Goal: Task Accomplishment & Management: Manage account settings

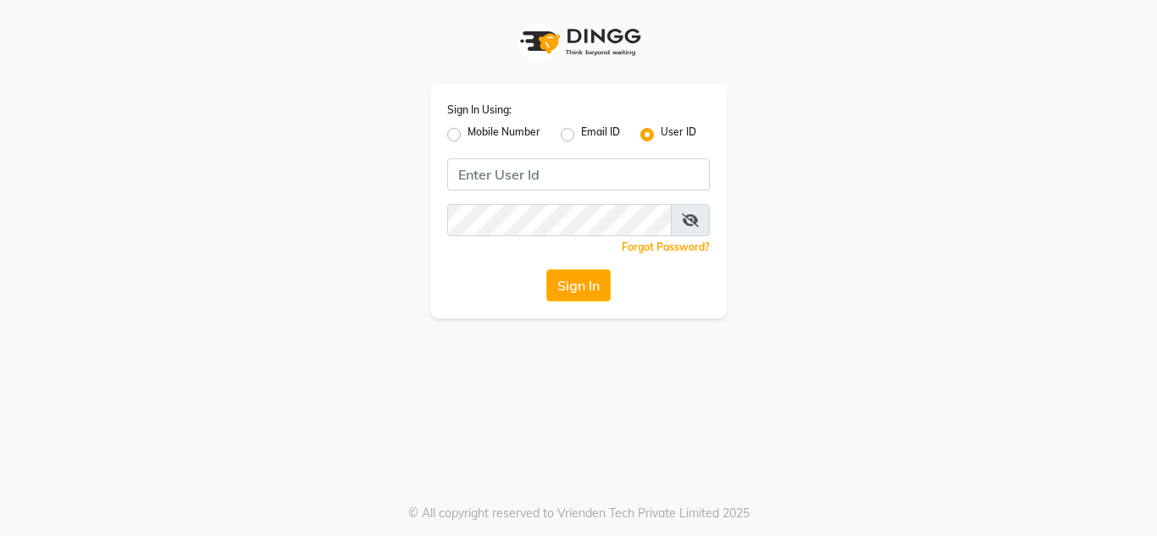
click at [467, 133] on label "Mobile Number" at bounding box center [503, 134] width 73 height 20
click at [467, 133] on input "Mobile Number" at bounding box center [472, 129] width 11 height 11
radio input "true"
radio input "false"
click at [461, 173] on input "text" at bounding box center [459, 173] width 4 height 18
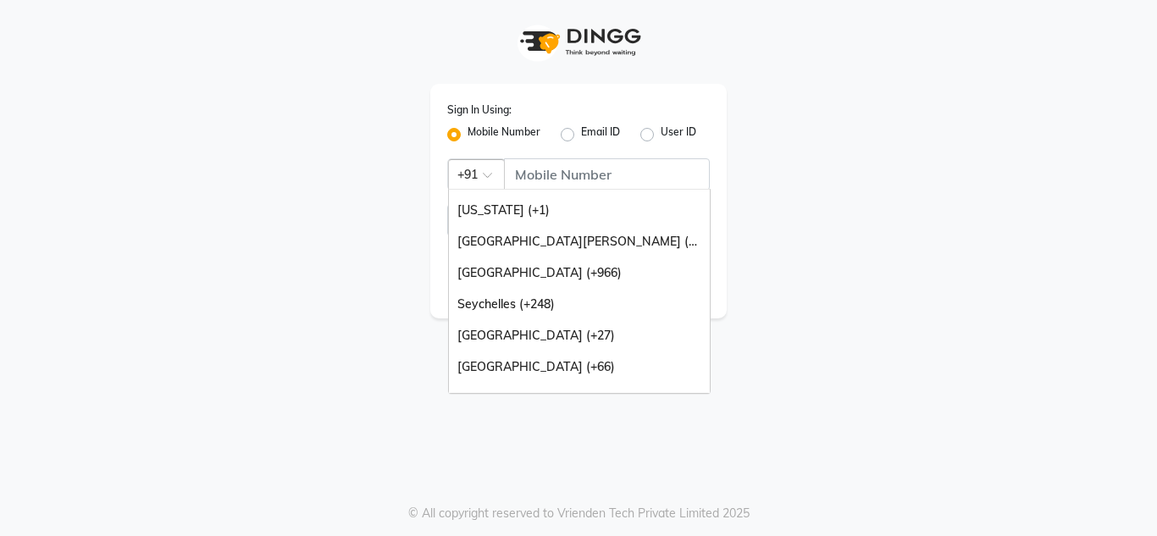
scroll to position [423, 0]
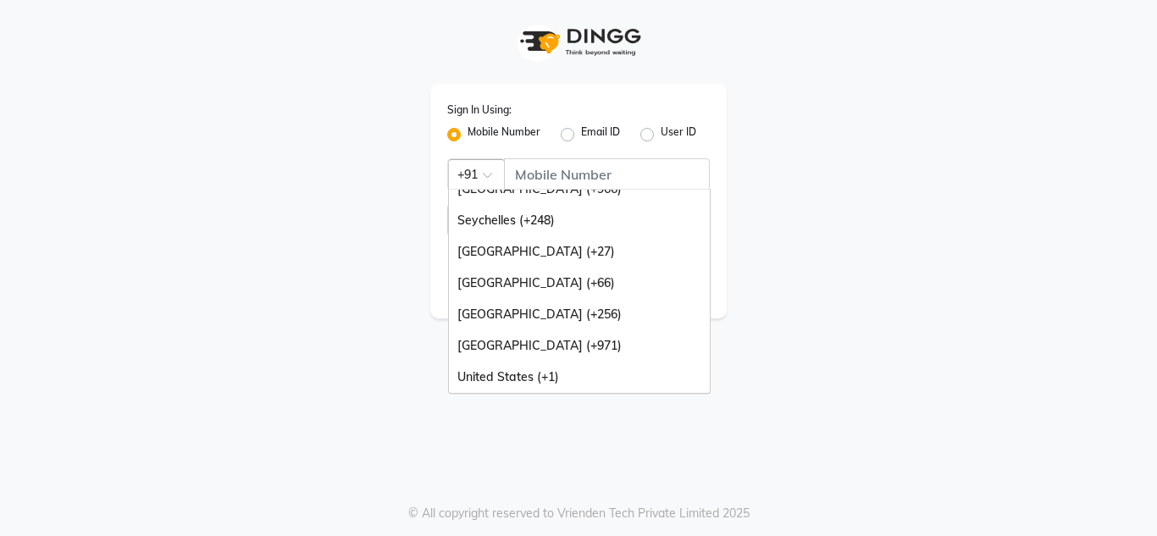
click at [626, 347] on div "United Arab Emirates (+971)" at bounding box center [579, 345] width 261 height 31
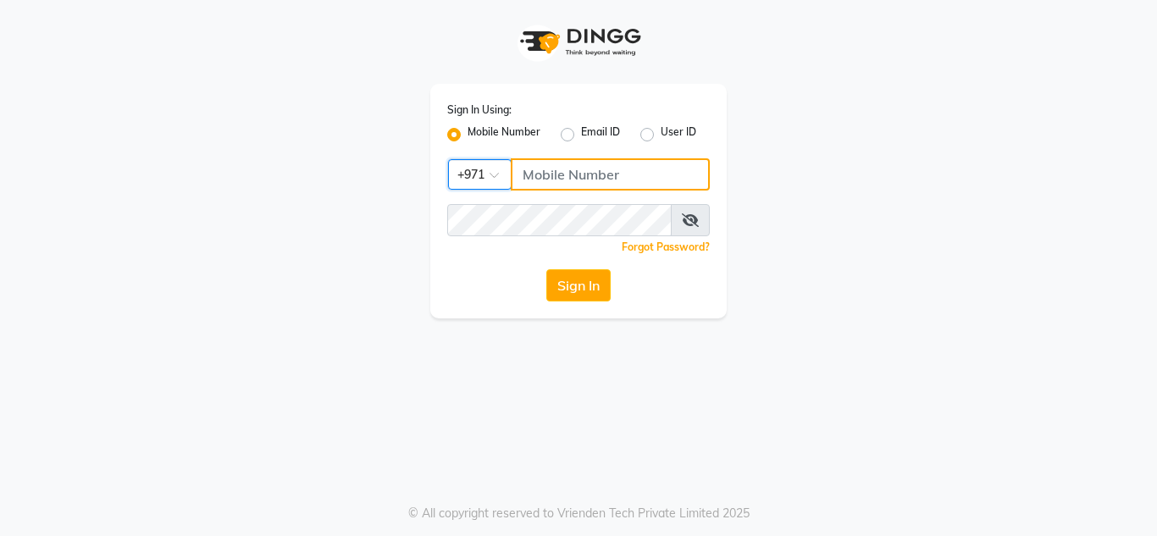
click at [605, 167] on input "Username" at bounding box center [610, 174] width 199 height 32
type input "562536289"
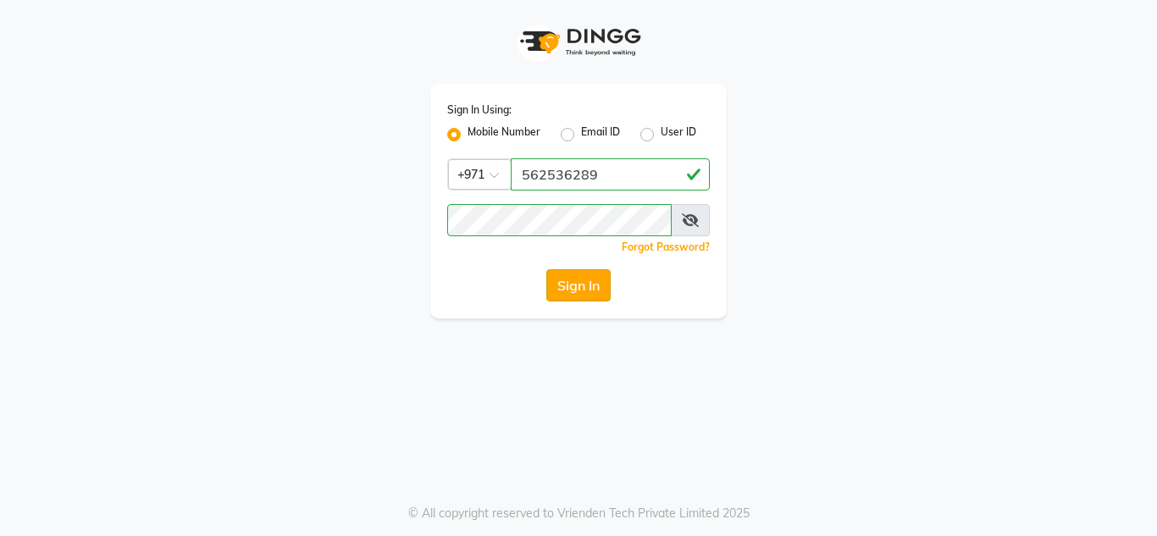
click at [587, 295] on button "Sign In" at bounding box center [578, 285] width 64 height 32
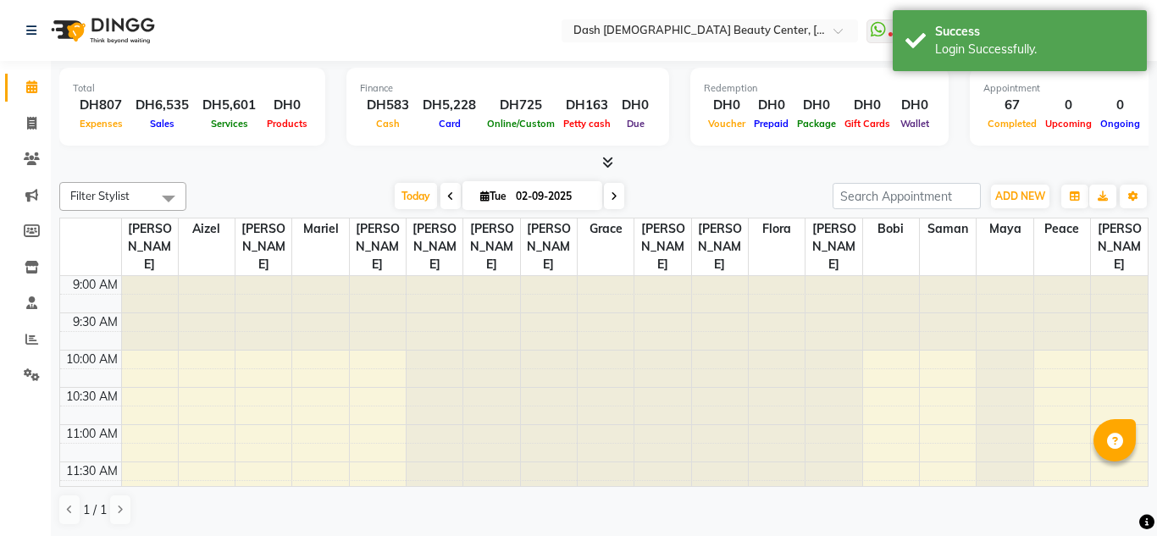
select select "en"
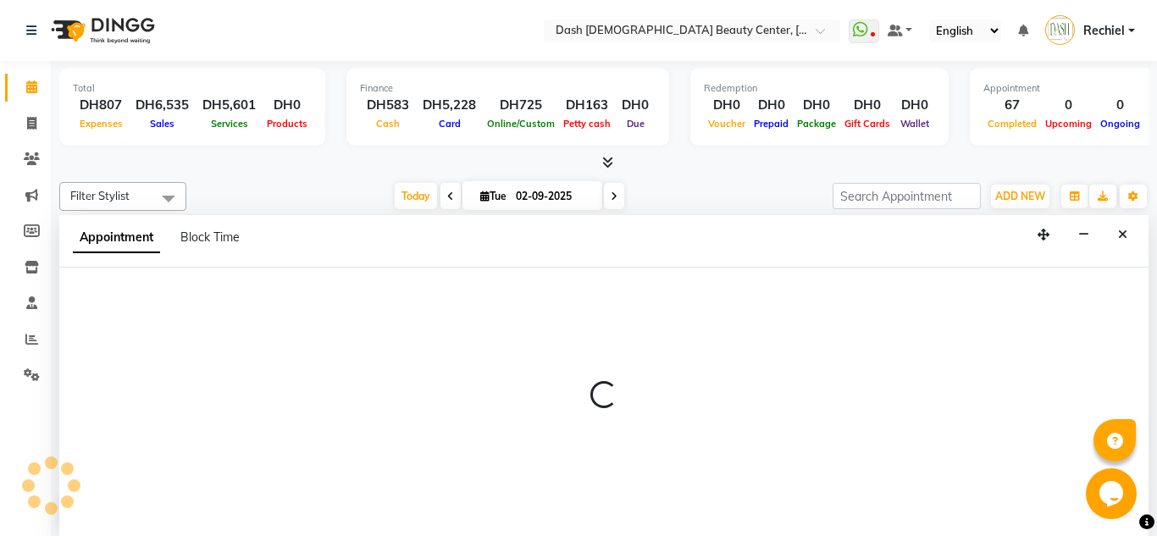
scroll to position [1, 0]
click at [1119, 235] on icon "Close" at bounding box center [1122, 234] width 9 height 12
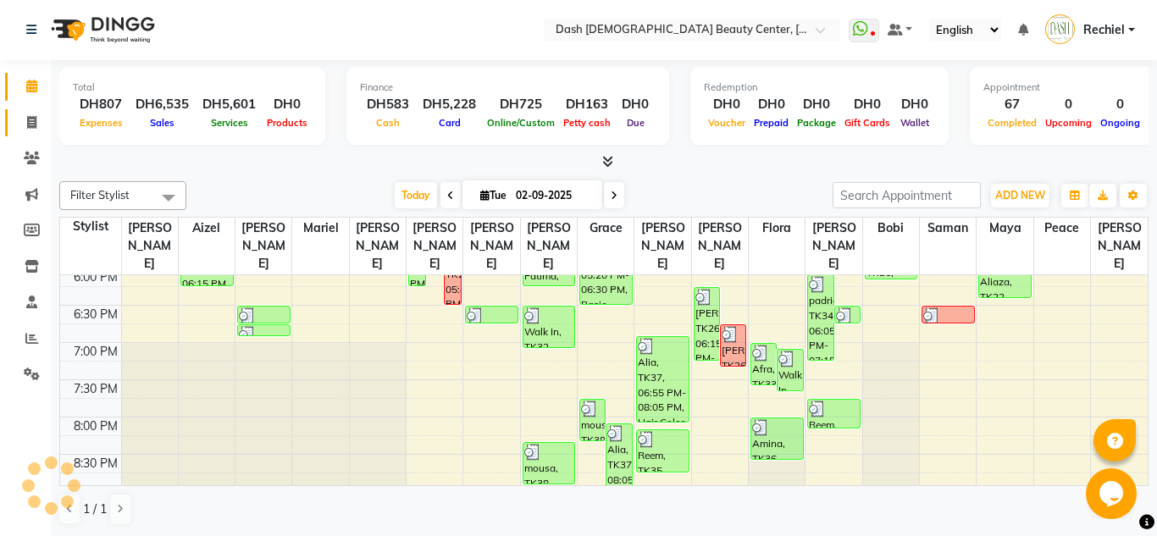
click at [35, 130] on span at bounding box center [32, 122] width 30 height 19
select select "service"
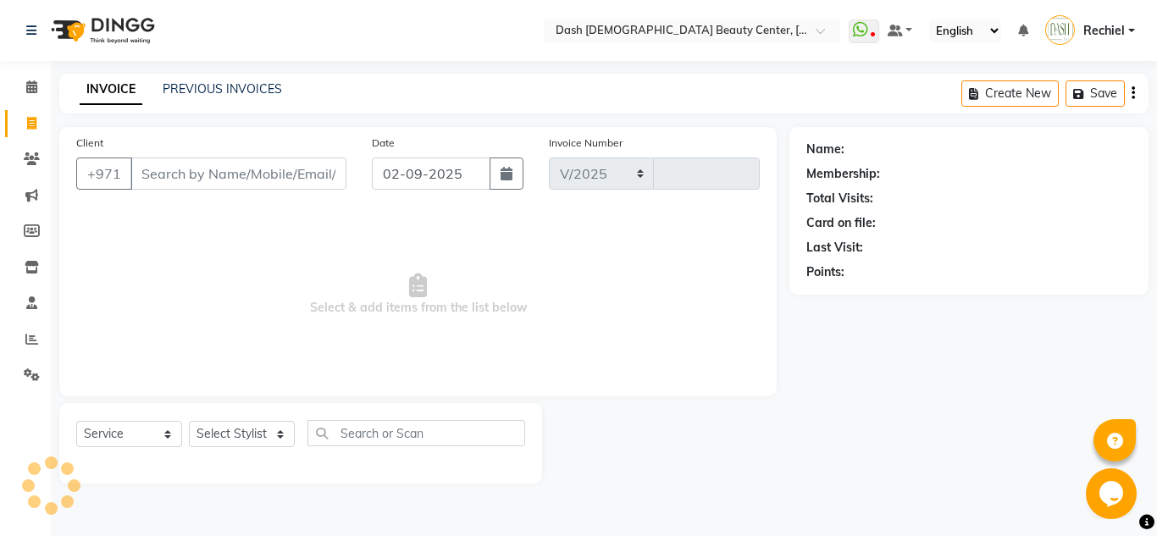
select select "8372"
type input "3593"
click at [224, 92] on link "PREVIOUS INVOICES" at bounding box center [222, 88] width 119 height 15
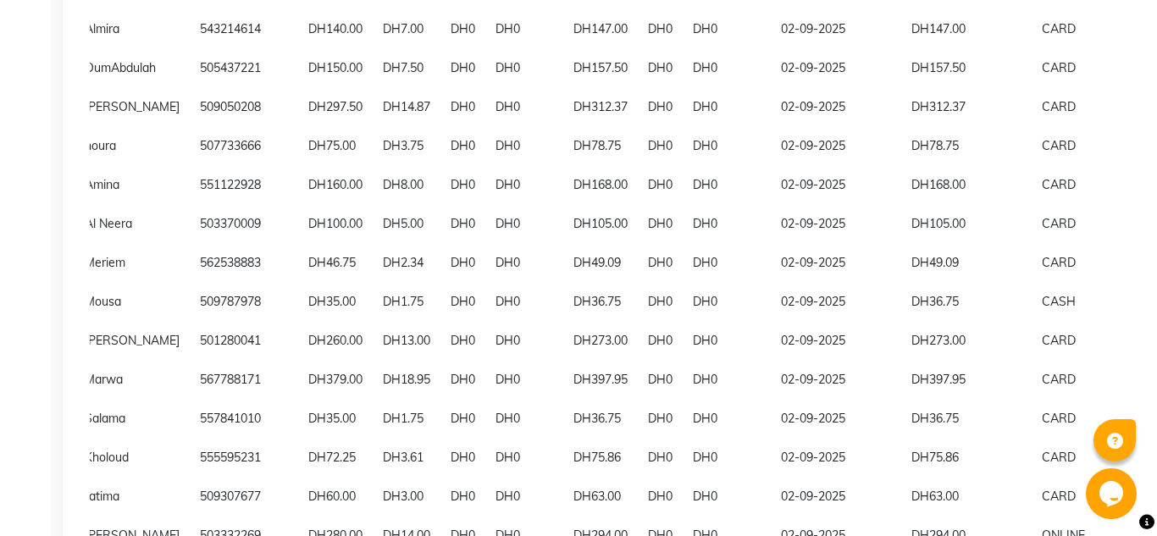
scroll to position [0, 201]
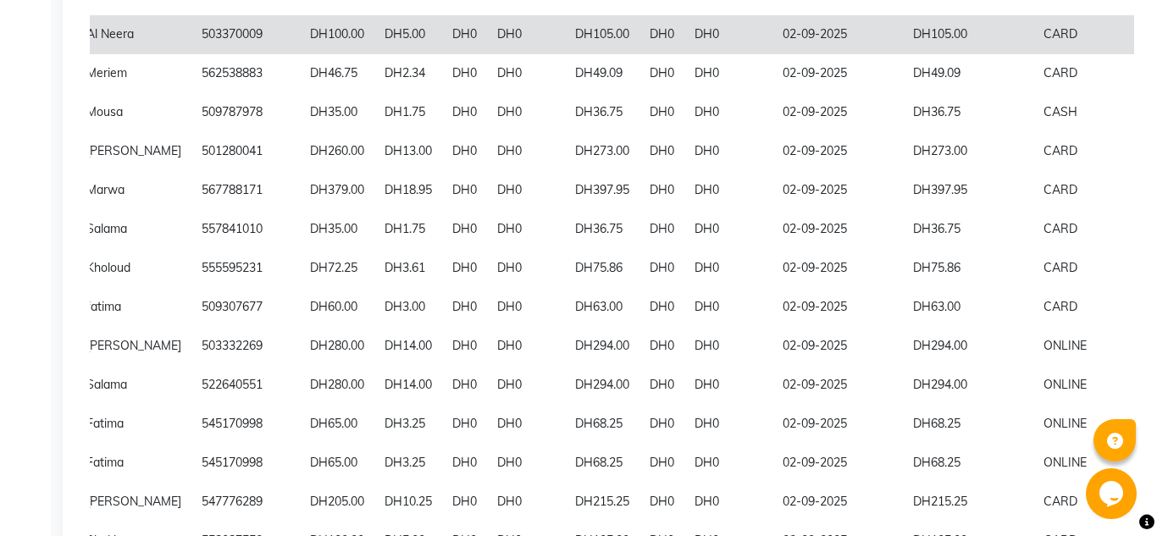
click at [906, 37] on td "DH105.00" at bounding box center [968, 34] width 130 height 39
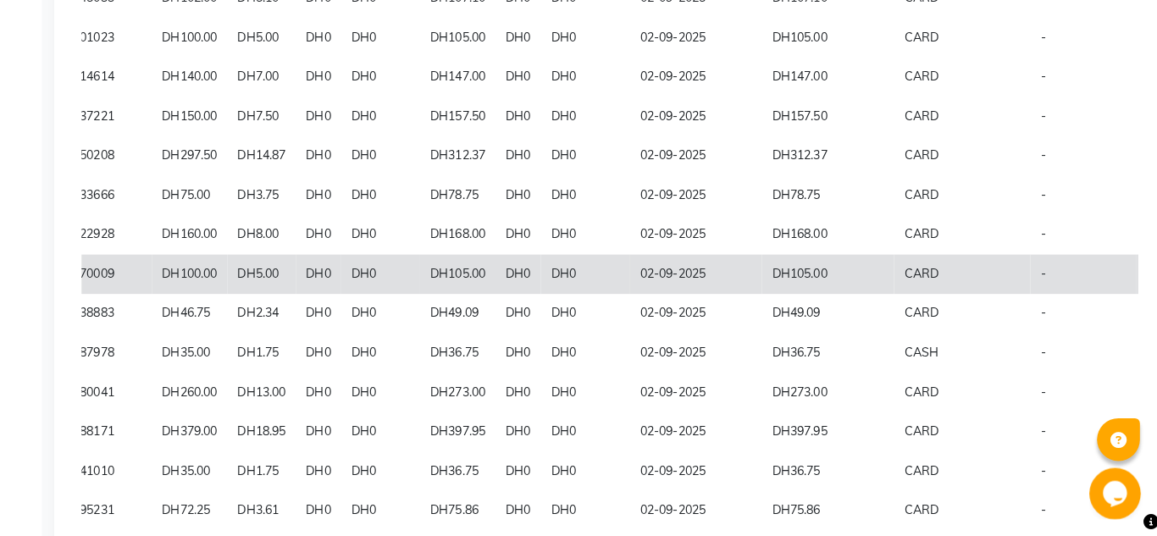
scroll to position [861, 0]
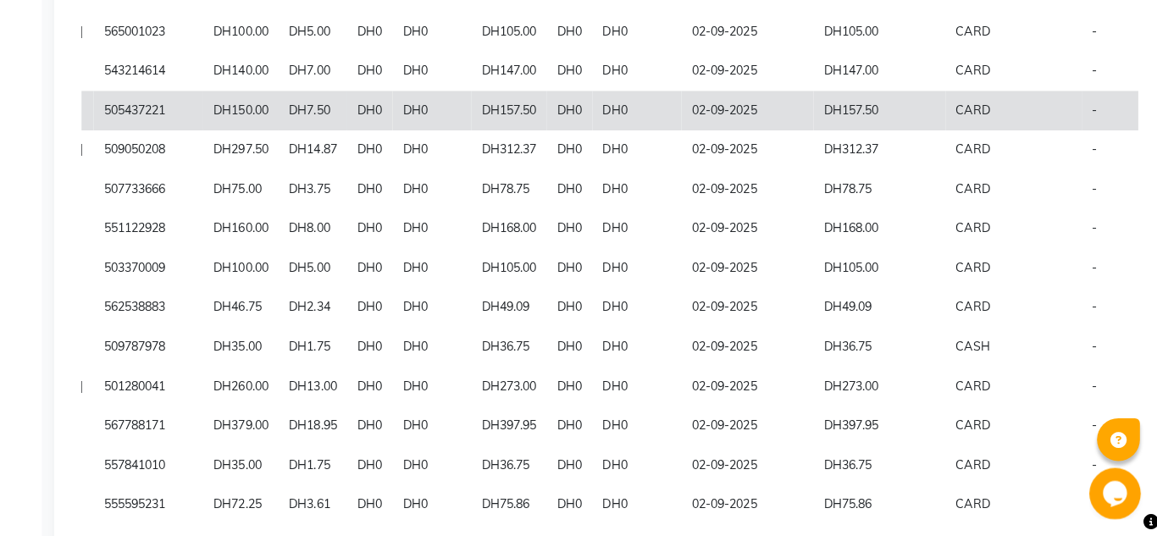
click at [991, 135] on td "CARD" at bounding box center [1010, 115] width 135 height 39
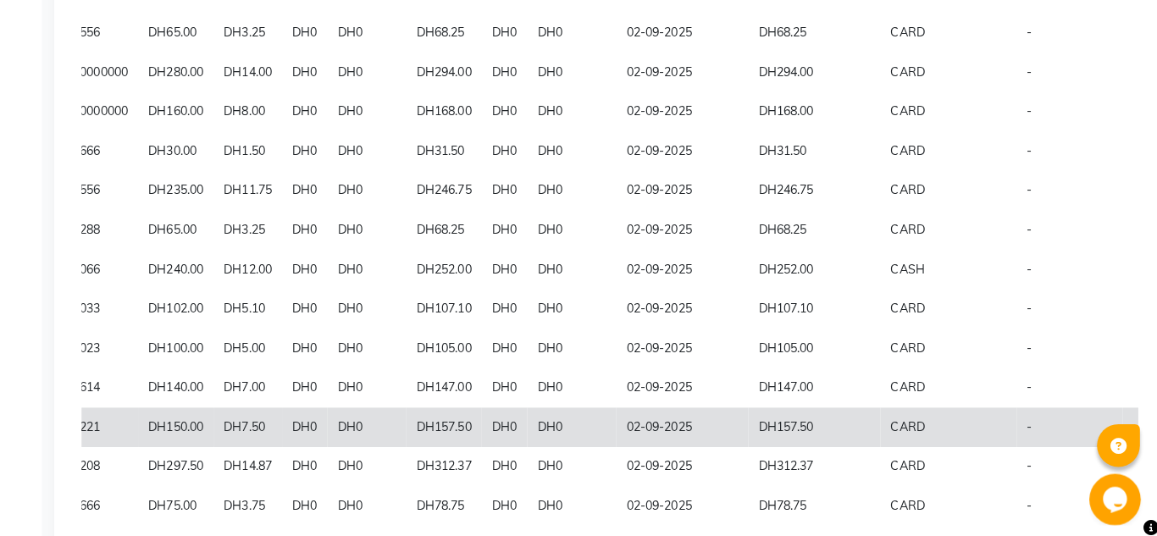
scroll to position [0, 351]
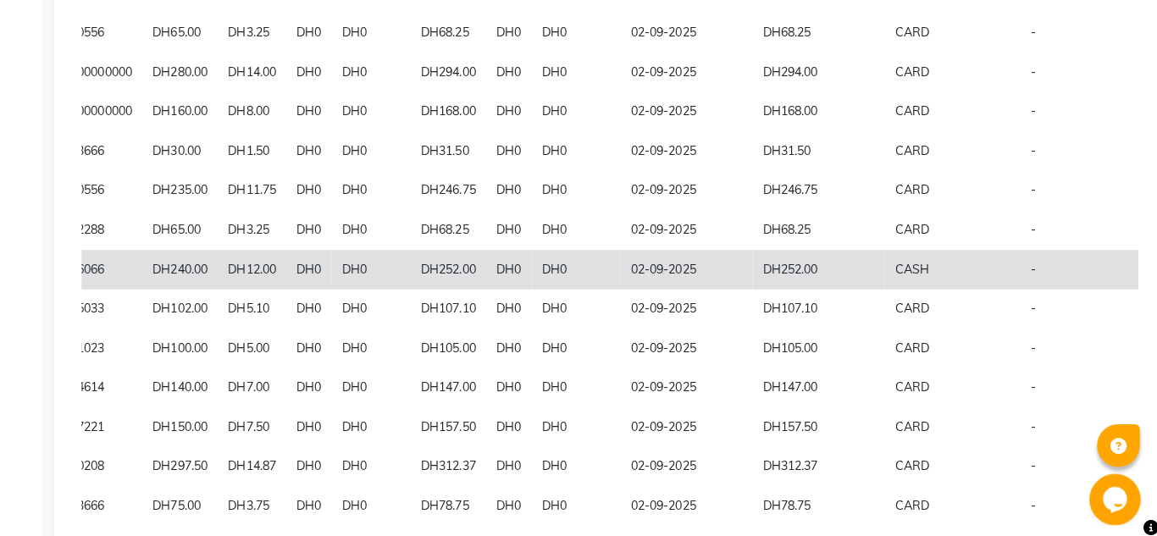
click at [831, 271] on td "DH252.00" at bounding box center [818, 266] width 130 height 39
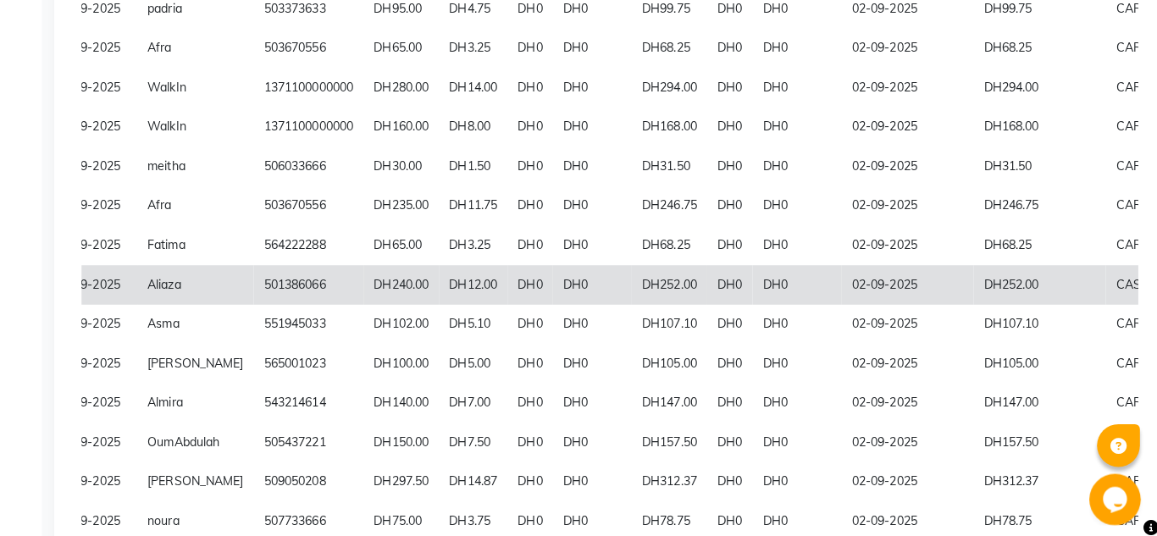
scroll to position [0, 135]
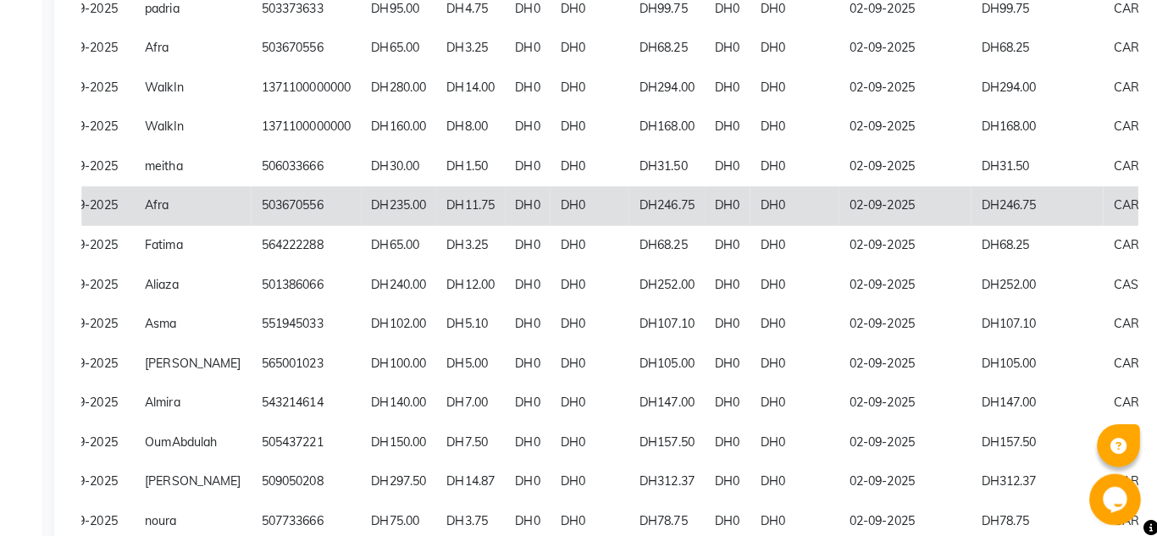
click at [860, 208] on td "02-09-2025" at bounding box center [903, 204] width 130 height 39
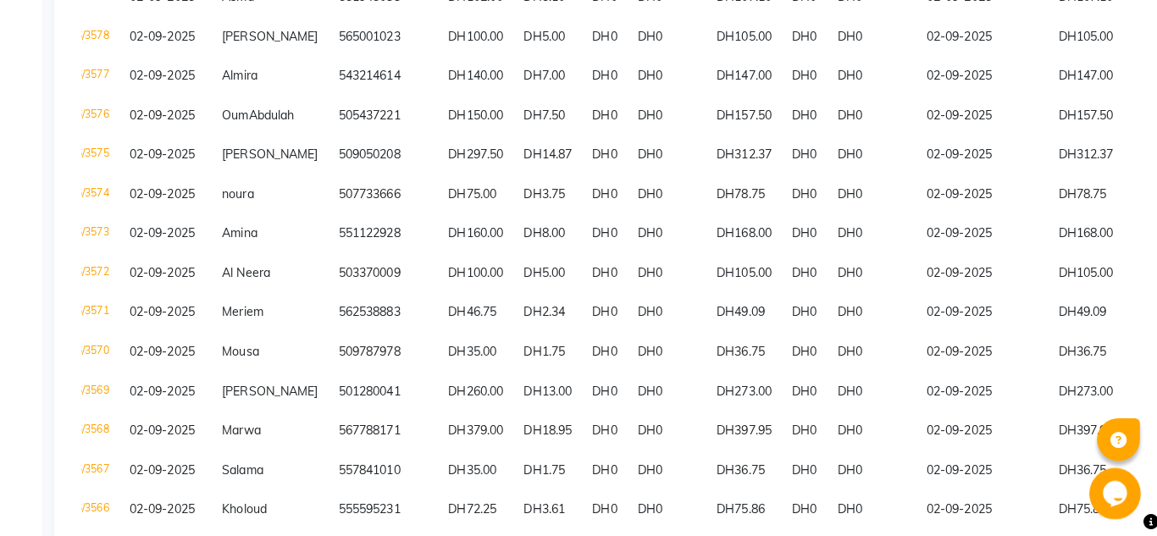
scroll to position [912, 0]
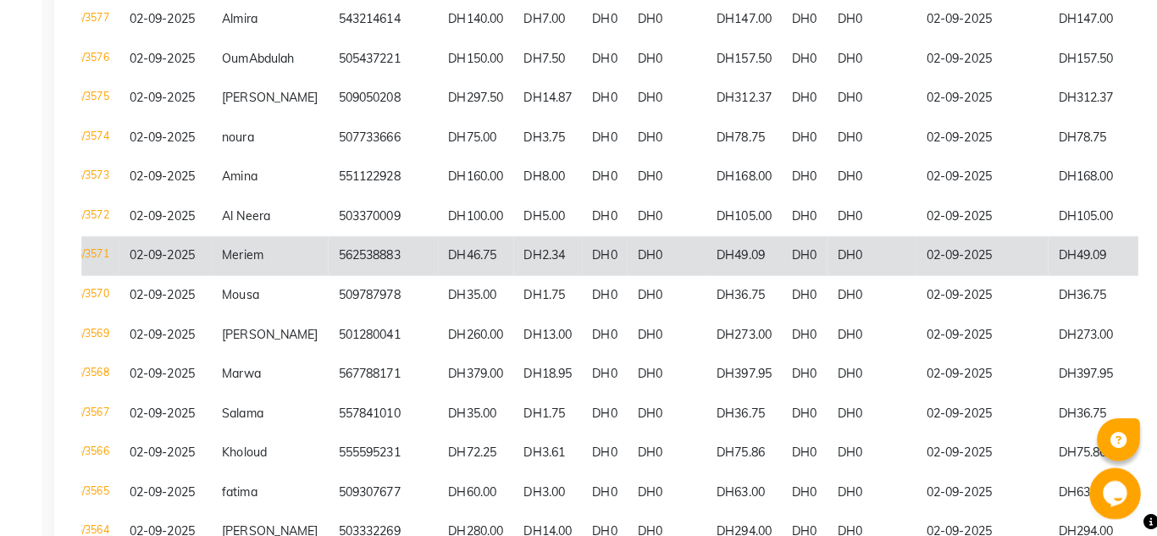
click at [991, 268] on td "02-09-2025" at bounding box center [980, 259] width 130 height 39
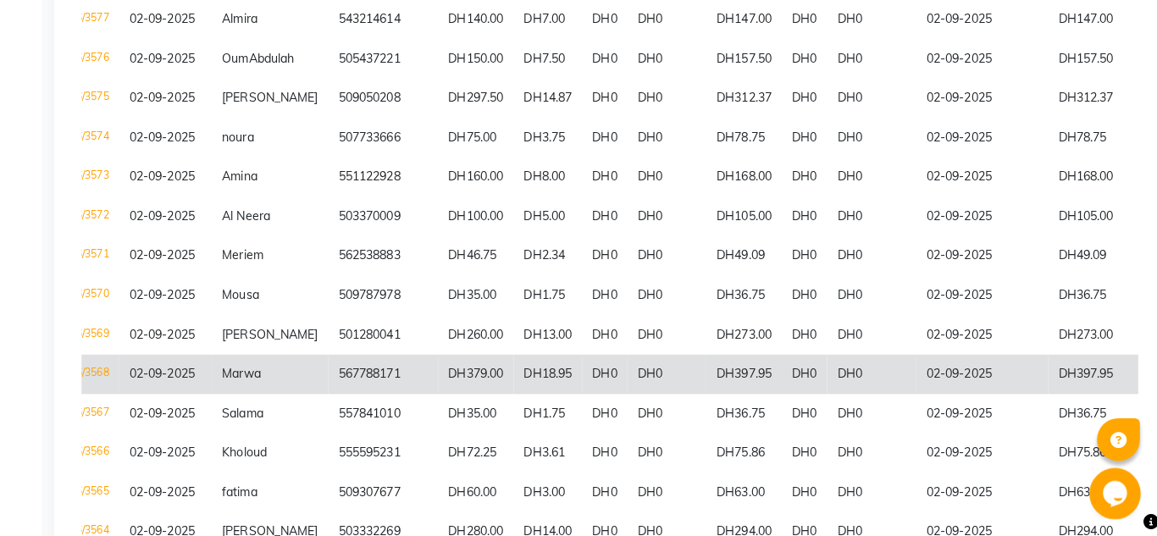
click at [442, 395] on td "DH379.00" at bounding box center [479, 375] width 75 height 39
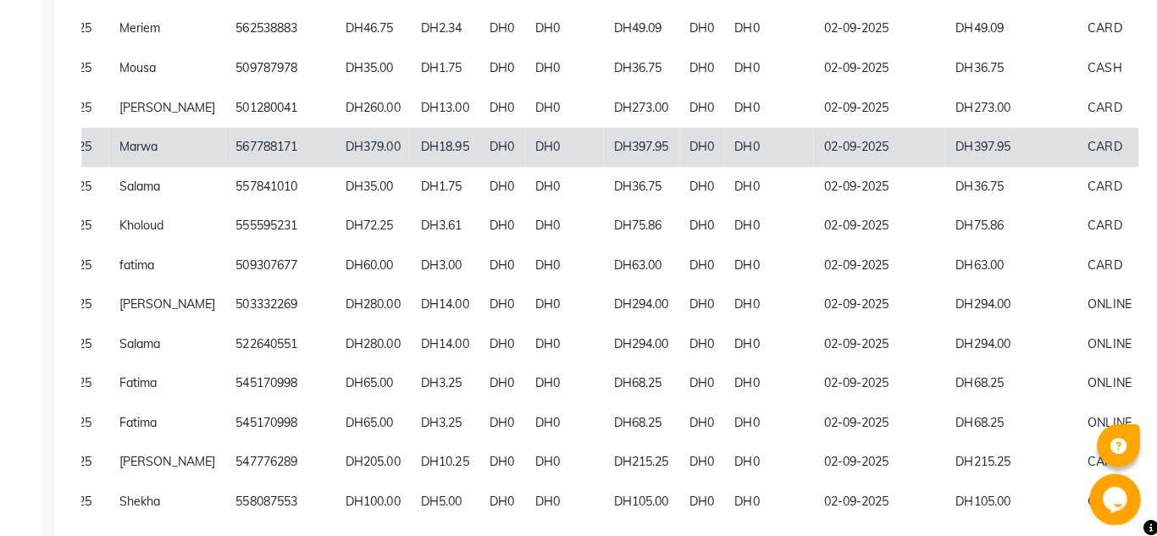
scroll to position [1130, 0]
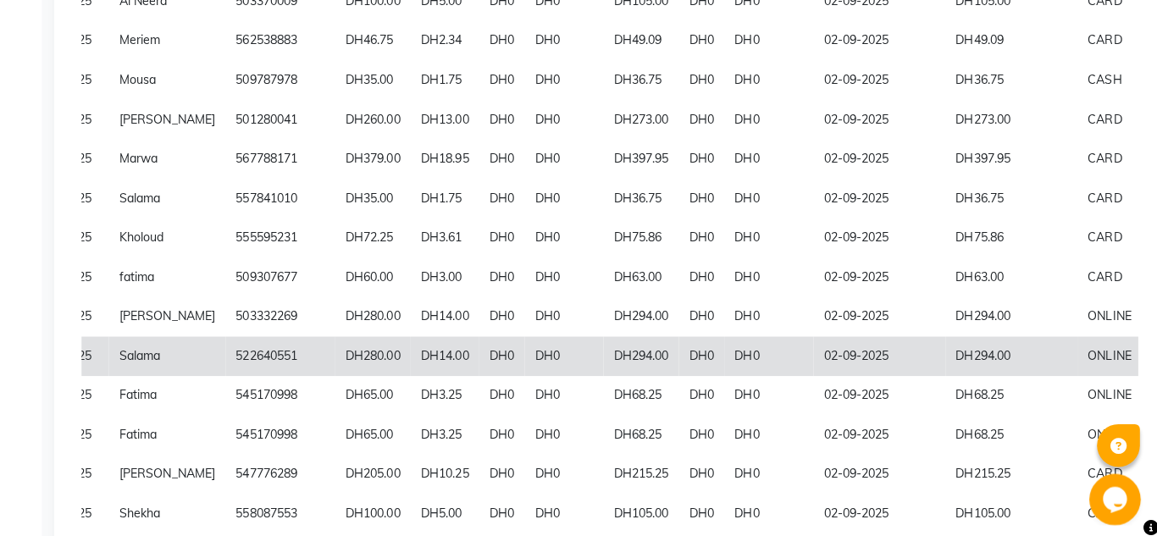
click at [883, 372] on td "02-09-2025" at bounding box center [878, 352] width 130 height 39
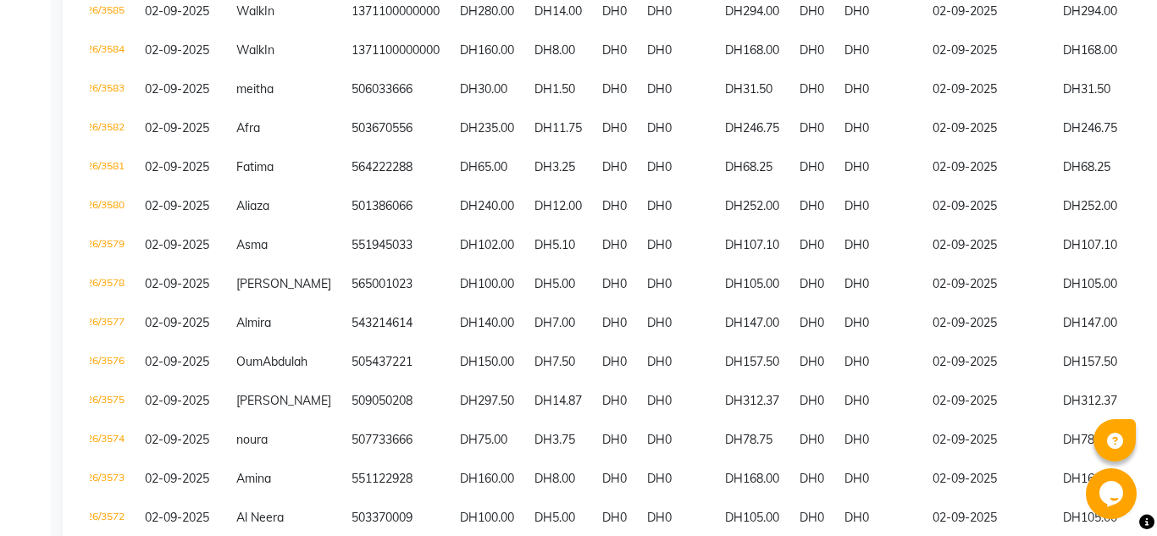
scroll to position [609, 0]
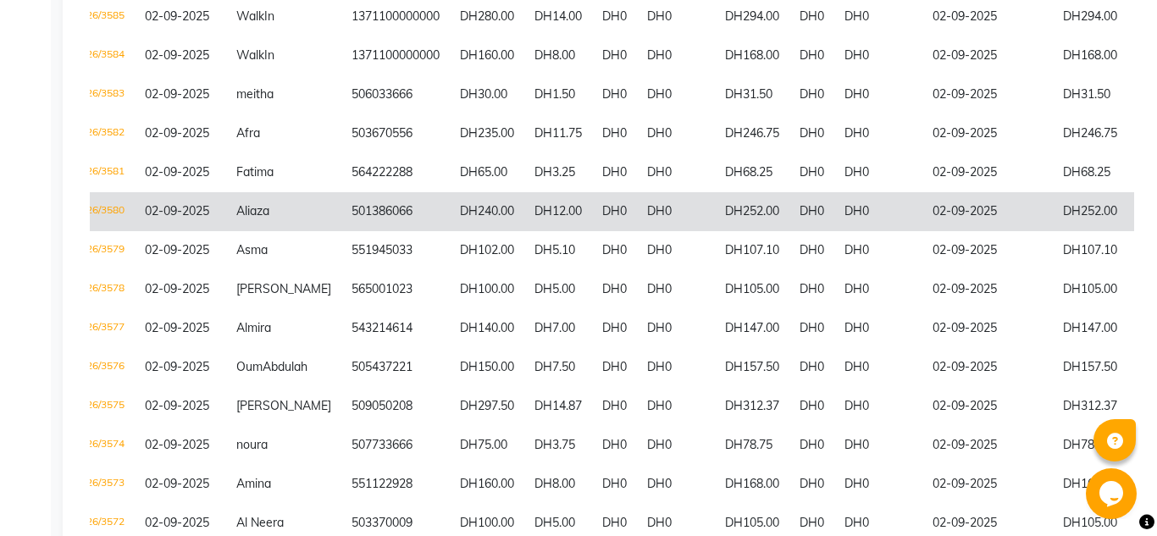
click at [789, 204] on td "DH0" at bounding box center [811, 211] width 45 height 39
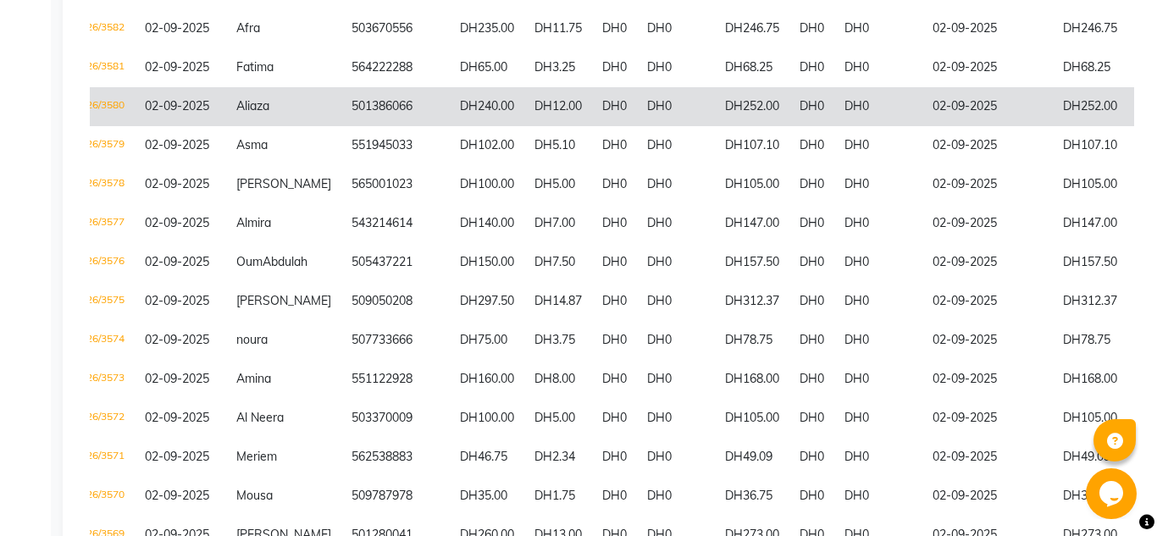
scroll to position [711, 0]
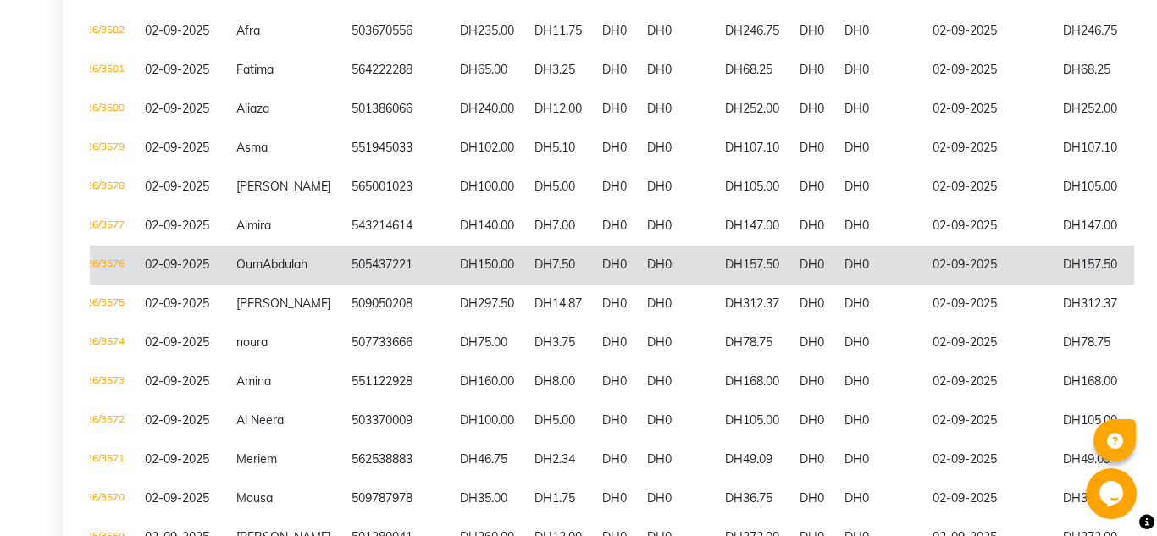
click at [552, 273] on td "DH7.50" at bounding box center [558, 265] width 68 height 39
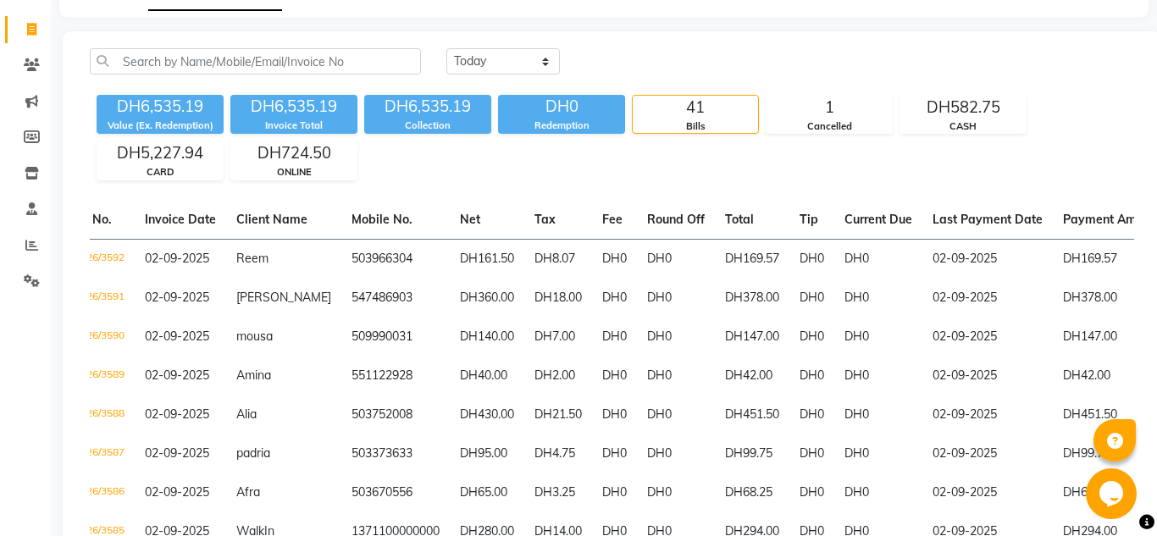
scroll to position [0, 0]
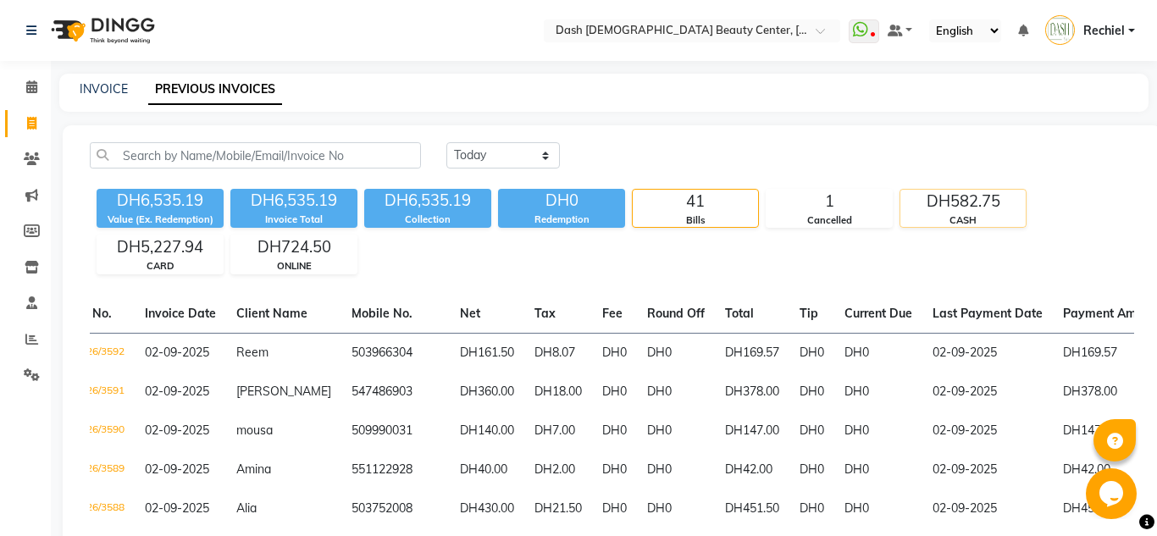
click at [973, 218] on div "CASH" at bounding box center [962, 220] width 125 height 14
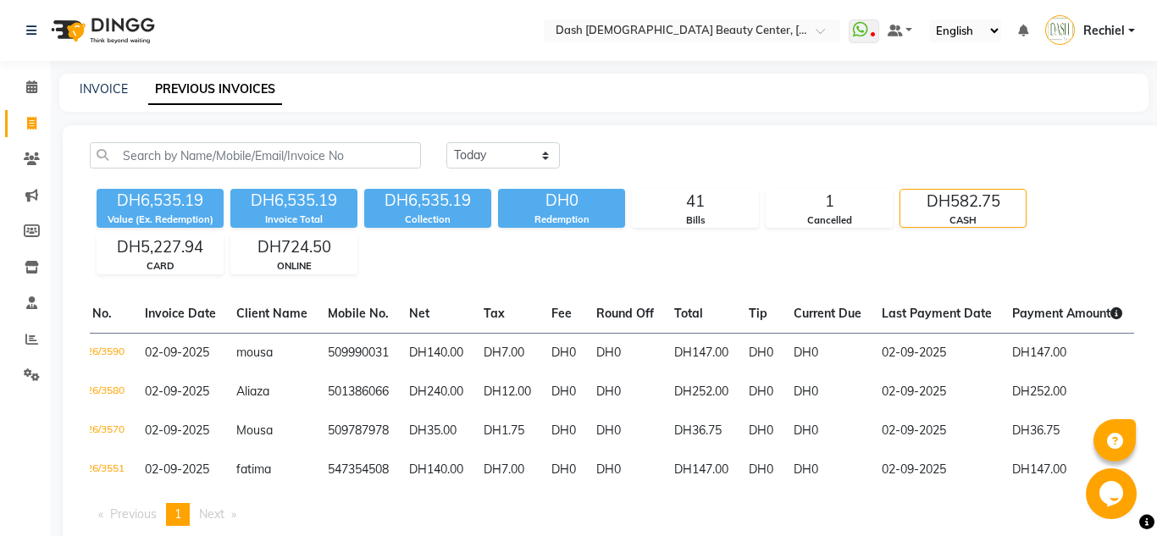
scroll to position [46, 0]
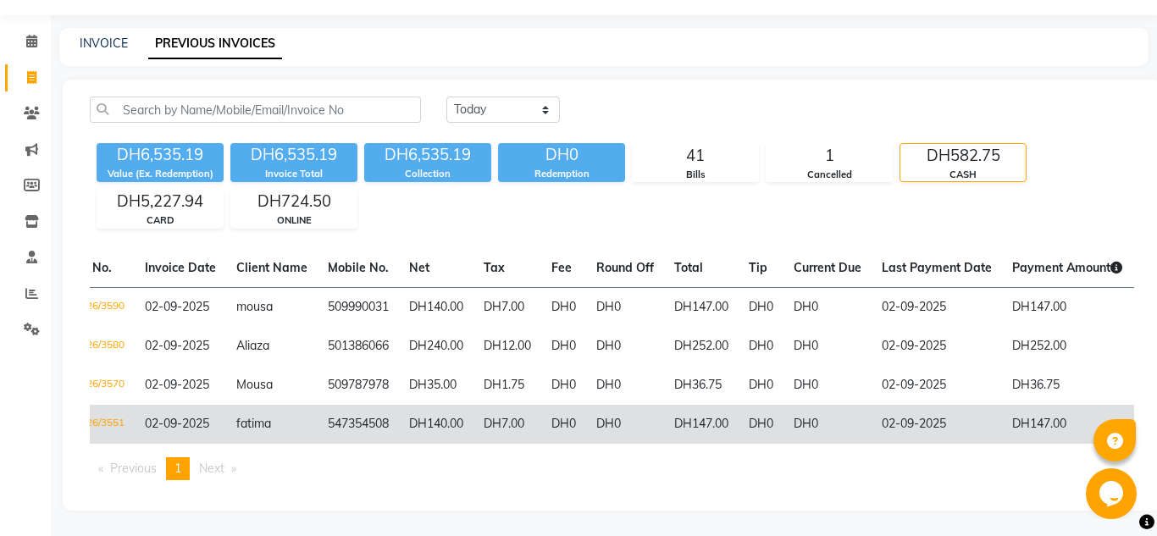
click at [358, 429] on td "547354508" at bounding box center [358, 424] width 81 height 39
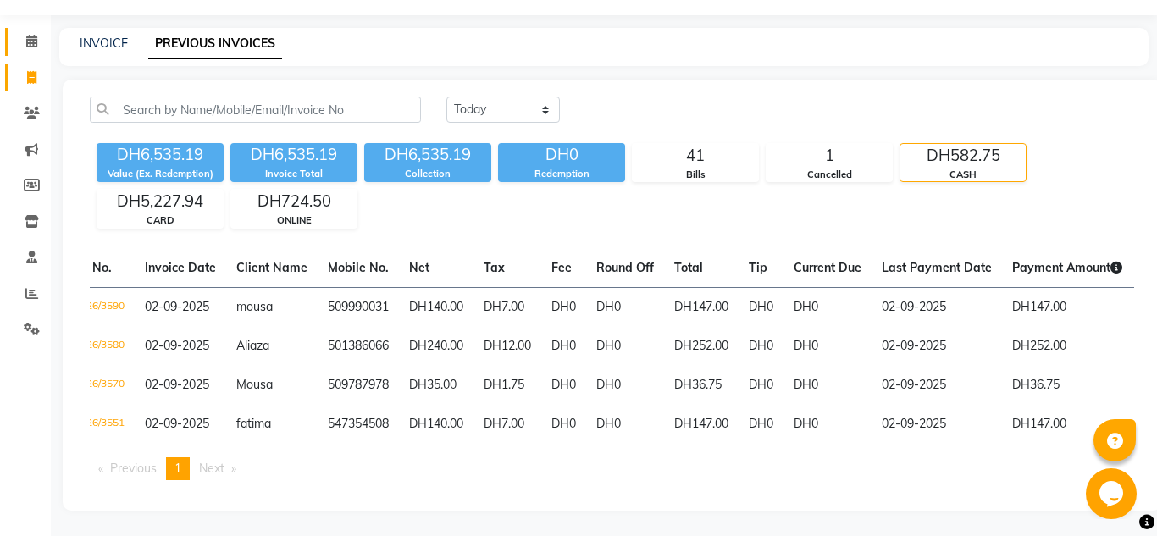
click at [30, 40] on icon at bounding box center [31, 41] width 11 height 13
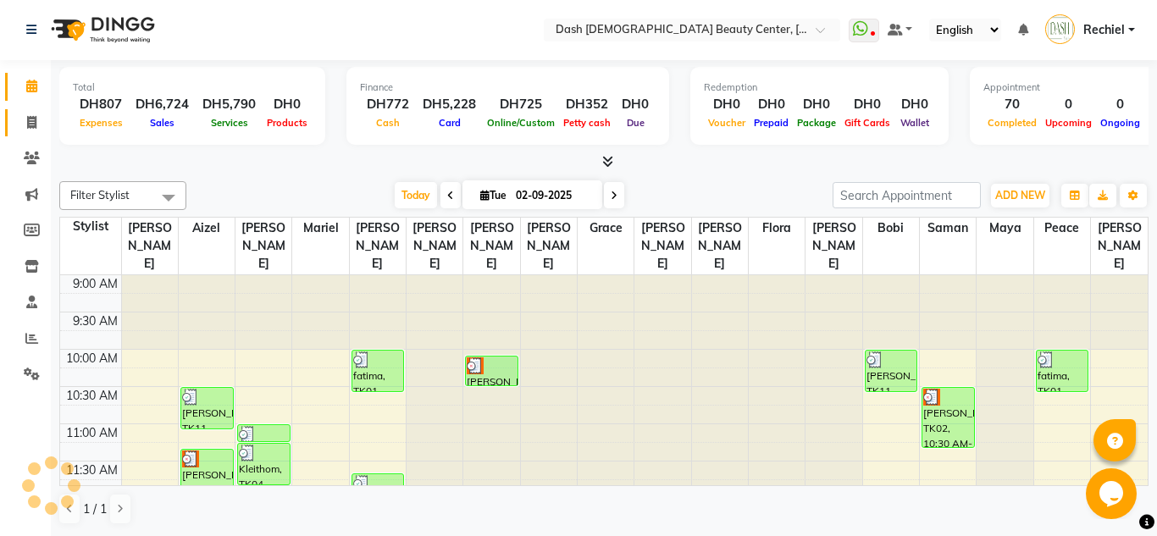
click at [32, 131] on span at bounding box center [32, 122] width 30 height 19
select select "service"
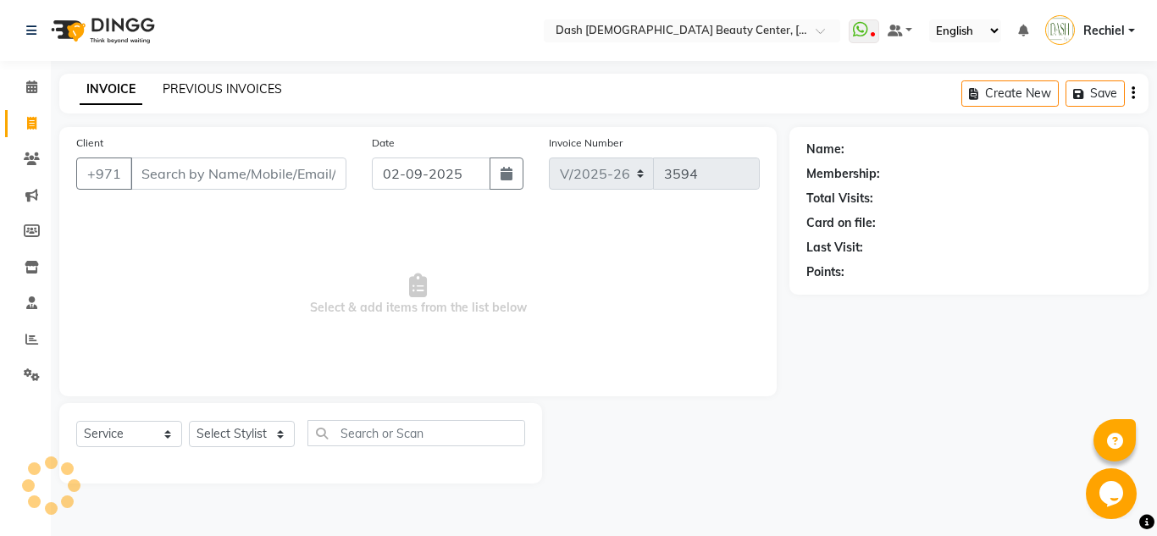
click at [216, 91] on link "PREVIOUS INVOICES" at bounding box center [222, 88] width 119 height 15
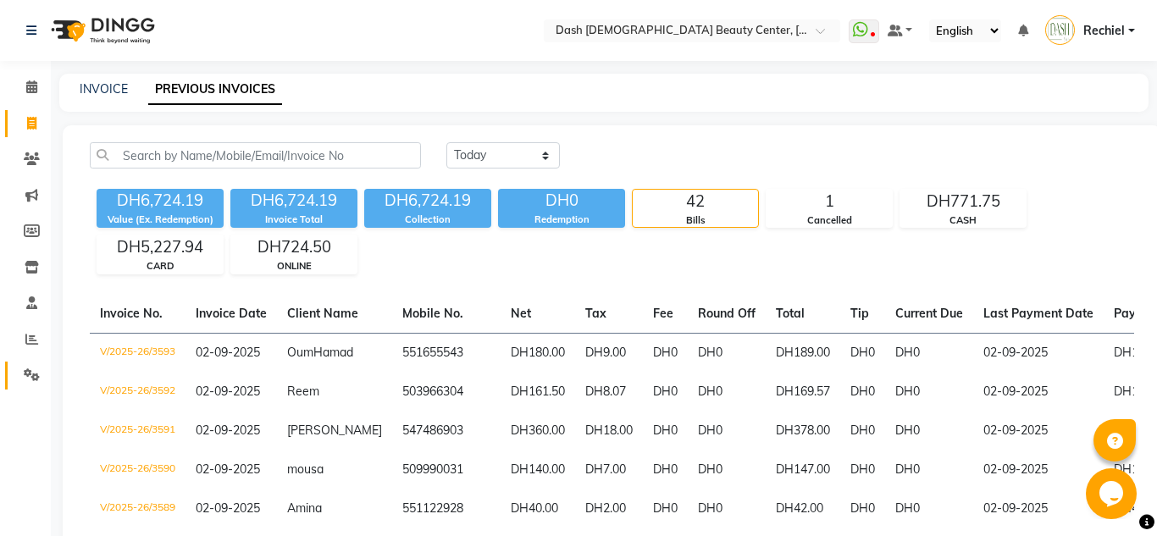
click at [34, 373] on icon at bounding box center [32, 374] width 16 height 13
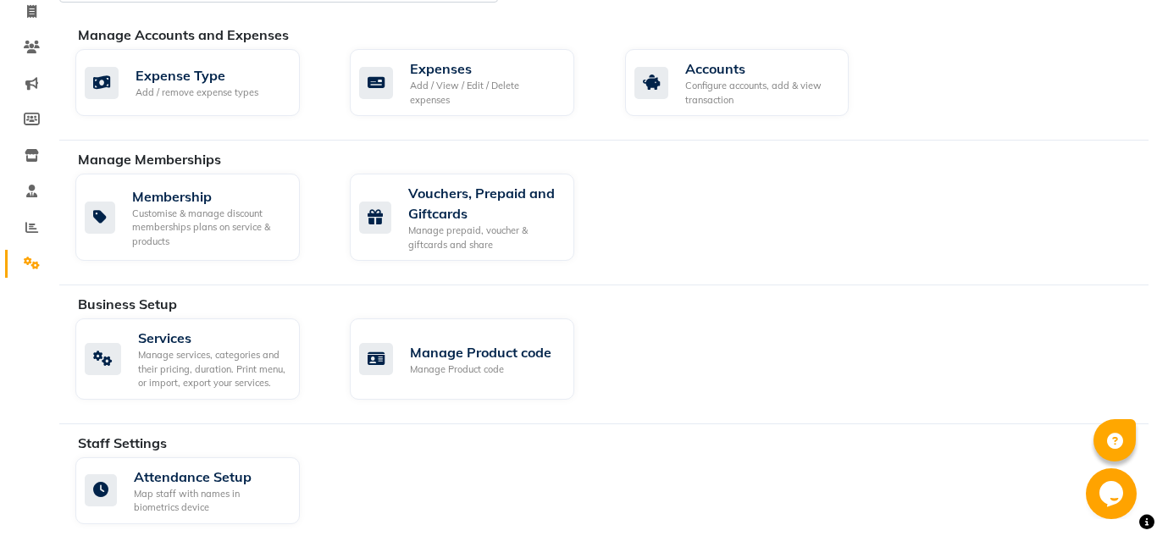
scroll to position [113, 0]
click at [31, 226] on icon at bounding box center [31, 226] width 13 height 13
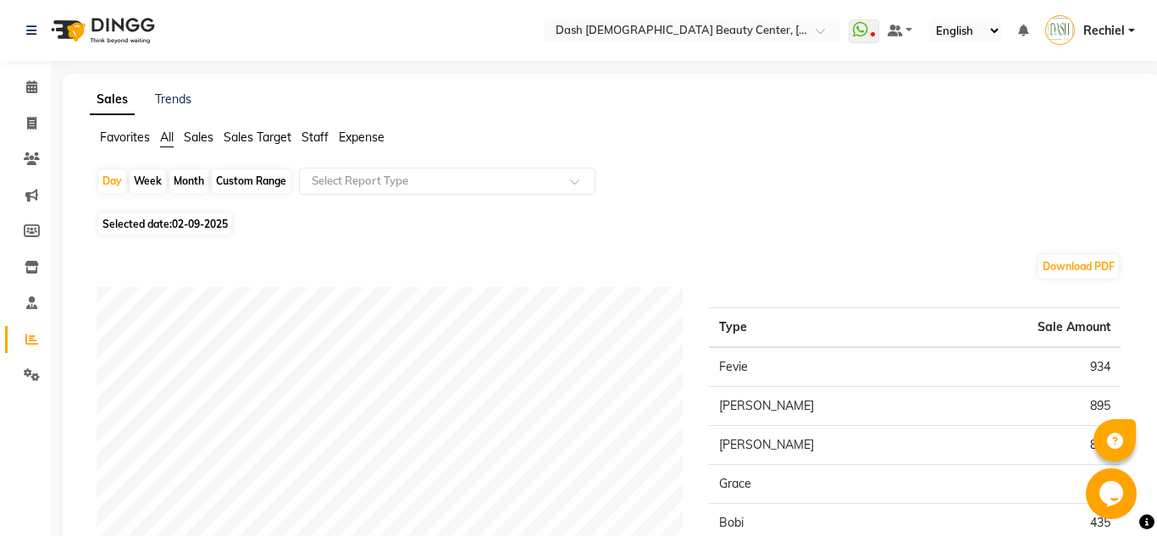
click at [203, 135] on span "Sales" at bounding box center [199, 137] width 30 height 15
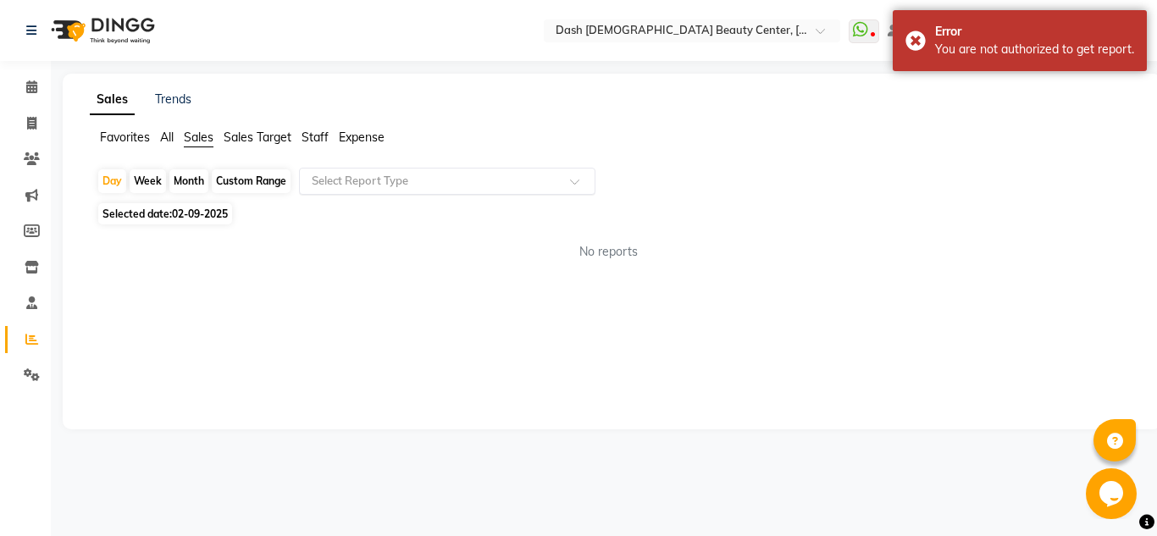
click at [393, 180] on input "text" at bounding box center [430, 181] width 244 height 17
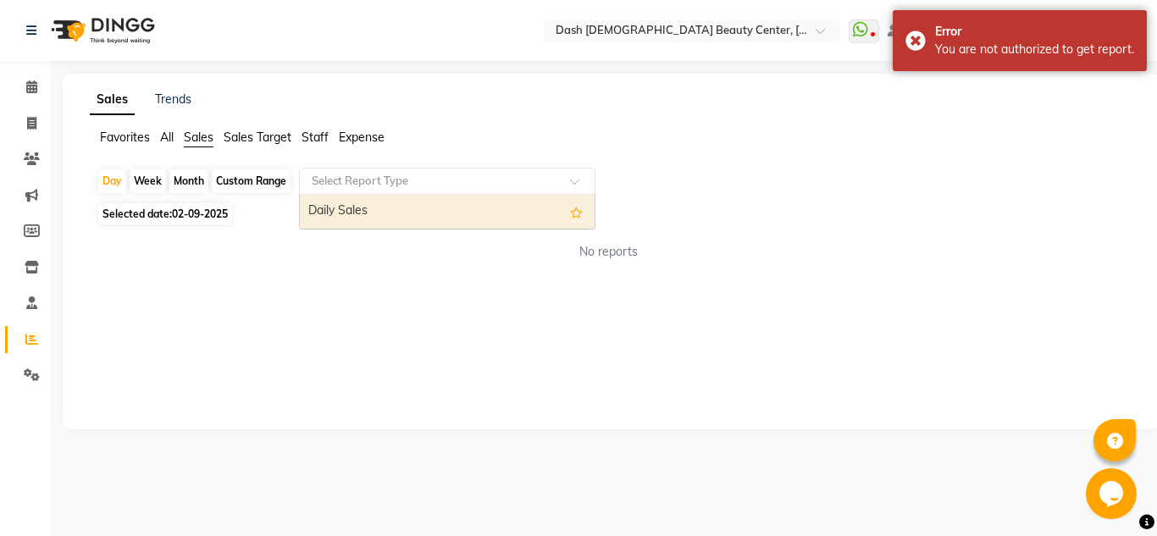
click at [345, 220] on div "Daily Sales" at bounding box center [447, 212] width 295 height 34
select select "full_report"
select select "csv"
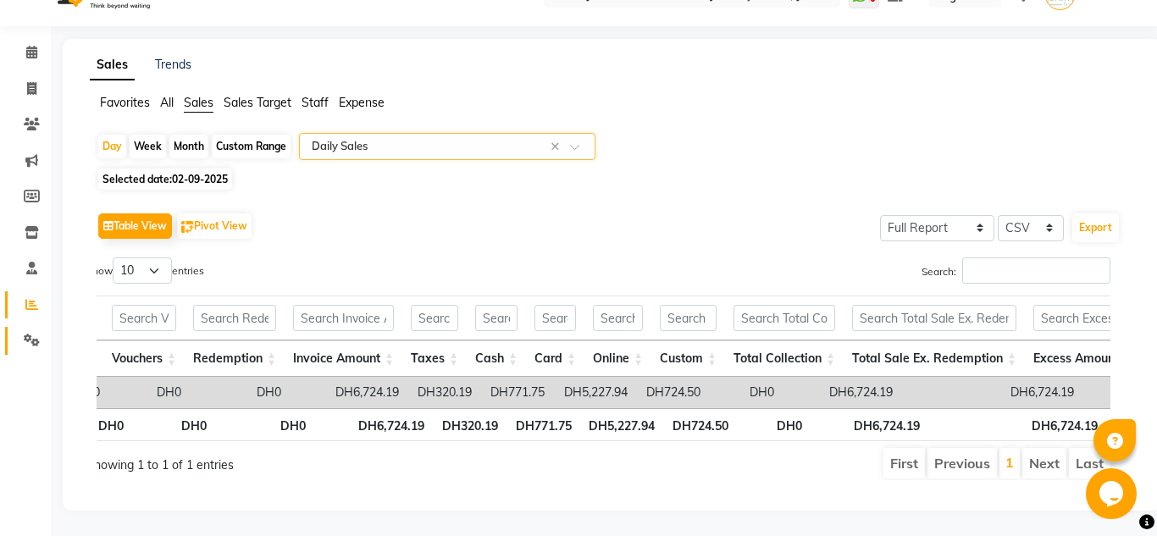
click at [31, 340] on icon at bounding box center [32, 340] width 16 height 13
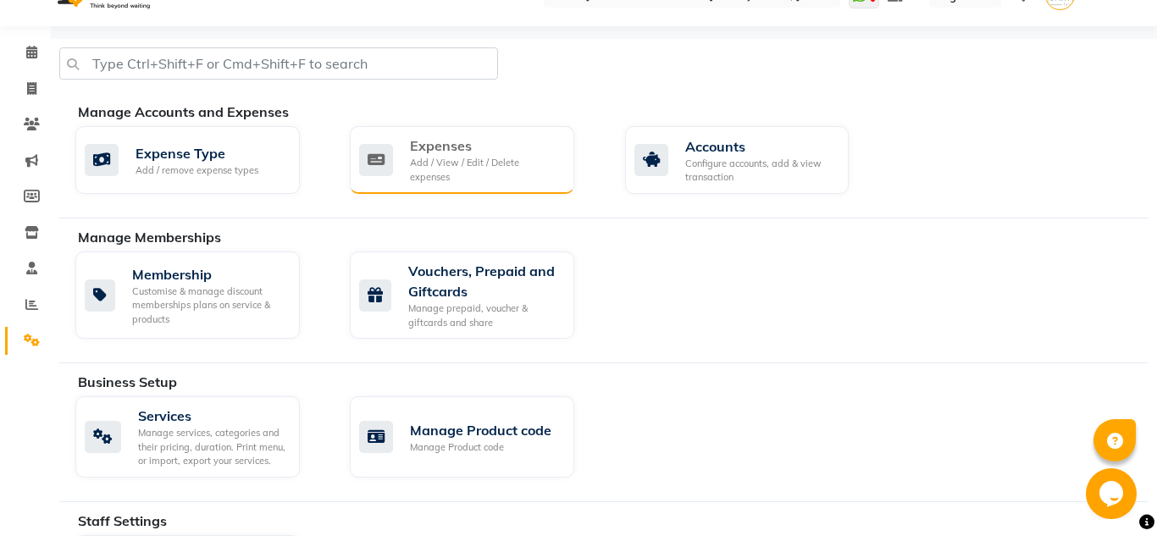
click at [460, 177] on div "Expenses Add / View / Edit / Delete expenses" at bounding box center [462, 160] width 224 height 68
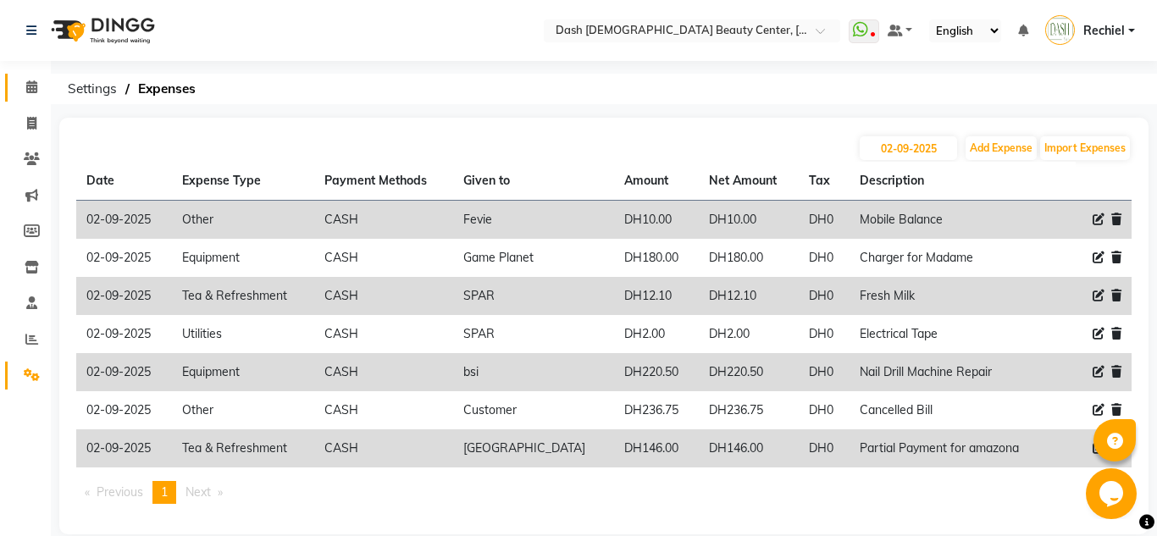
click at [27, 86] on icon at bounding box center [31, 86] width 11 height 13
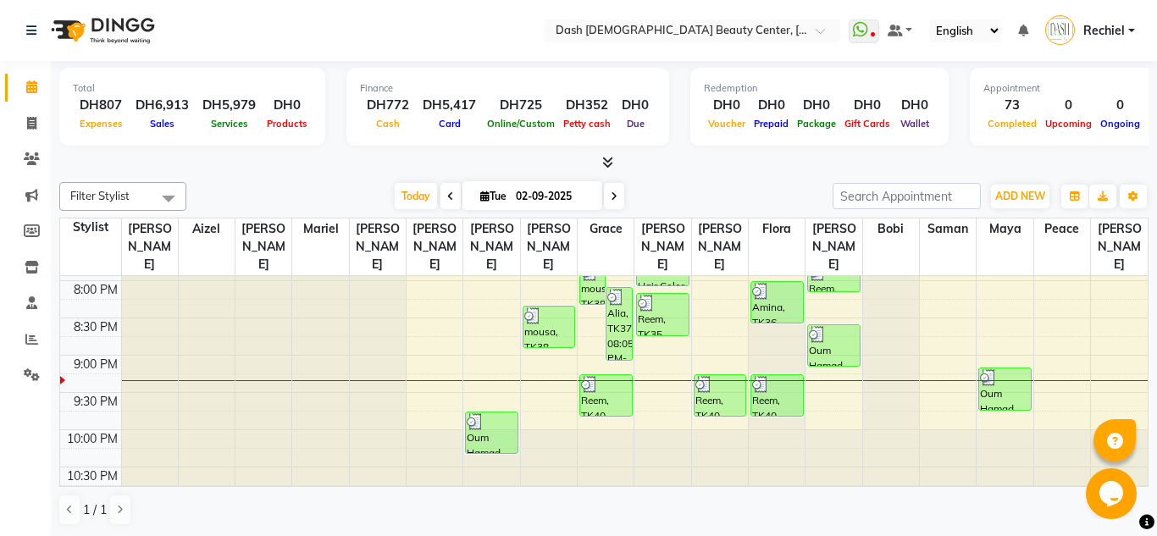
scroll to position [1, 0]
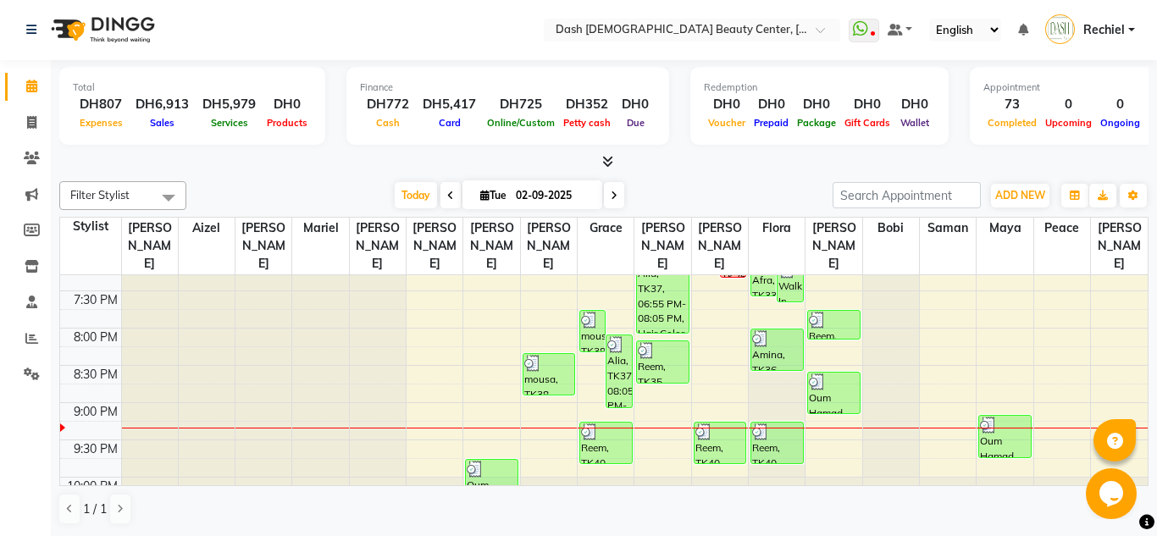
click at [96, 428] on td at bounding box center [90, 430] width 61 height 19
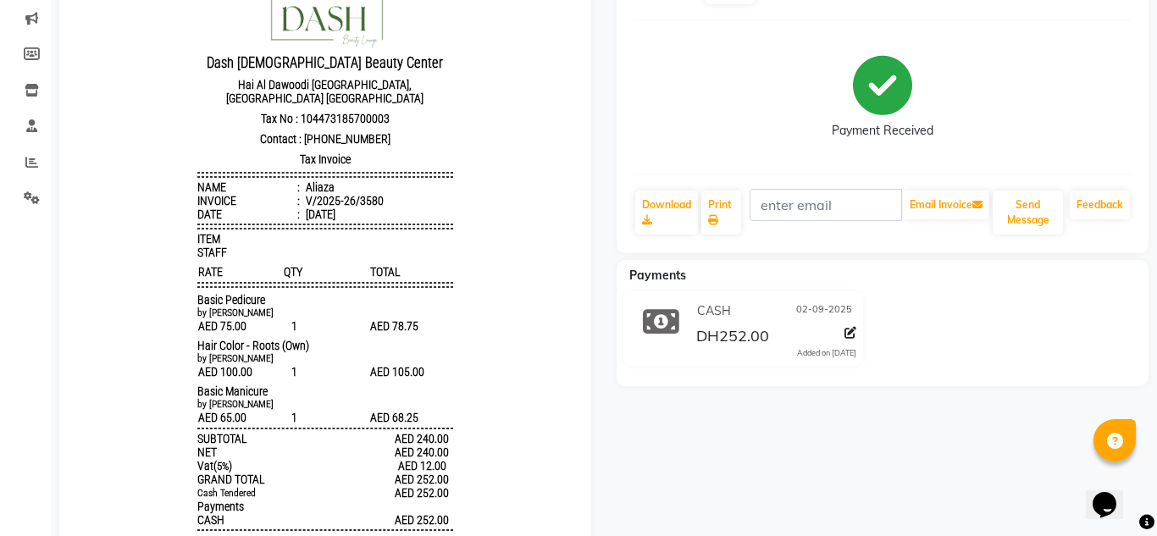
scroll to position [180, 0]
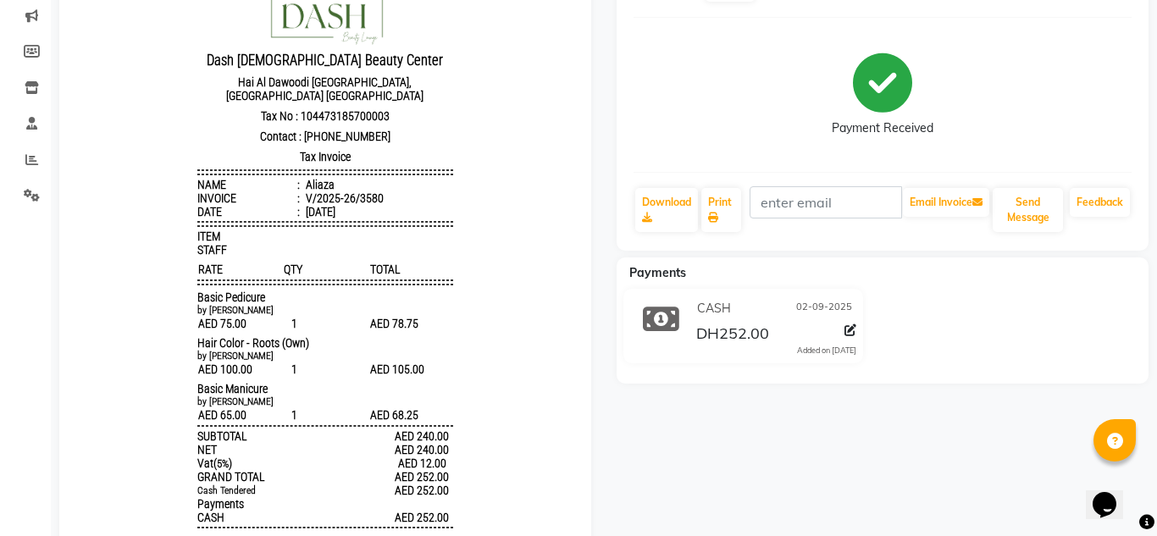
click at [984, 492] on div "Aliaza Prebook Payment Received Download Print Email Invoice Send Message Feedb…" at bounding box center [882, 271] width 557 height 625
click at [984, 404] on div "Aliaza Prebook Payment Received Download Print Email Invoice Send Message Feedb…" at bounding box center [882, 271] width 557 height 625
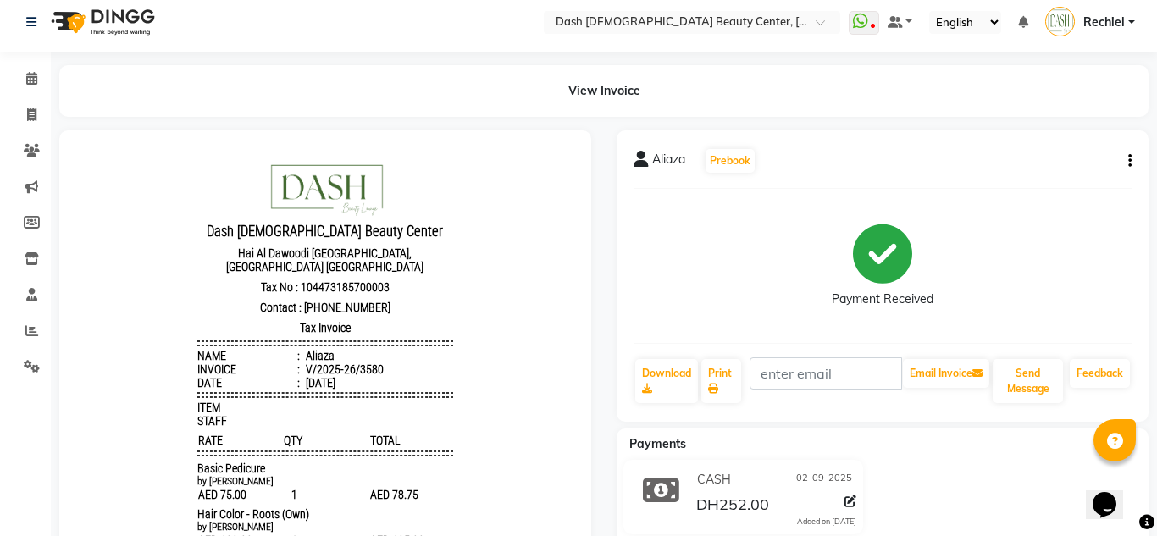
scroll to position [0, 0]
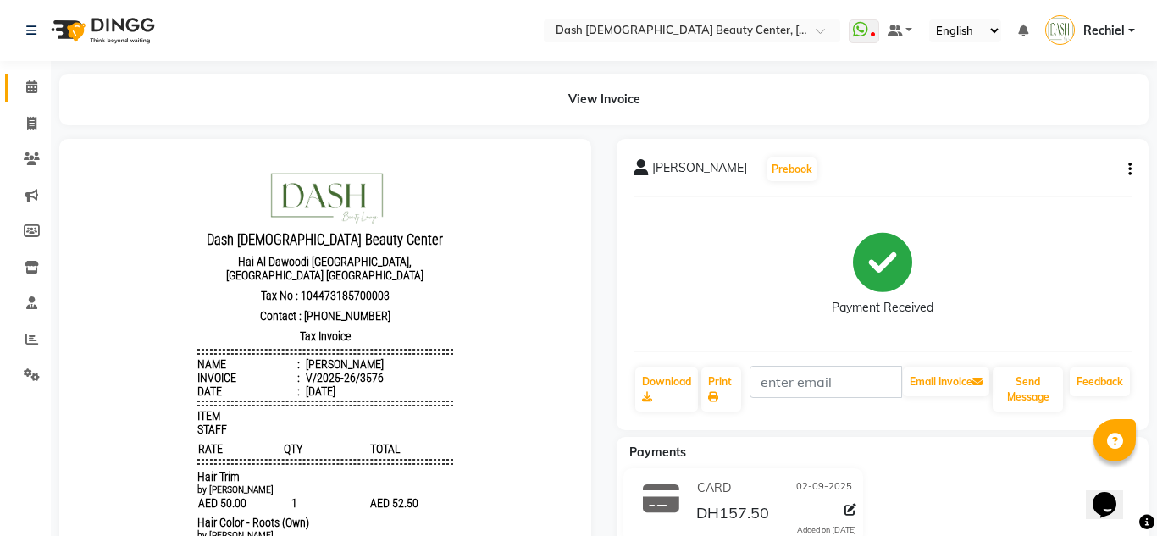
click at [29, 99] on link "Calendar" at bounding box center [25, 88] width 41 height 28
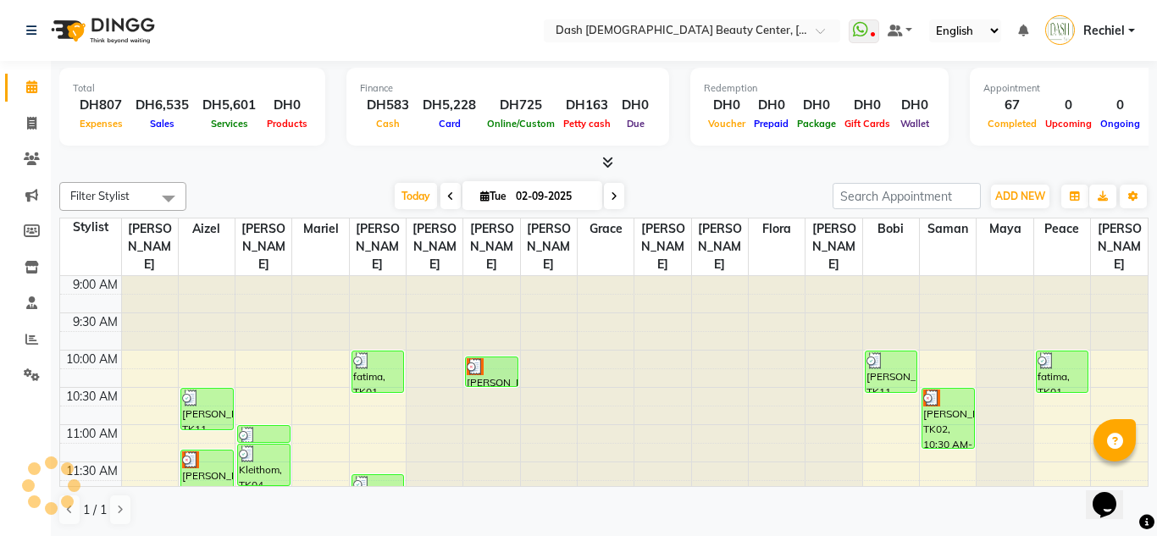
scroll to position [782, 0]
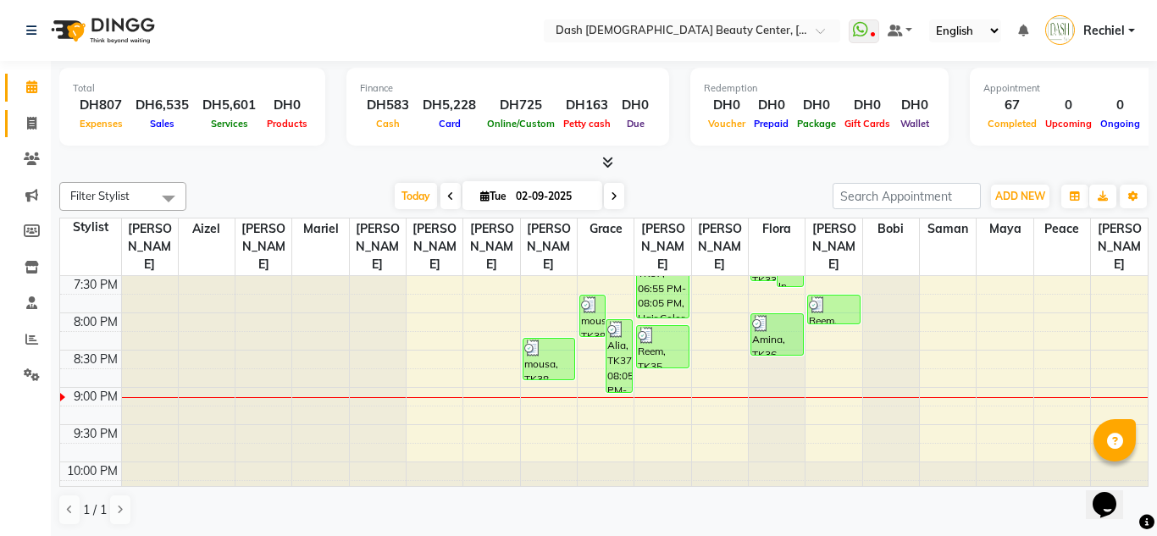
click at [31, 124] on icon at bounding box center [31, 123] width 9 height 13
select select "service"
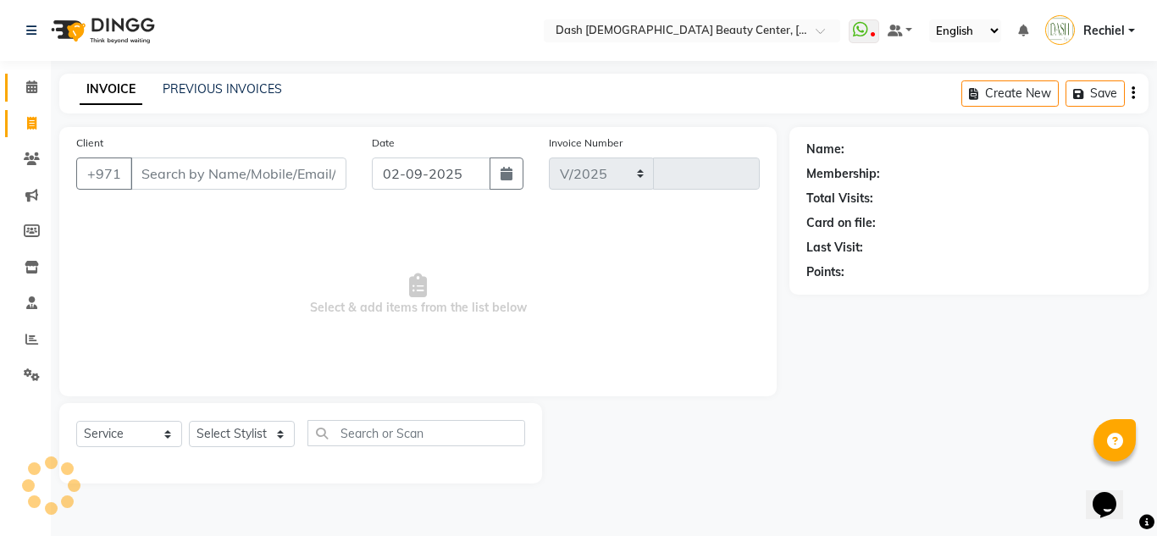
select select "8372"
type input "3593"
click at [229, 91] on link "PREVIOUS INVOICES" at bounding box center [222, 88] width 119 height 15
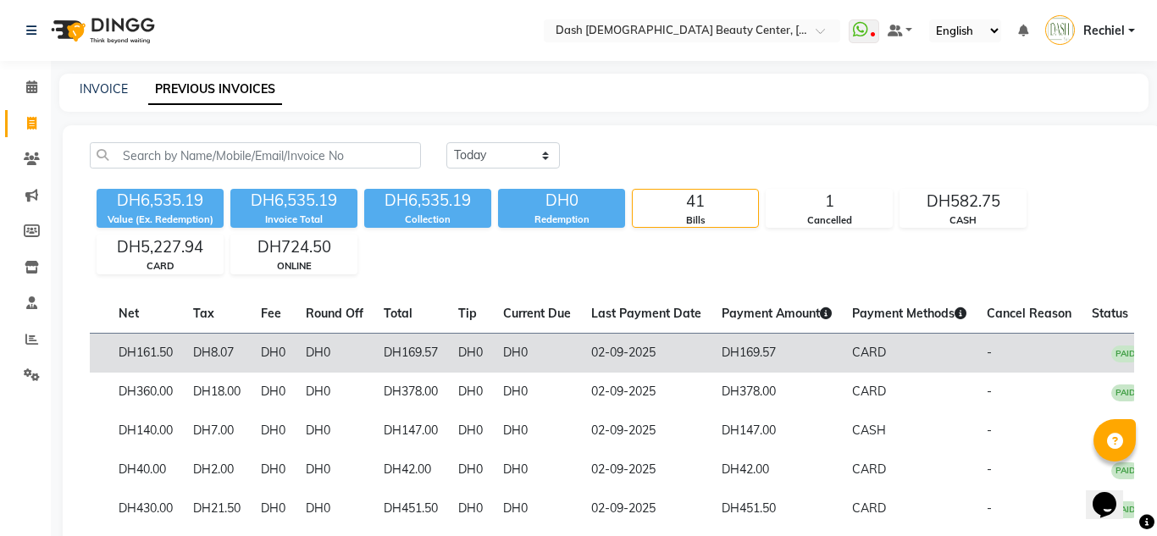
click at [1022, 335] on td "-" at bounding box center [1028, 353] width 105 height 40
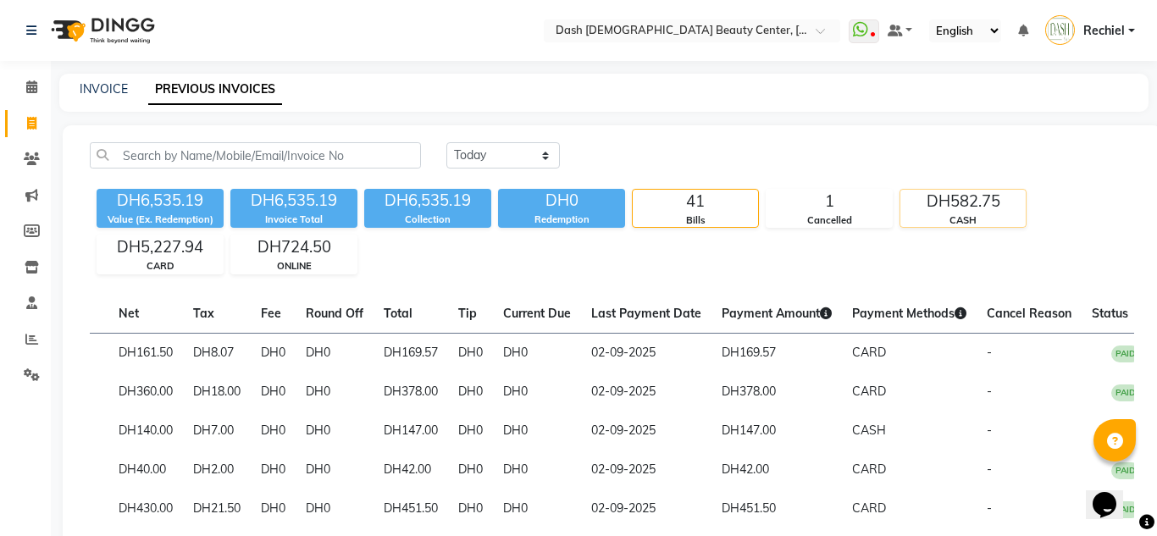
click at [954, 211] on div "DH582.75" at bounding box center [962, 202] width 125 height 24
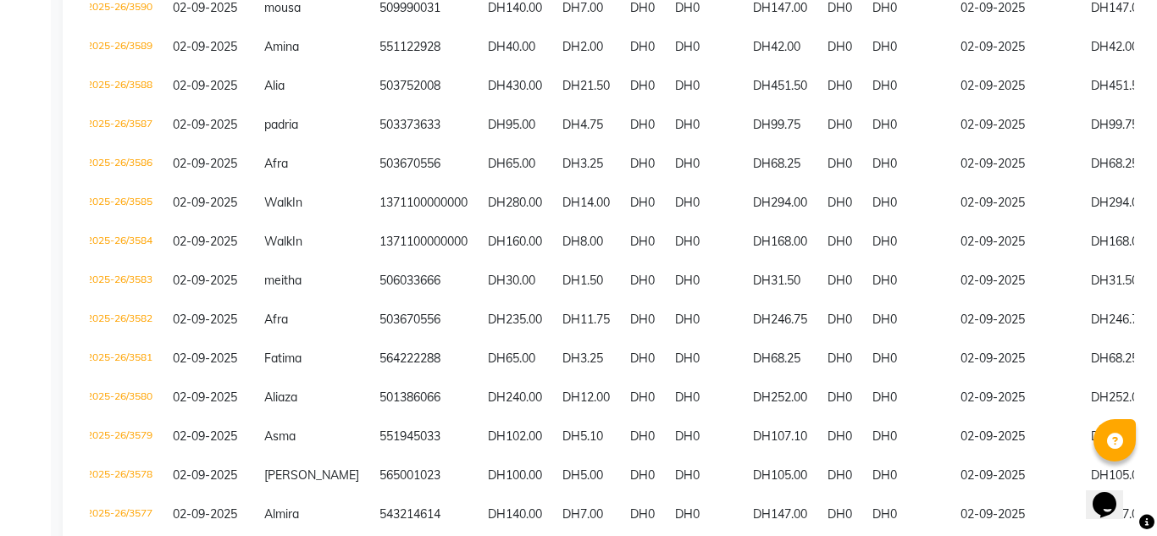
scroll to position [421, 0]
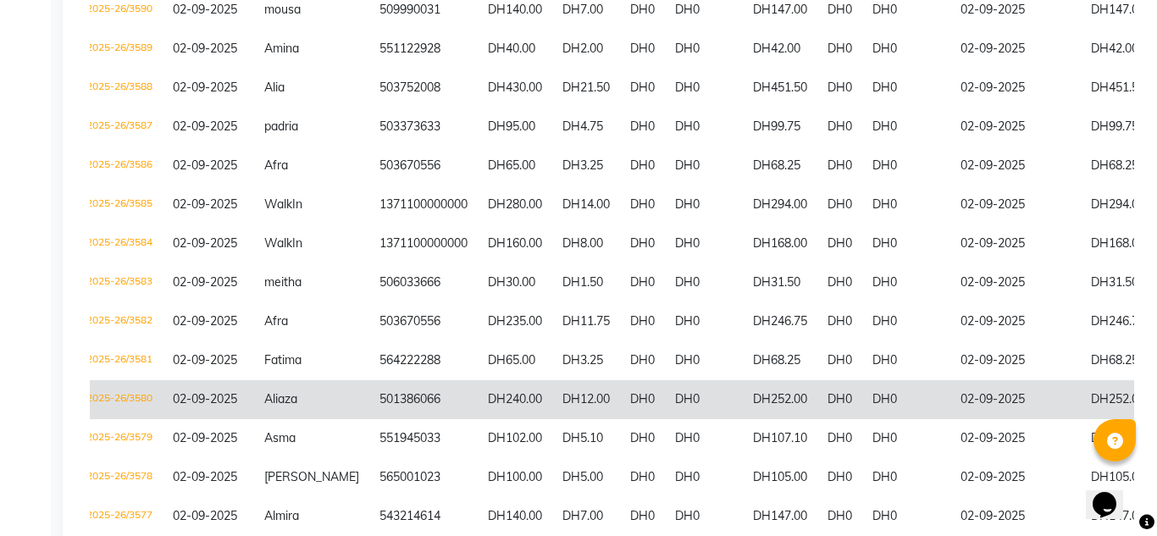
click at [280, 401] on span "Aliaza" at bounding box center [280, 398] width 33 height 15
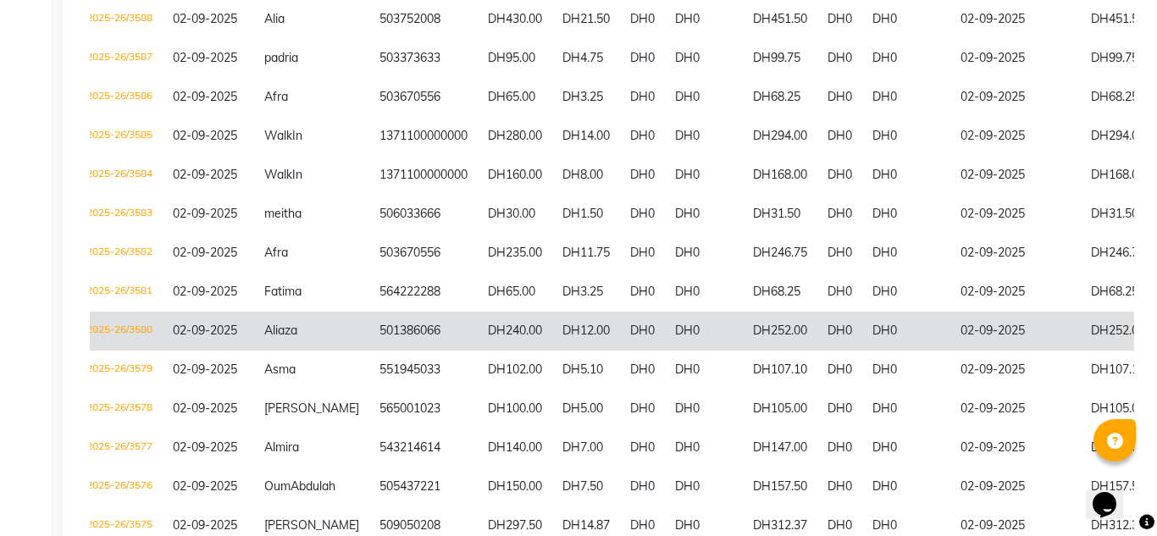
scroll to position [491, 0]
click at [263, 325] on td "Aliaza" at bounding box center [311, 329] width 115 height 39
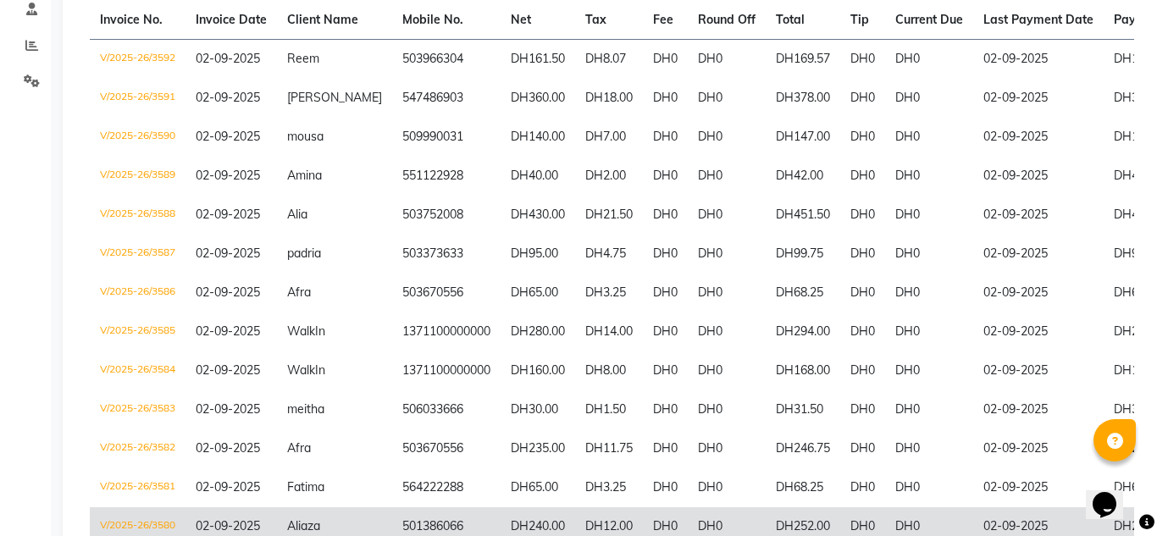
scroll to position [293, 0]
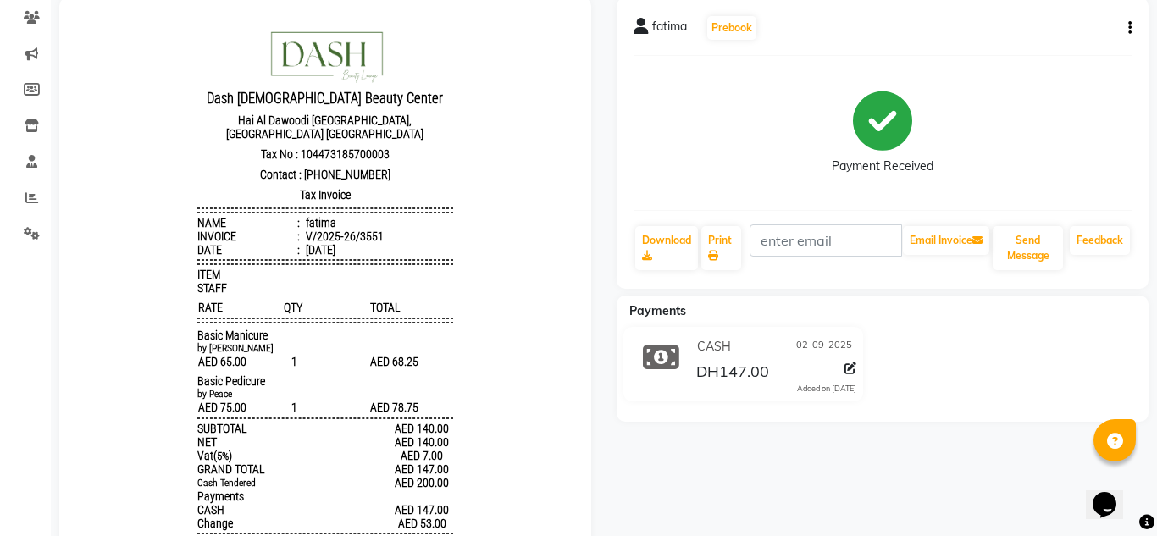
click at [100, 110] on body "Dash Ladies Beauty Center Hai Al Dawoodi New Sarooj, Al Shabhat Plaza Al Ain Ta…" at bounding box center [325, 304] width 484 height 567
click at [99, 307] on body "Dash Ladies Beauty Center Hai Al Dawoodi New Sarooj, Al Shabhat Plaza Al Ain Ta…" at bounding box center [325, 304] width 484 height 567
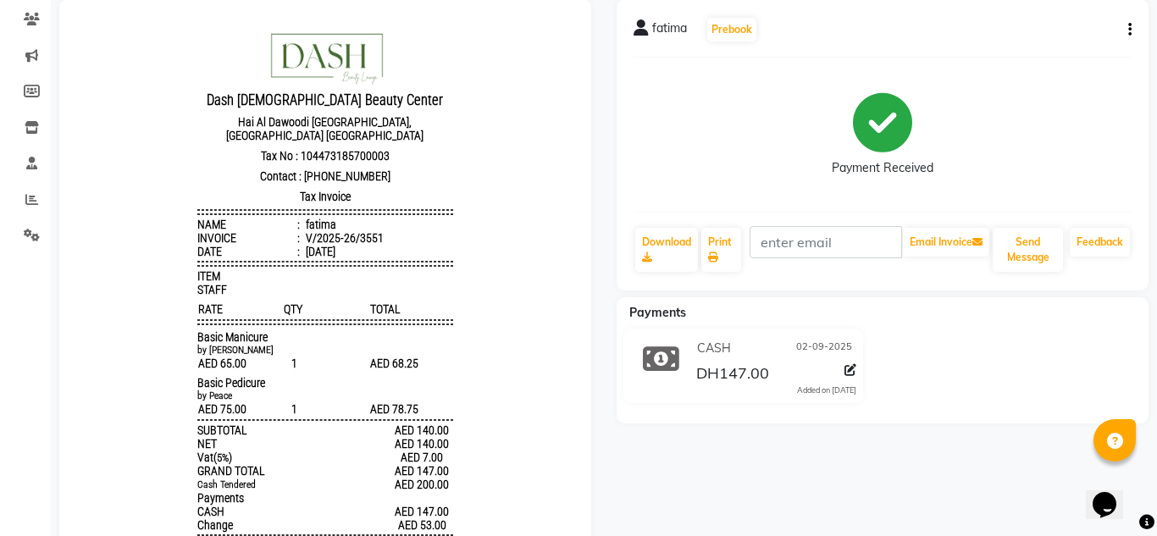
click at [82, 258] on html "Dash Ladies Beauty Center Hai Al Dawoodi New Sarooj, Al Shabhat Plaza Al Ain Ta…" at bounding box center [325, 306] width 498 height 581
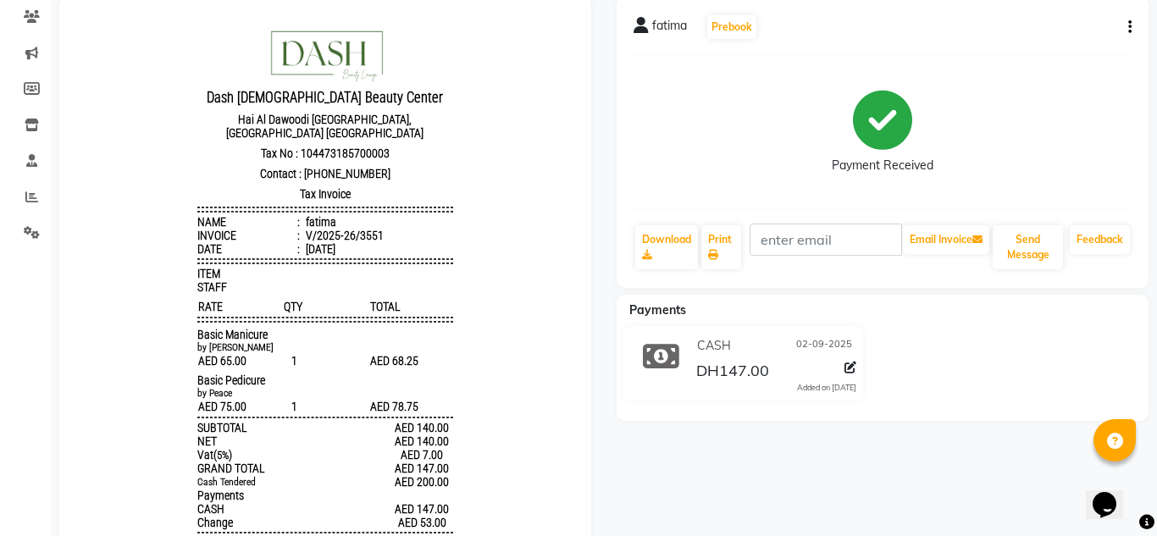
click at [81, 50] on html "Dash Ladies Beauty Center Hai Al Dawoodi New Sarooj, Al Shabhat Plaza Al Ain Ta…" at bounding box center [325, 304] width 498 height 581
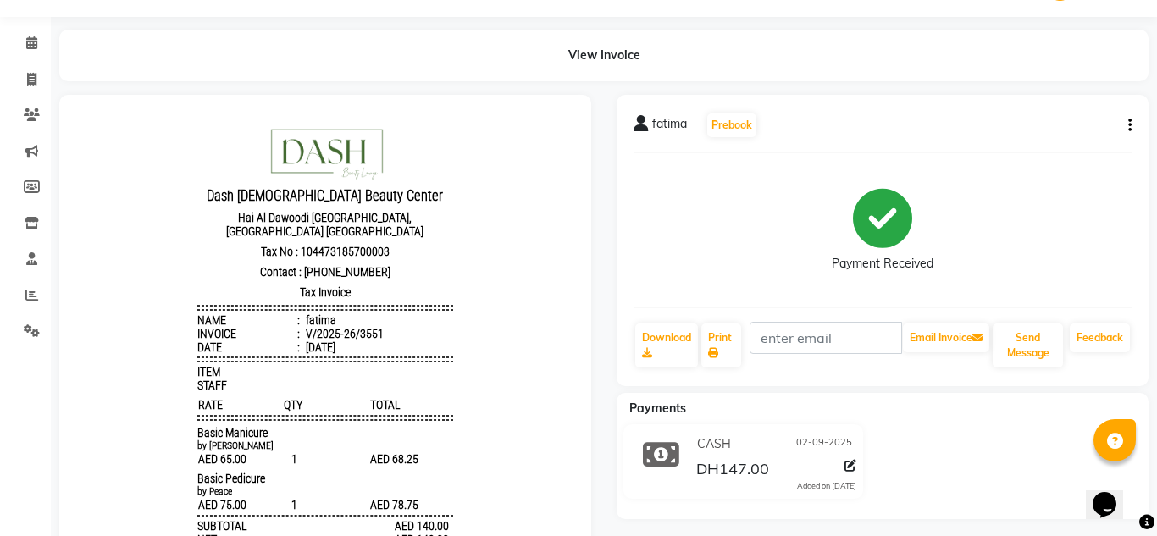
scroll to position [0, 0]
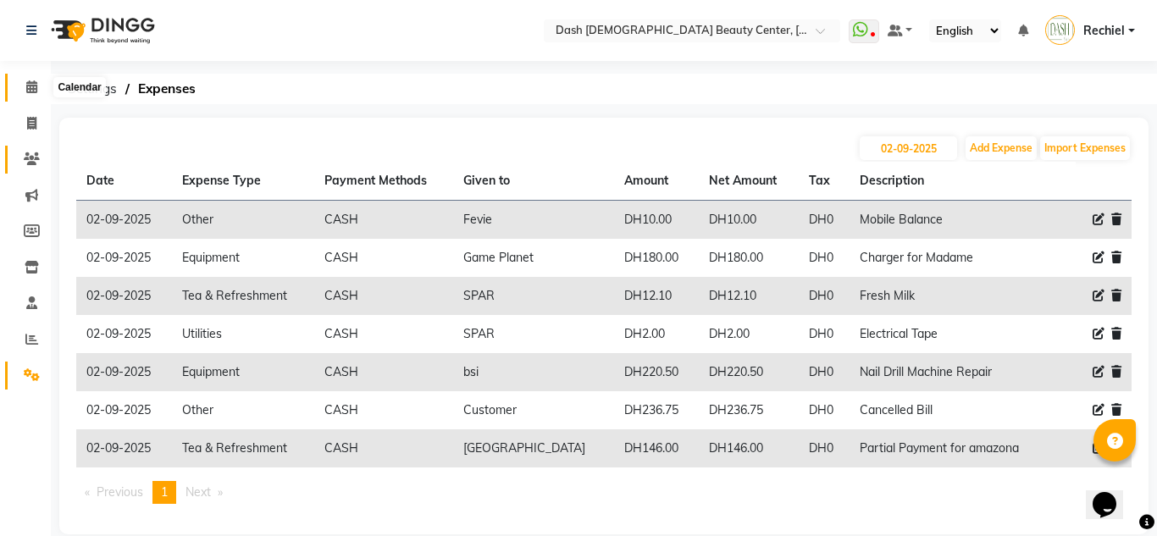
click at [16, 157] on link "Clients" at bounding box center [25, 160] width 41 height 28
click at [19, 78] on span at bounding box center [32, 87] width 30 height 19
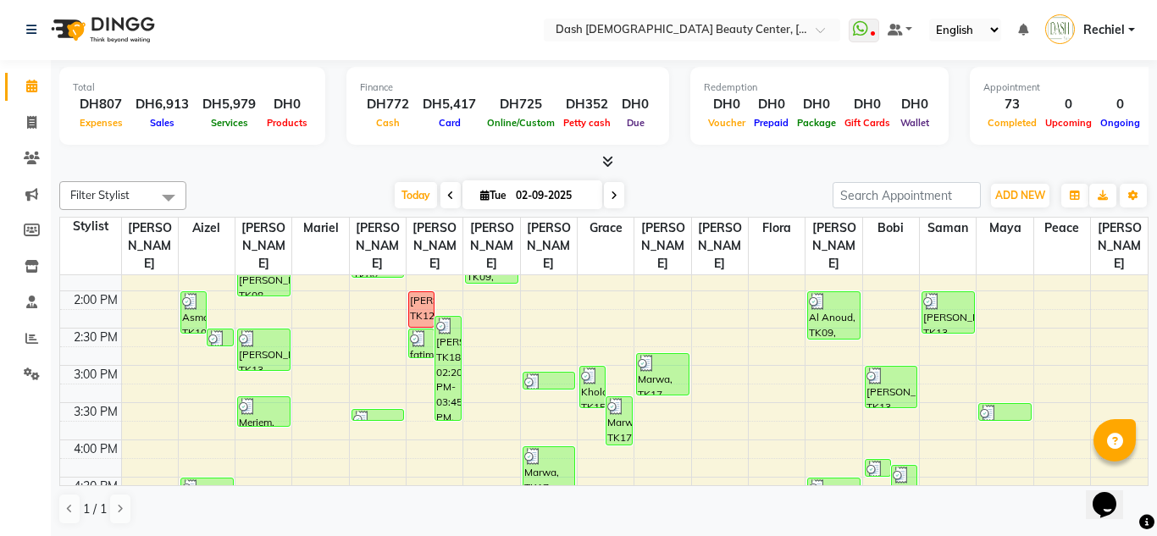
scroll to position [357, 0]
click at [35, 120] on icon at bounding box center [31, 122] width 9 height 13
select select "service"
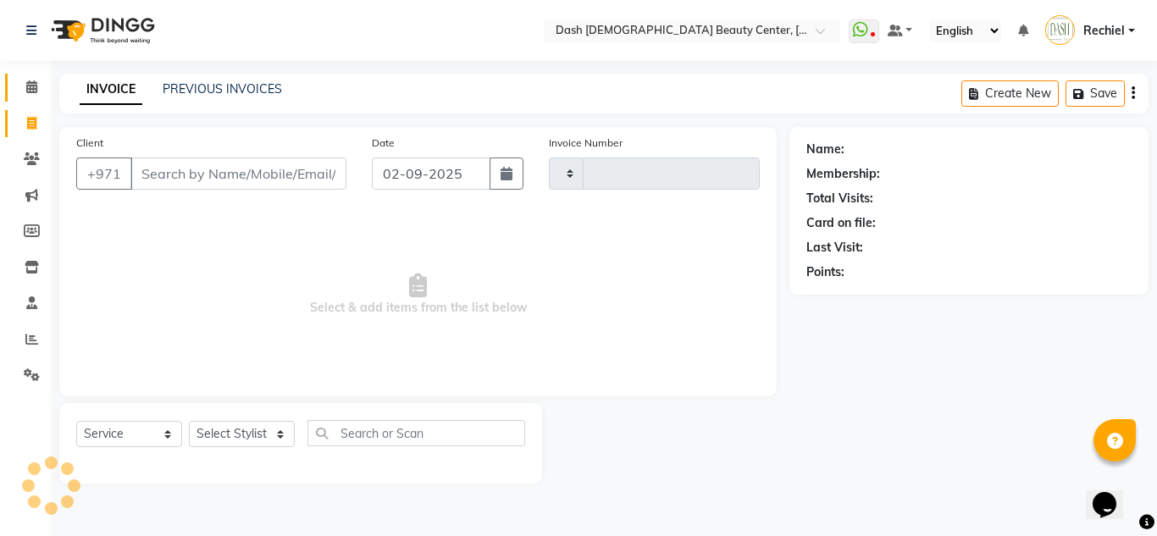
type input "3595"
select select "8372"
click at [213, 91] on link "PREVIOUS INVOICES" at bounding box center [222, 88] width 119 height 15
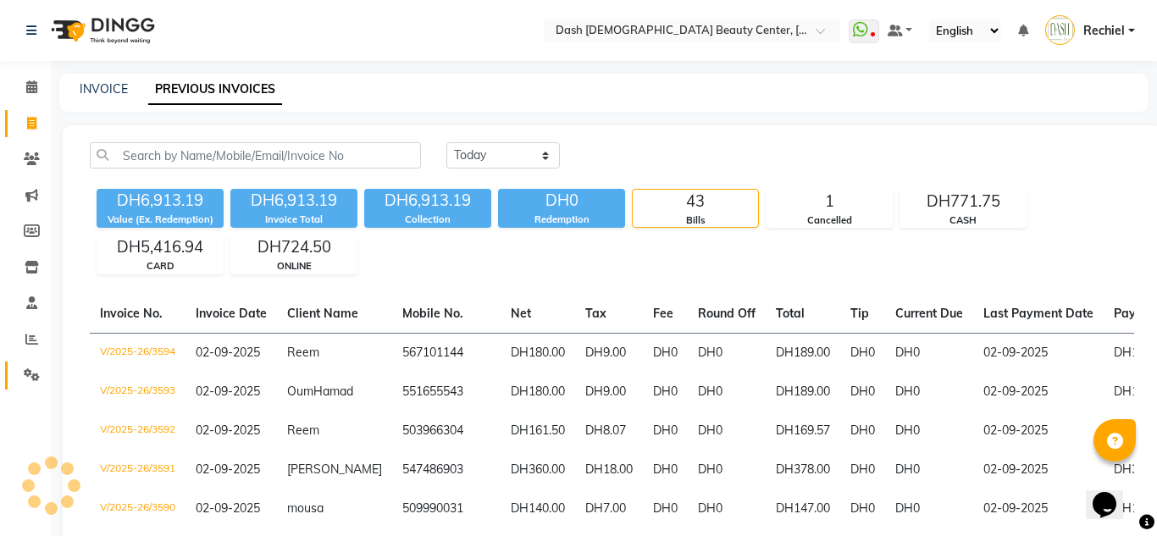
click at [31, 384] on span at bounding box center [32, 375] width 30 height 19
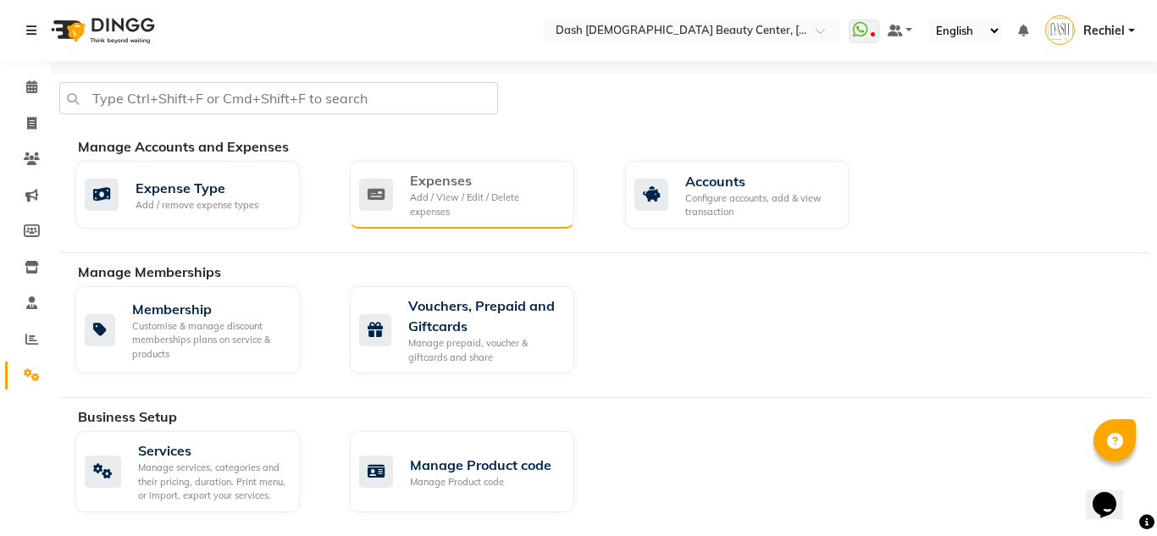
click at [442, 190] on div "Expenses" at bounding box center [485, 180] width 151 height 20
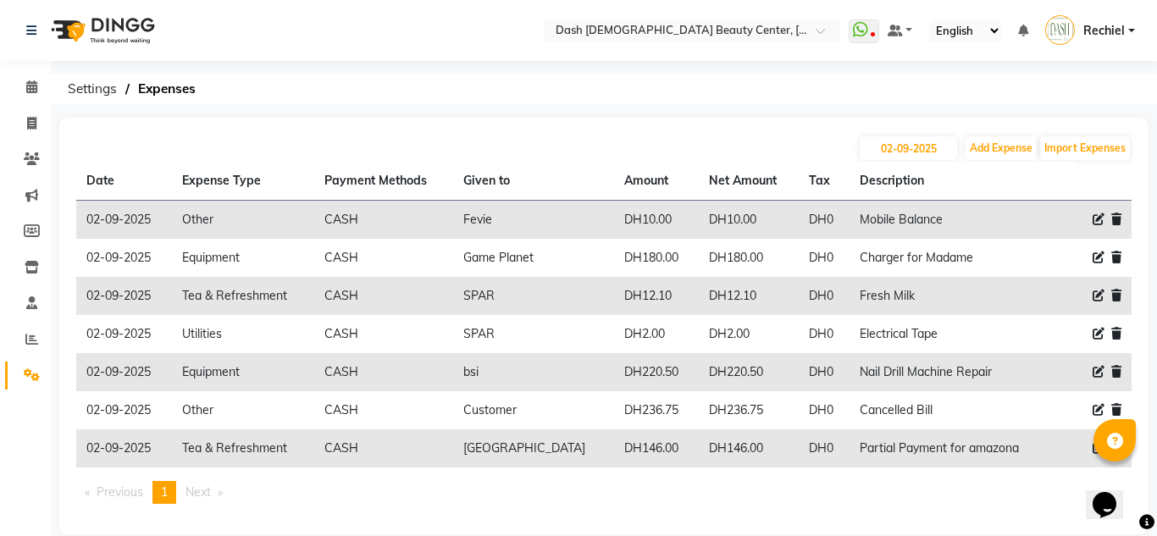
scroll to position [24, 0]
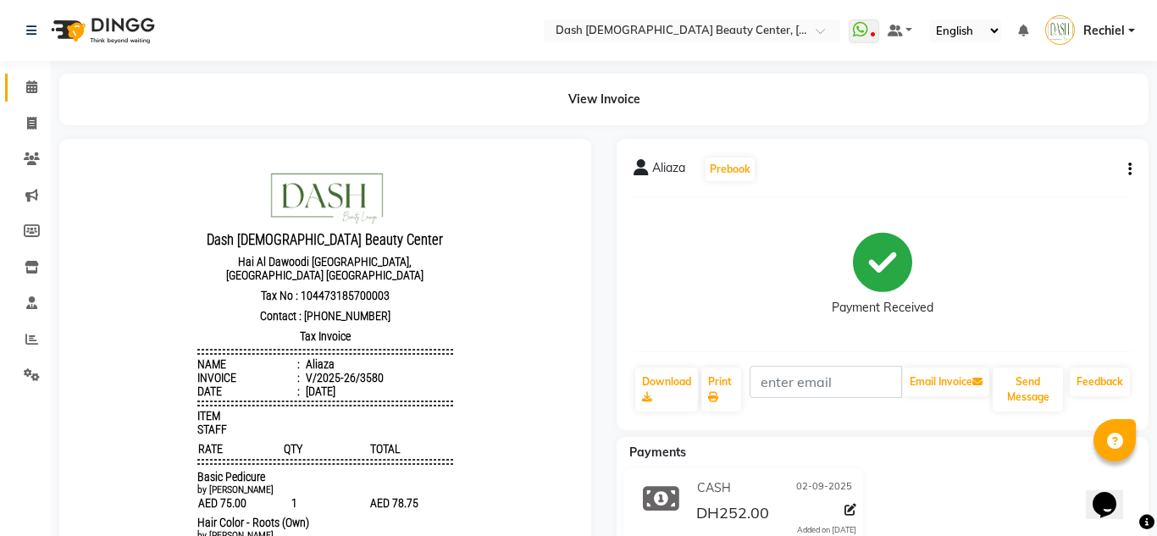
click at [31, 91] on icon at bounding box center [31, 86] width 11 height 13
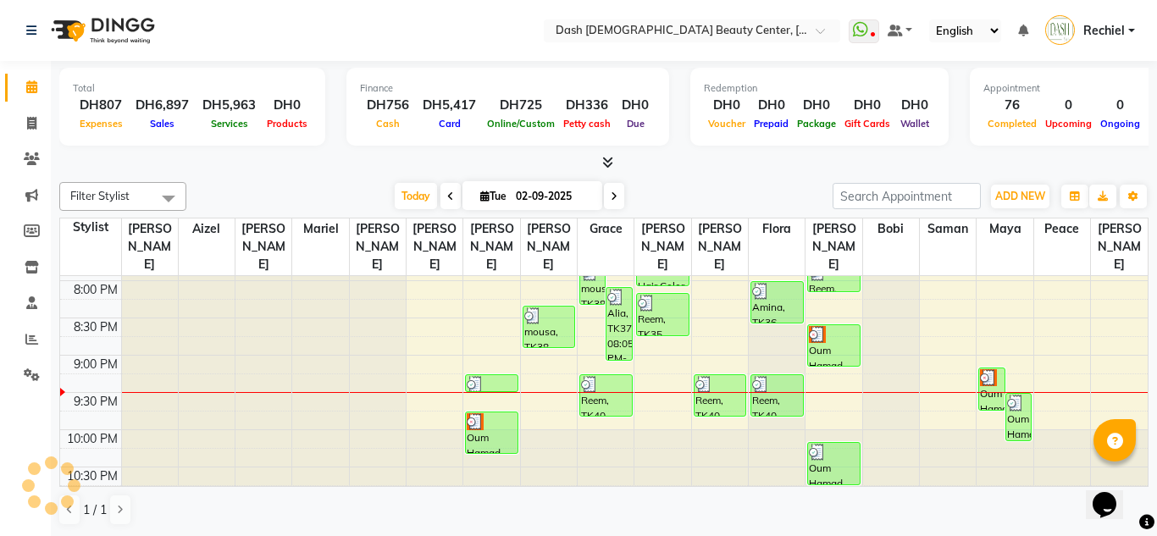
scroll to position [815, 0]
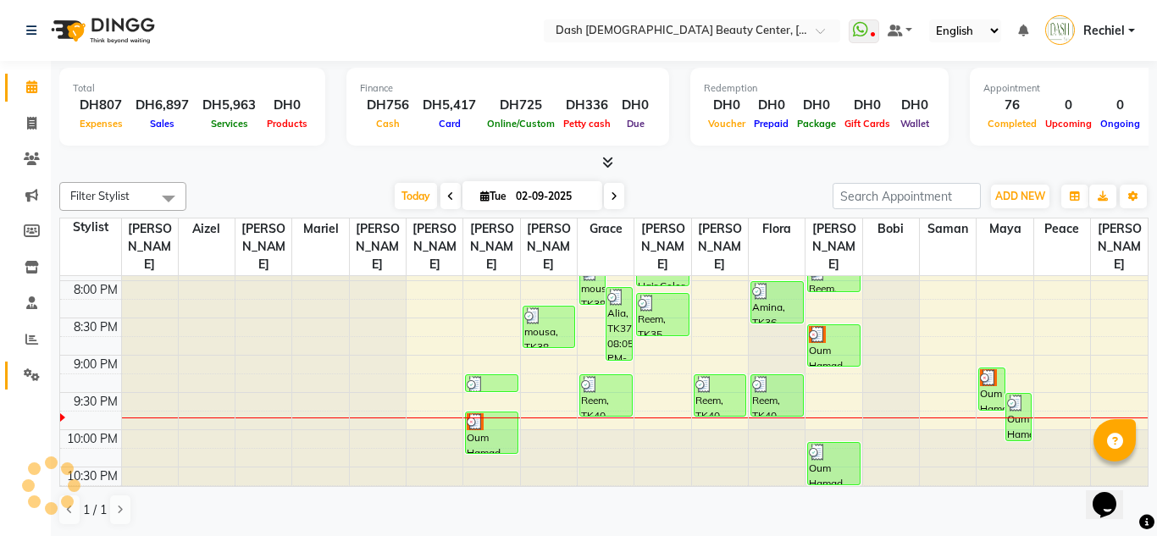
click at [33, 374] on icon at bounding box center [32, 374] width 16 height 13
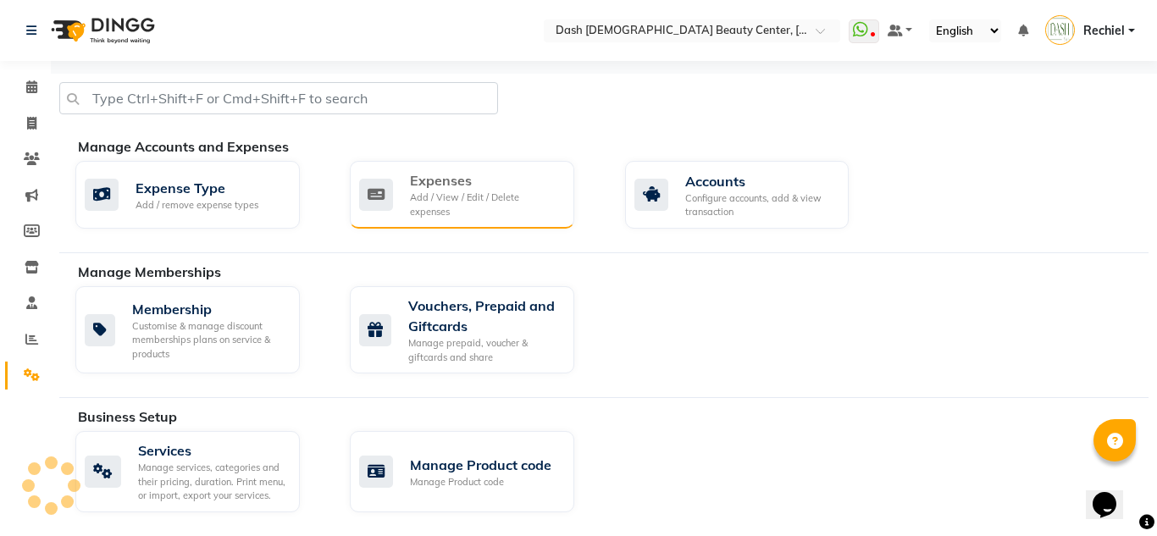
click at [512, 201] on div "Add / View / Edit / Delete expenses" at bounding box center [485, 205] width 151 height 28
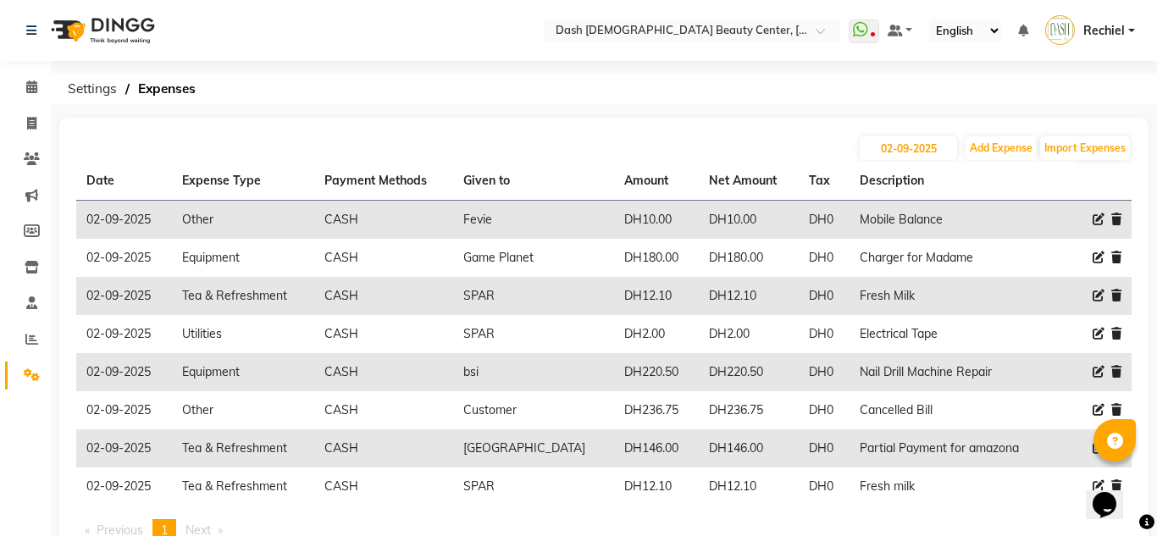
scroll to position [62, 0]
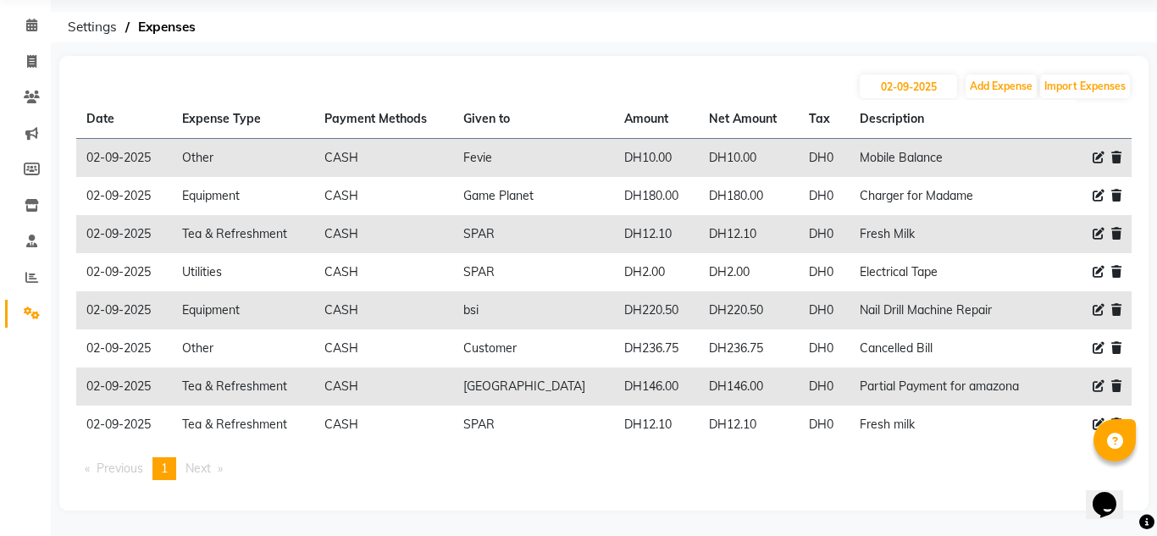
click at [27, 311] on icon at bounding box center [32, 313] width 16 height 13
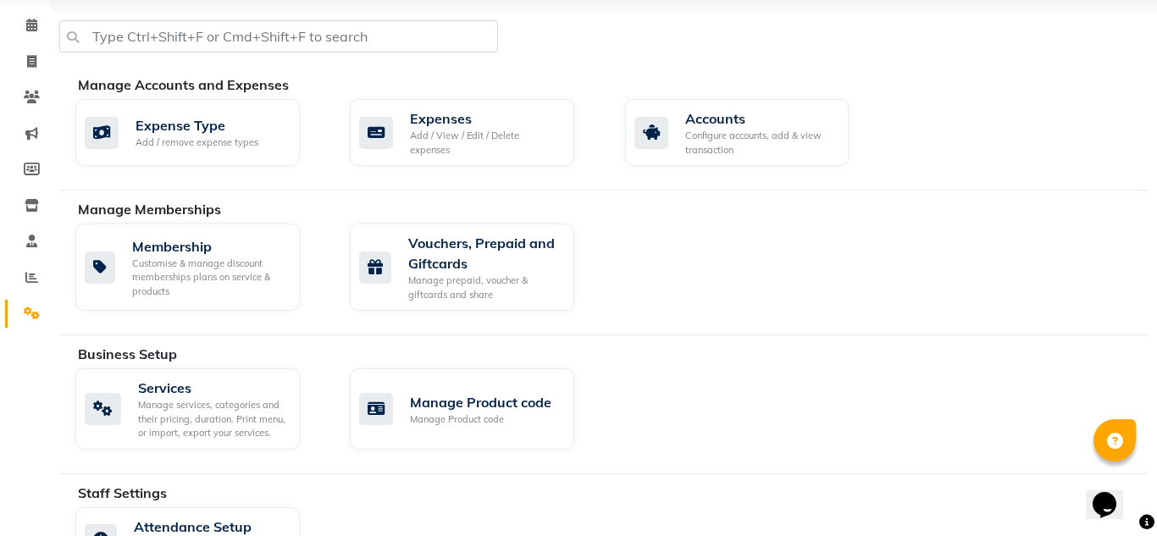
scroll to position [269, 0]
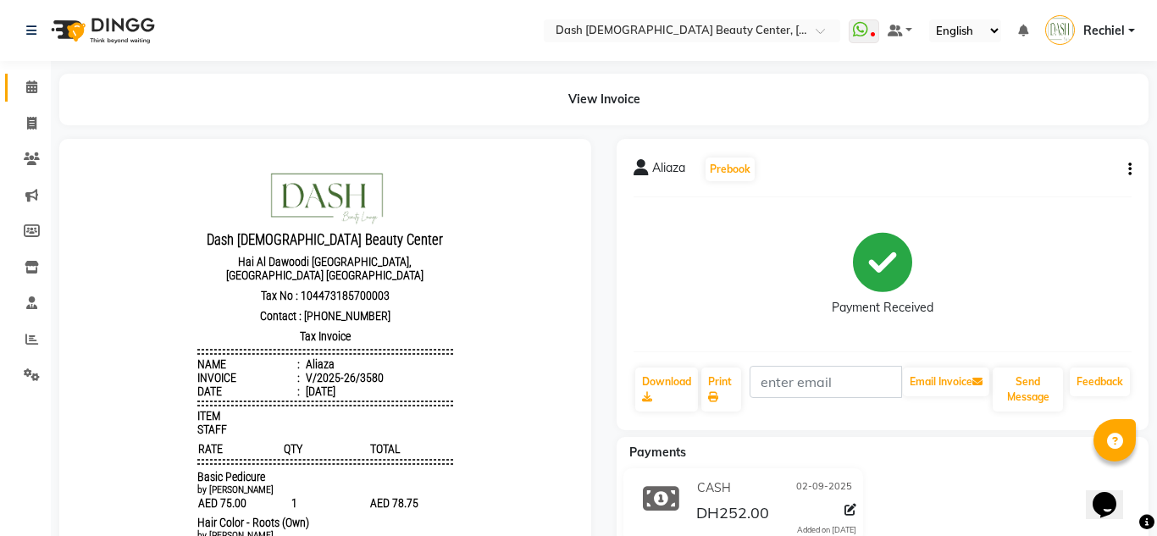
click at [31, 89] on icon at bounding box center [31, 86] width 11 height 13
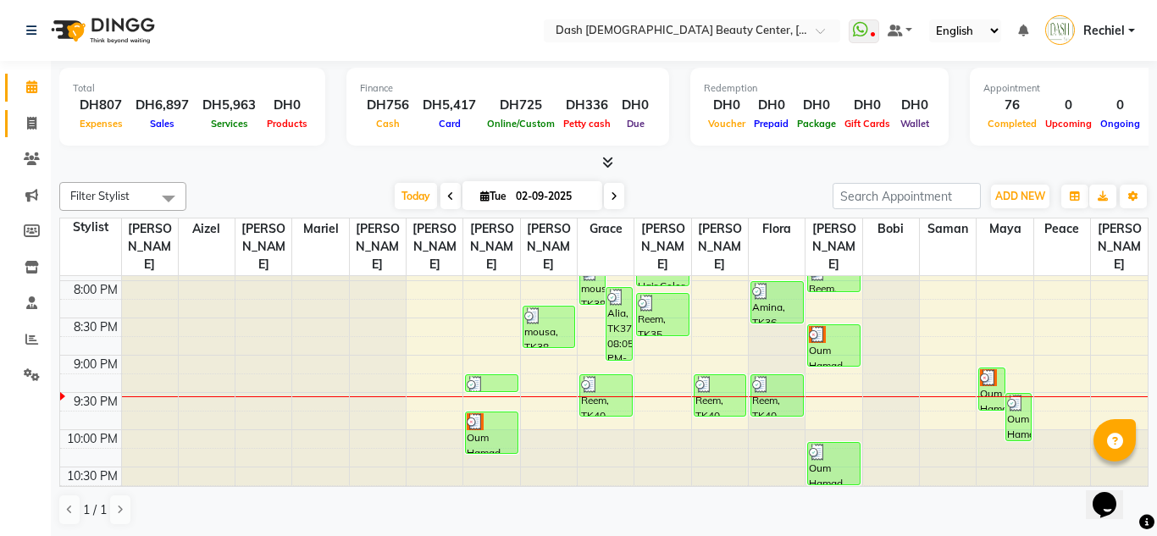
click at [28, 121] on icon at bounding box center [31, 123] width 9 height 13
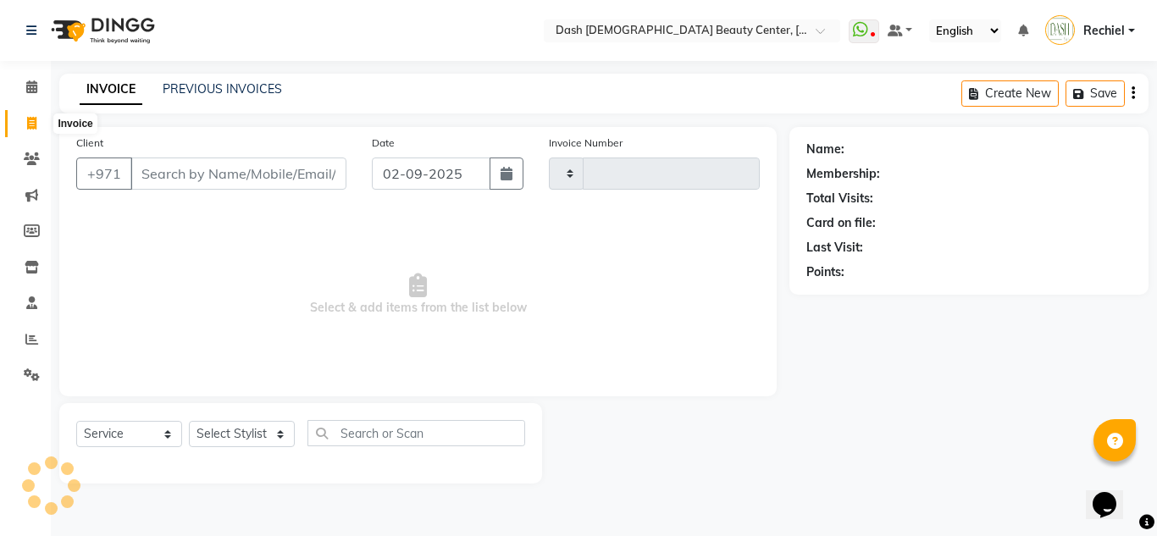
click at [30, 130] on span at bounding box center [32, 123] width 30 height 19
select select "service"
click at [200, 94] on link "PREVIOUS INVOICES" at bounding box center [222, 88] width 119 height 15
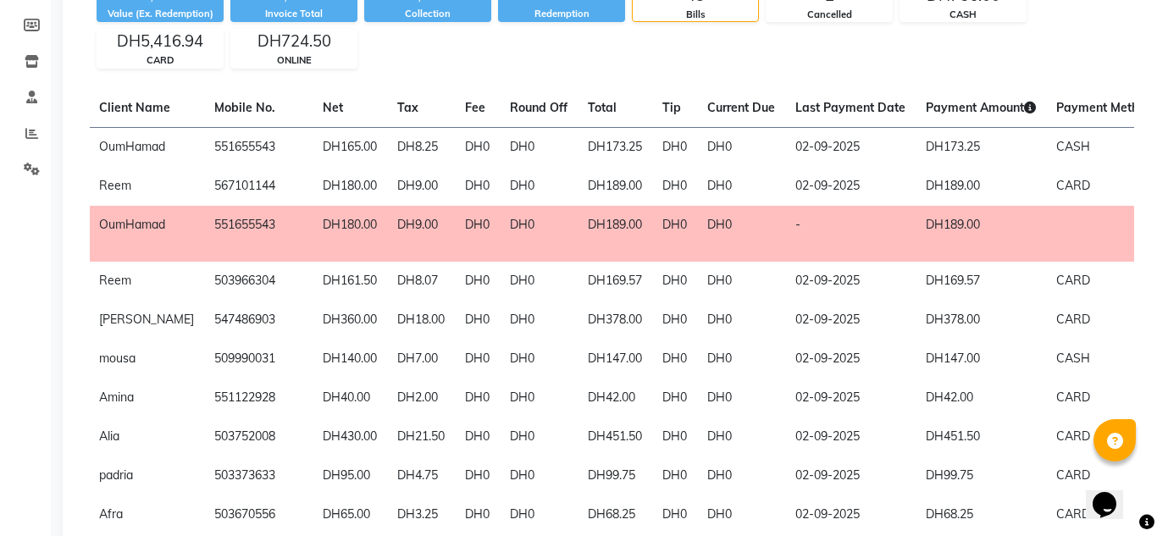
scroll to position [0, 185]
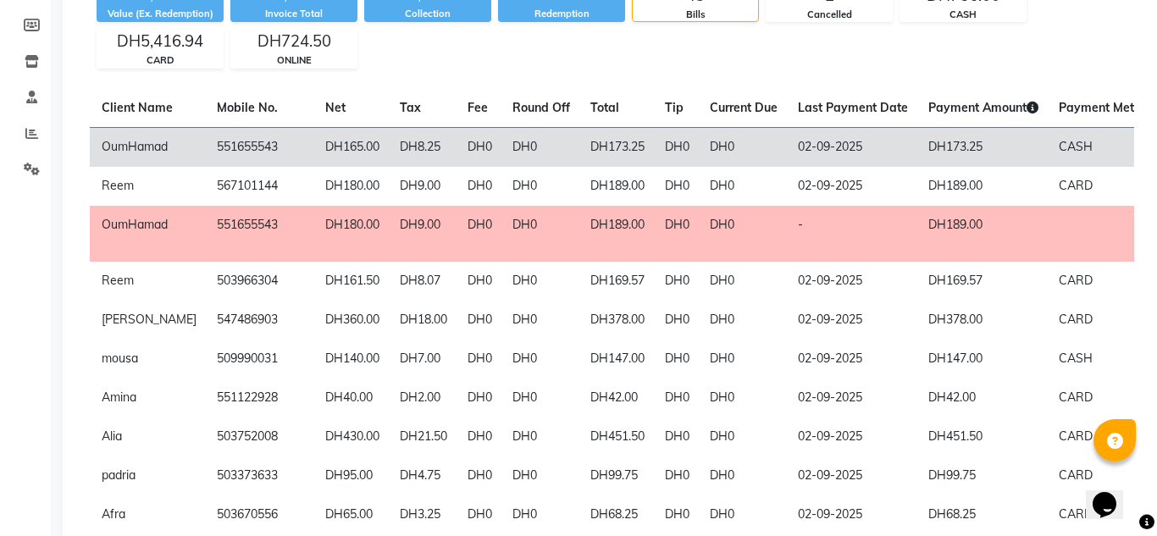
click at [273, 151] on td "551655543" at bounding box center [261, 147] width 108 height 40
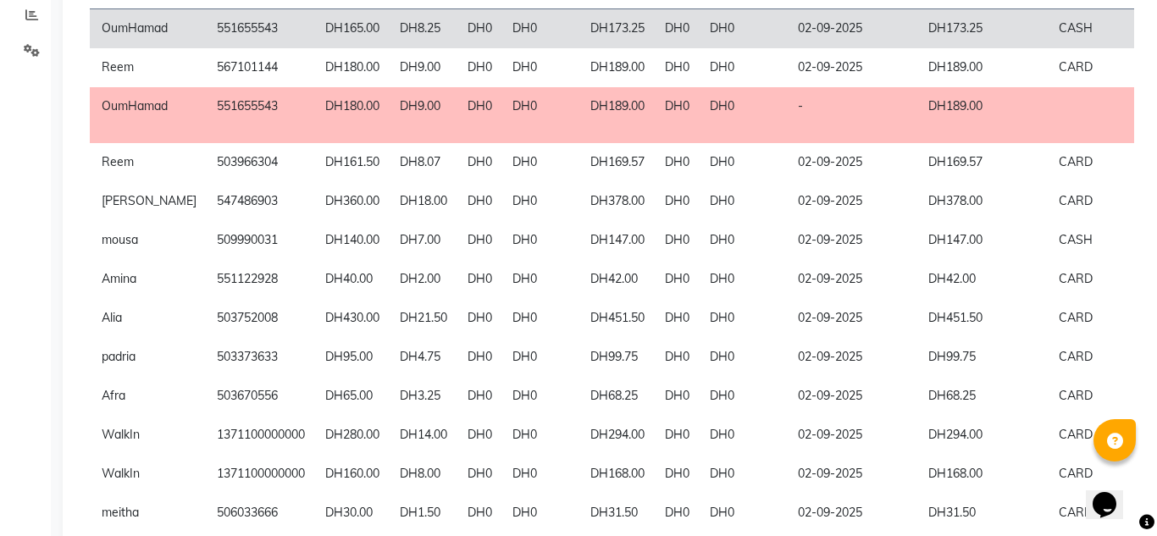
scroll to position [325, 0]
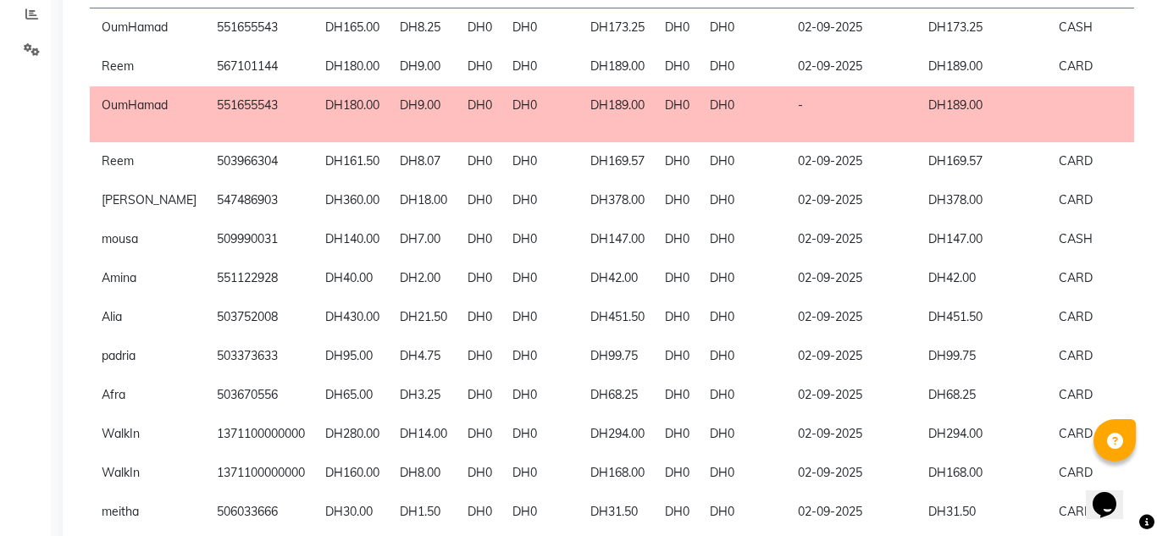
click at [285, 137] on td "551655543" at bounding box center [261, 114] width 108 height 56
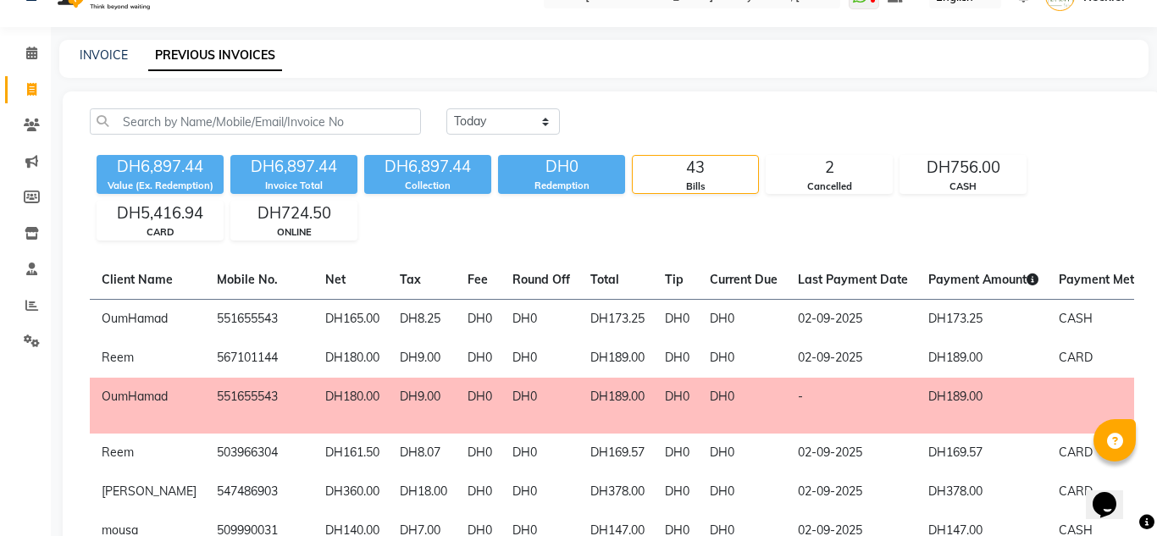
scroll to position [0, 0]
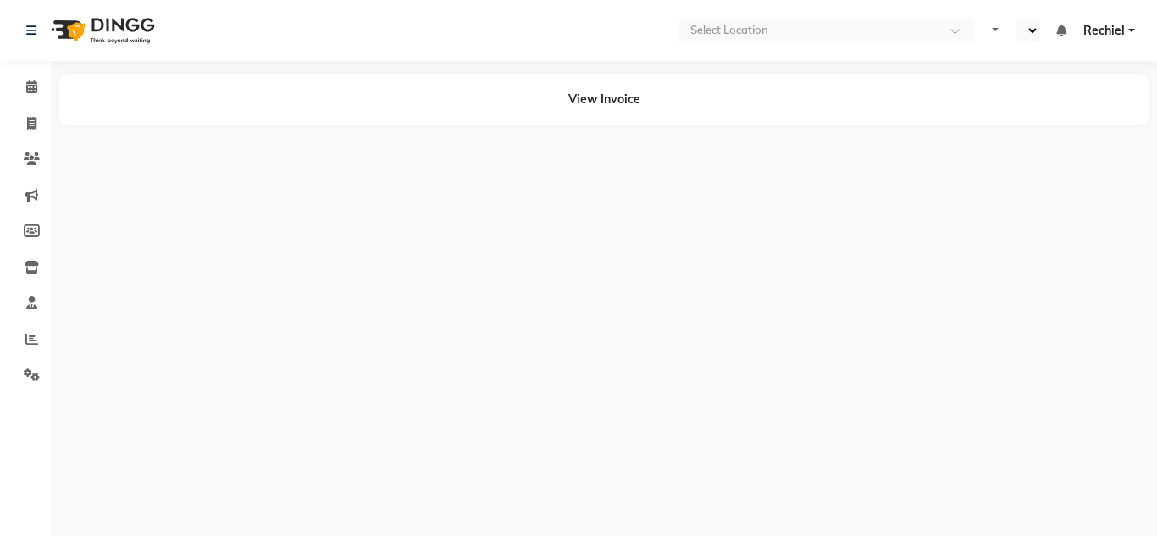
select select "en"
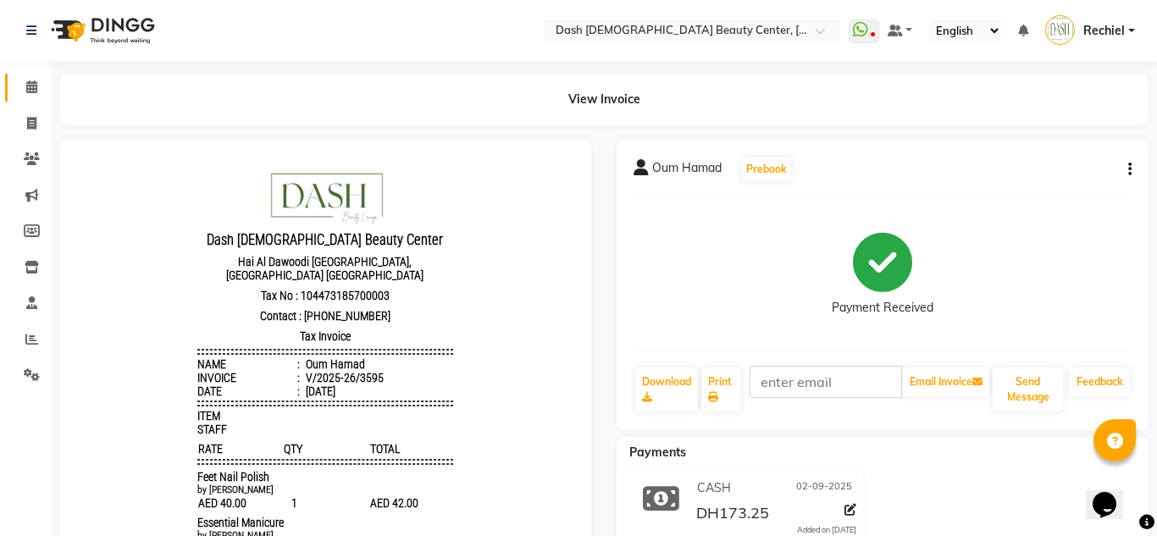
click at [29, 81] on icon at bounding box center [31, 86] width 11 height 13
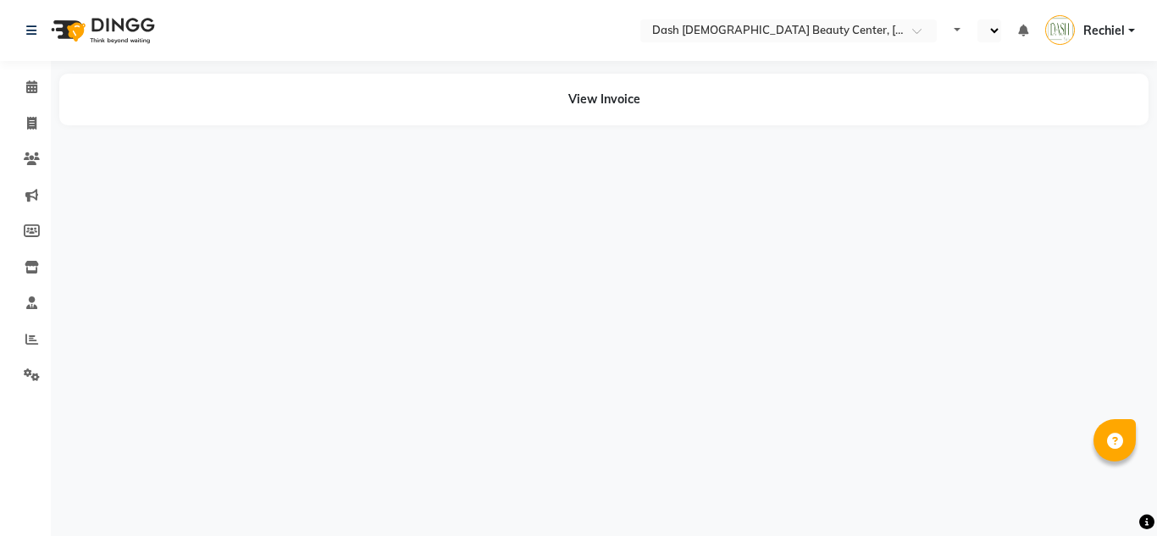
select select "en"
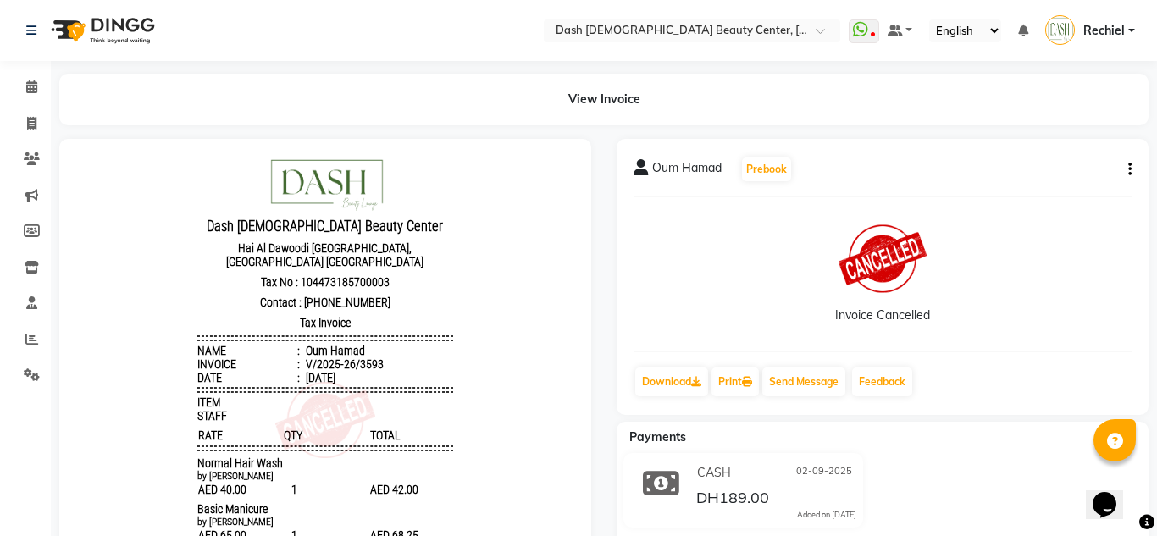
scroll to position [4, 0]
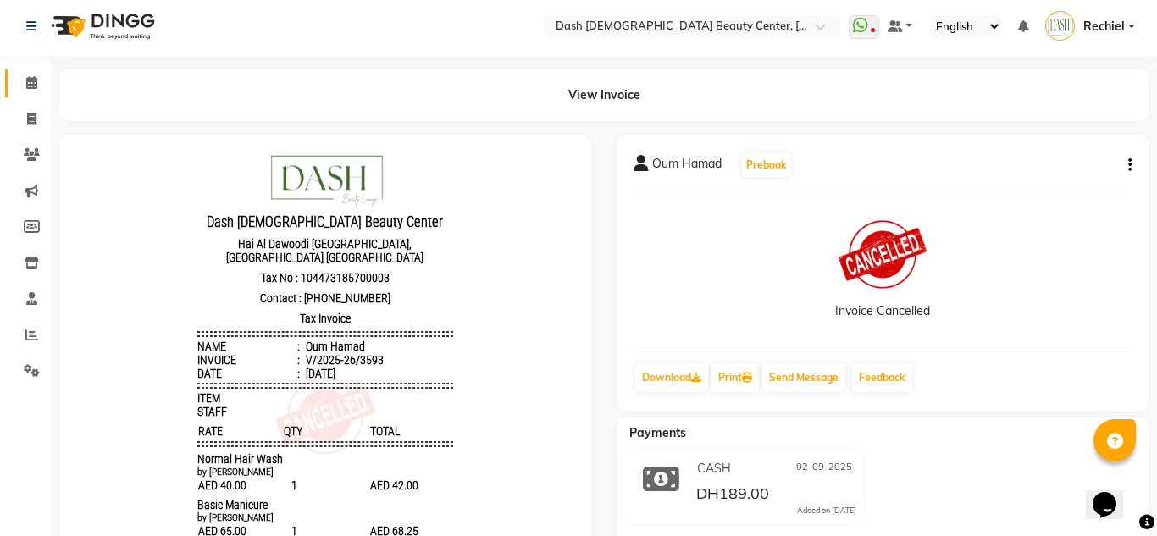
click at [34, 77] on icon at bounding box center [31, 82] width 11 height 13
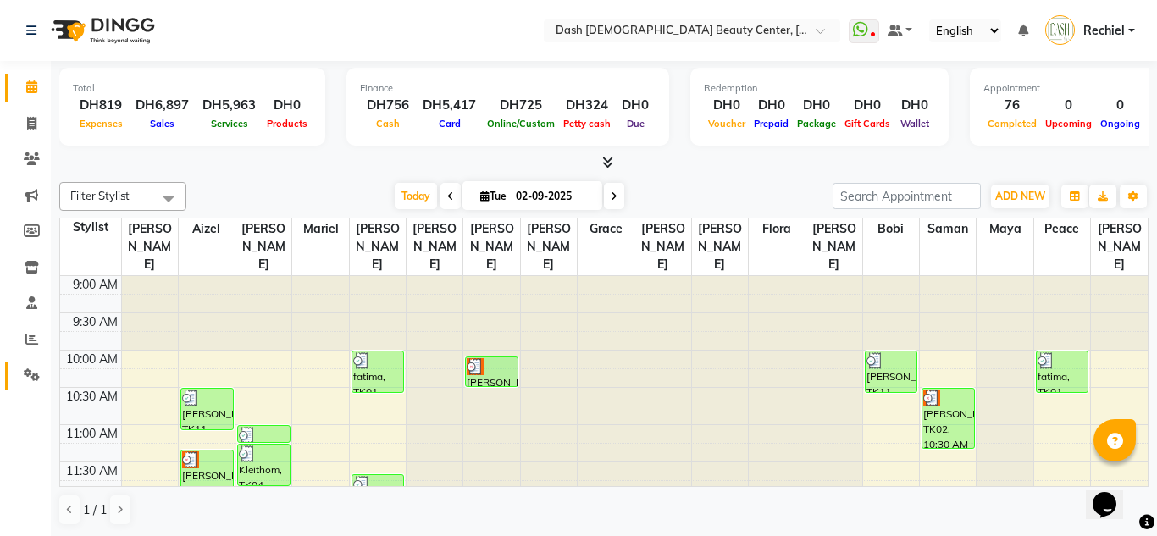
click at [23, 384] on span at bounding box center [32, 375] width 30 height 19
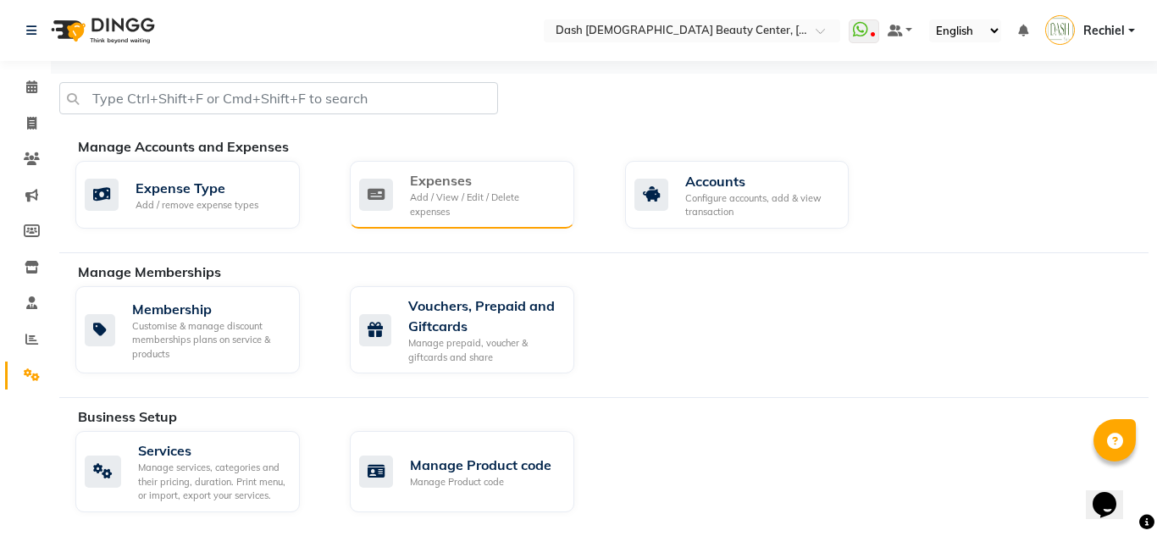
click at [406, 202] on div "Expenses Add / View / Edit / Delete expenses" at bounding box center [460, 194] width 202 height 48
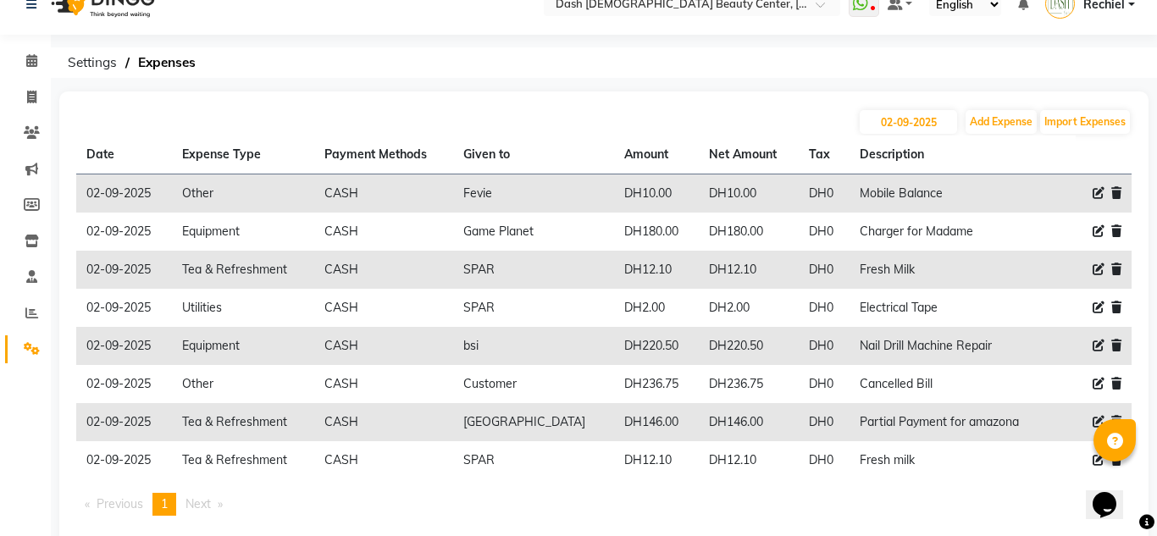
scroll to position [62, 0]
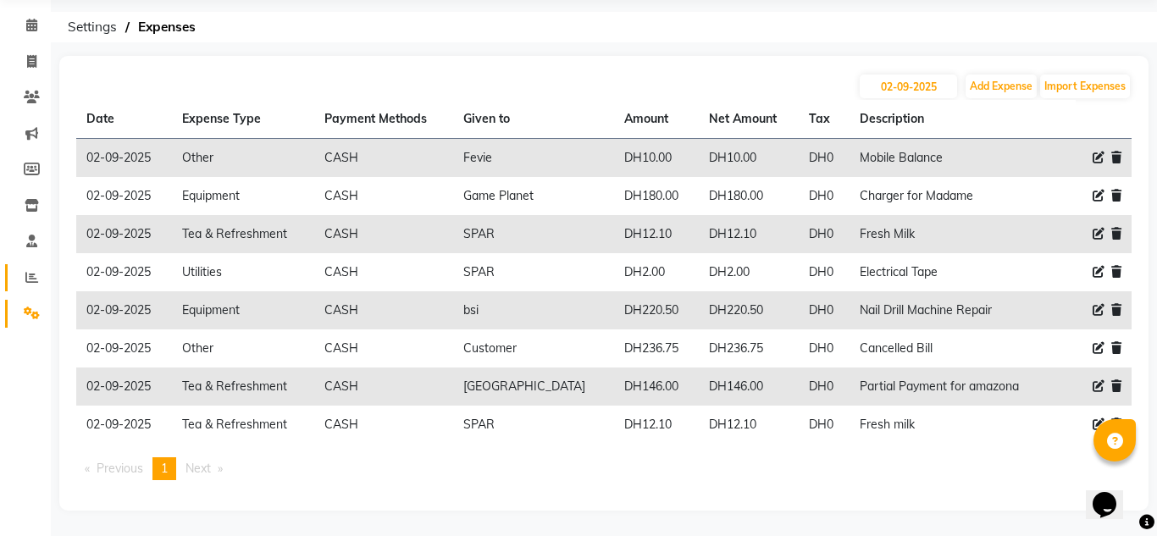
click at [31, 277] on icon at bounding box center [31, 277] width 13 height 13
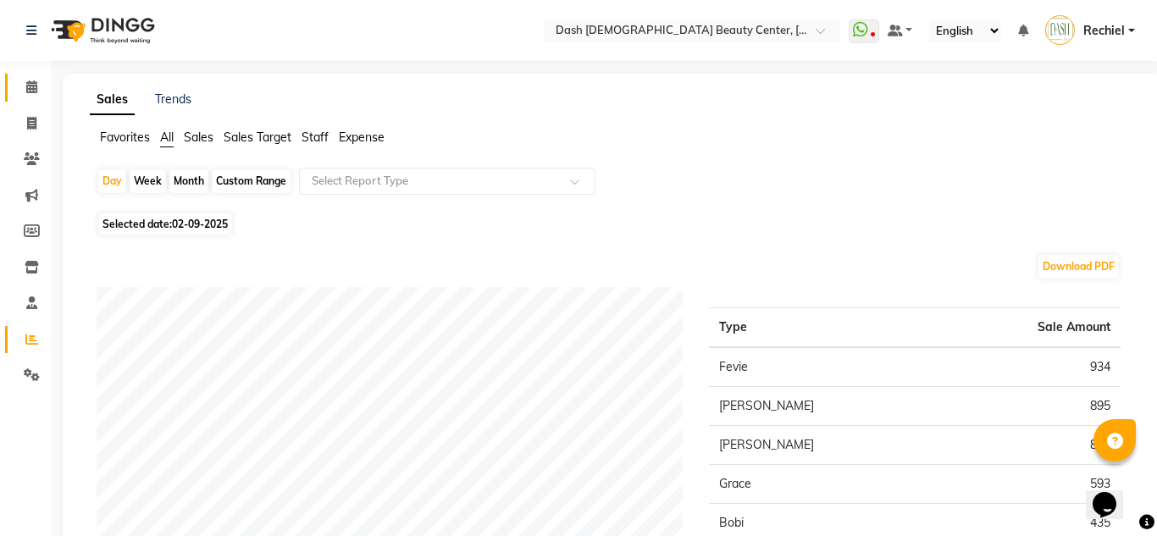
click at [31, 88] on icon at bounding box center [31, 86] width 11 height 13
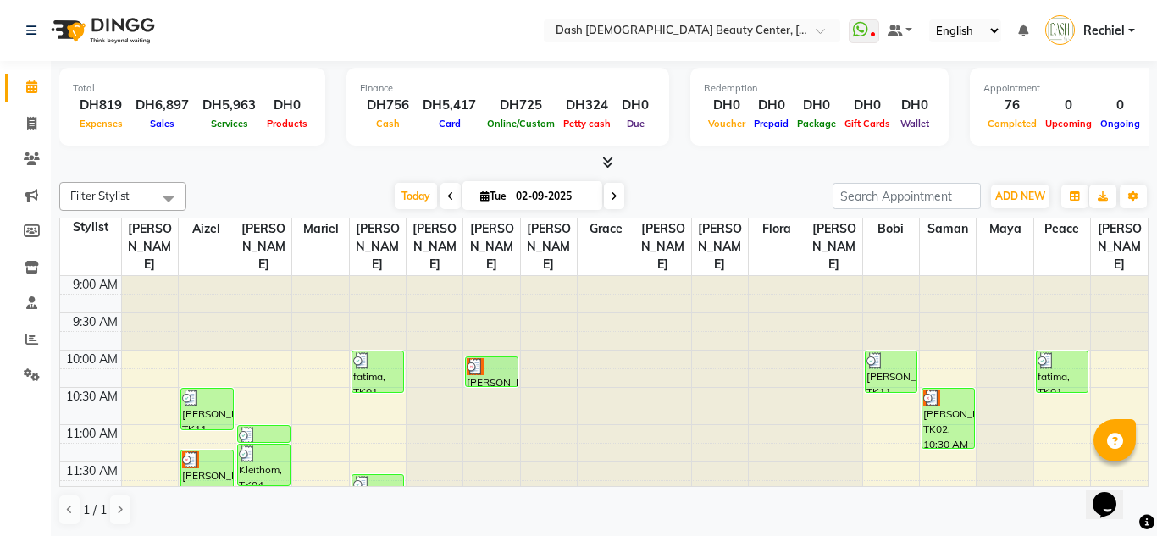
scroll to position [1, 0]
click at [31, 376] on icon at bounding box center [32, 373] width 16 height 13
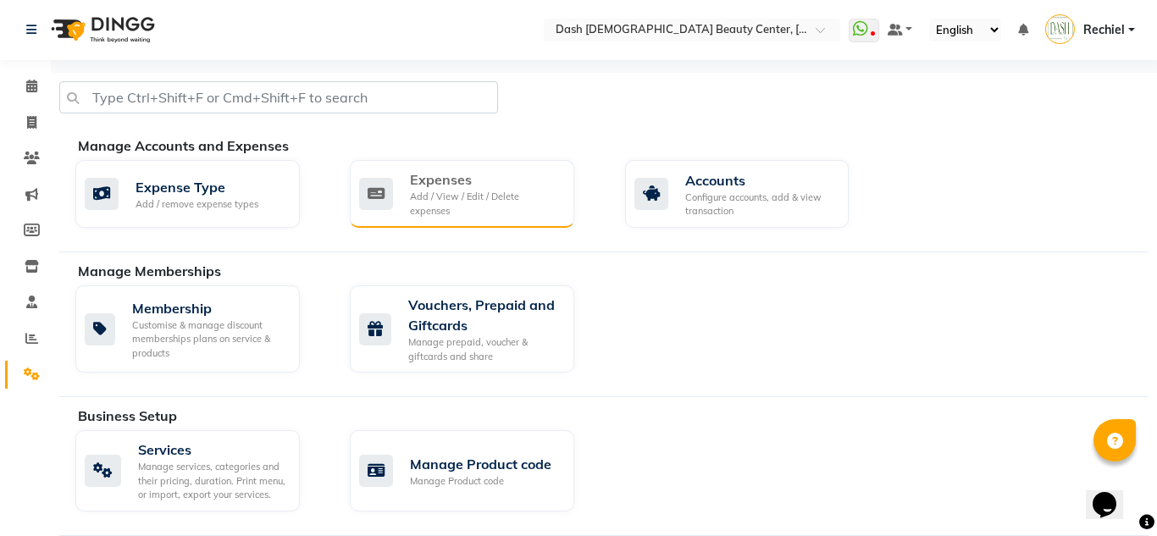
click at [478, 181] on div "Expenses" at bounding box center [485, 179] width 151 height 20
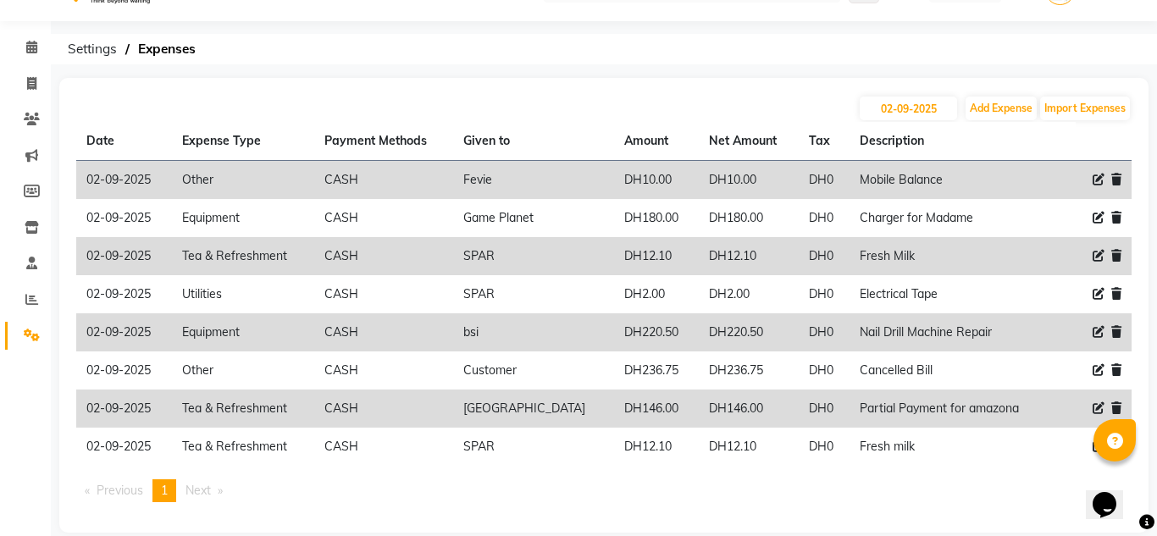
scroll to position [62, 0]
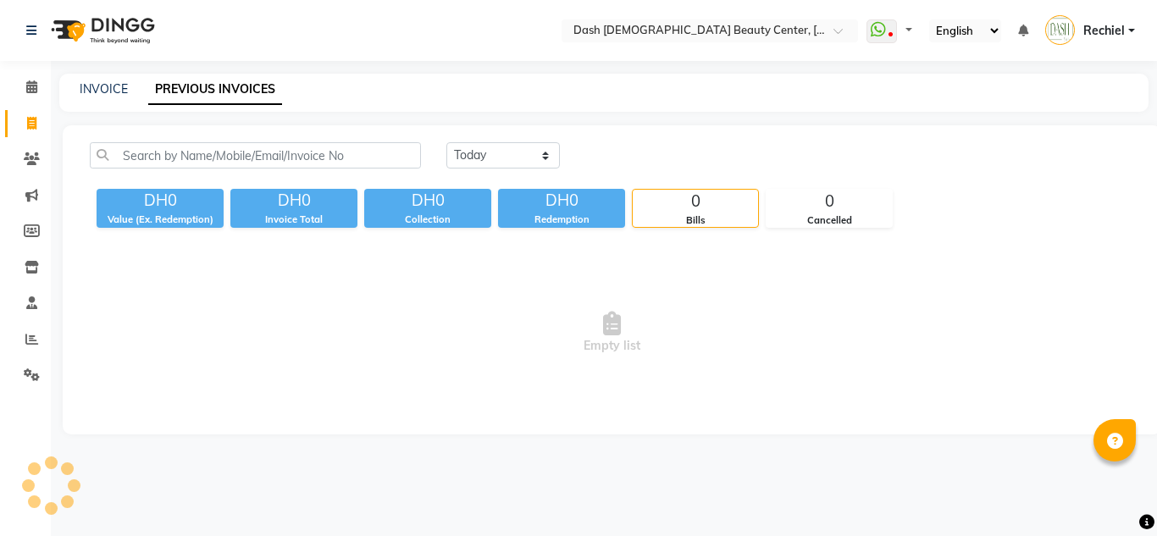
select select "en"
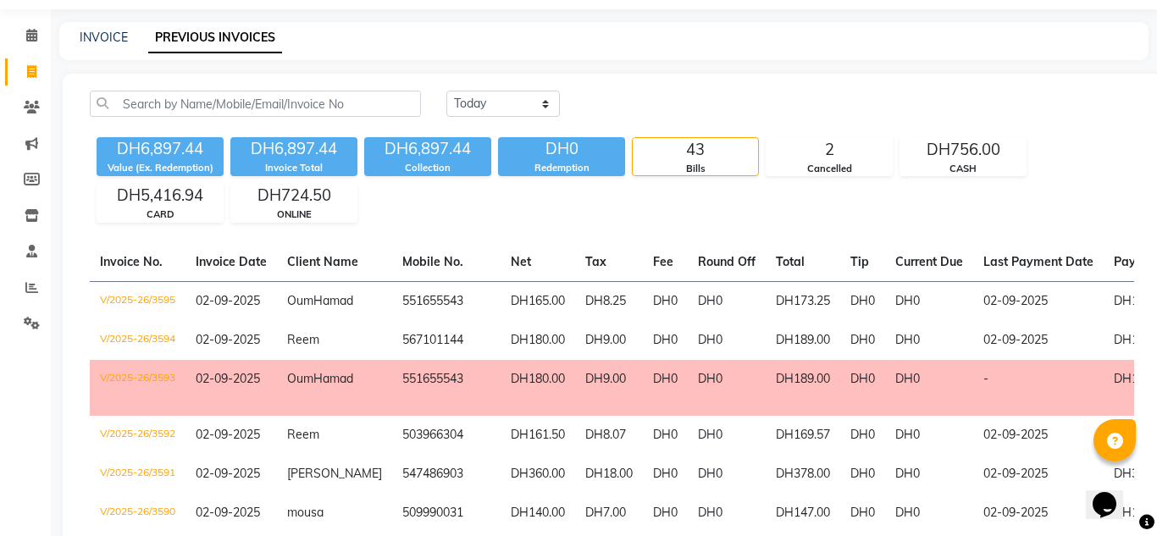
scroll to position [43, 0]
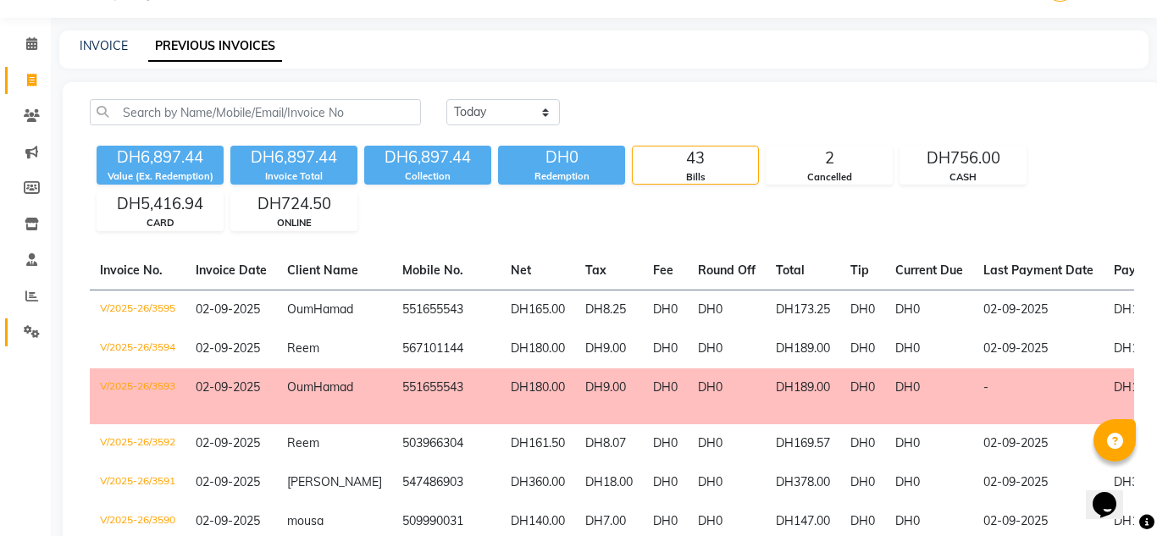
click at [19, 333] on span at bounding box center [32, 332] width 30 height 19
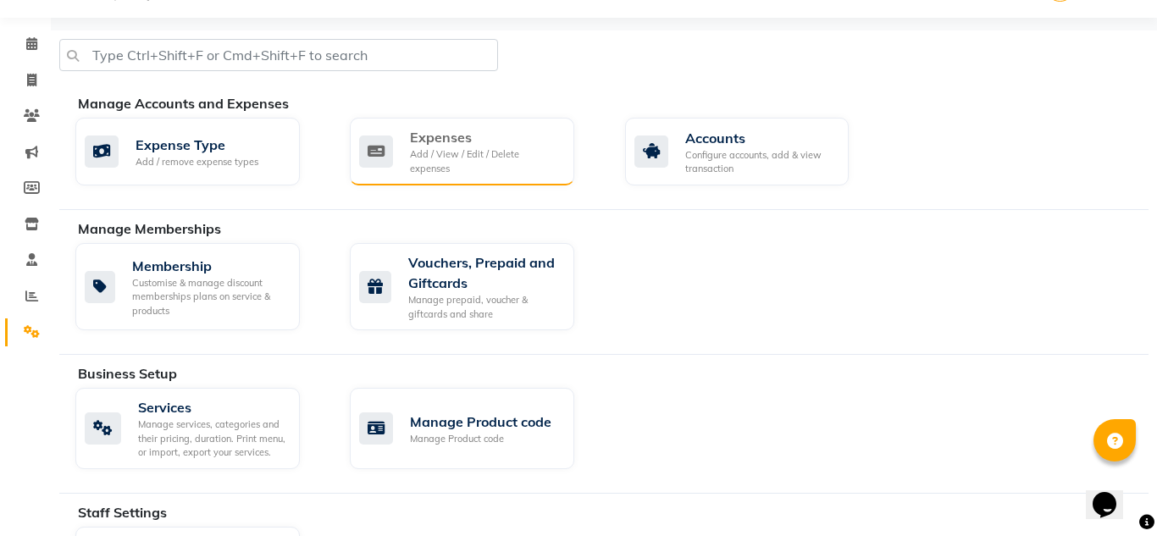
click at [441, 146] on div "Expenses" at bounding box center [485, 137] width 151 height 20
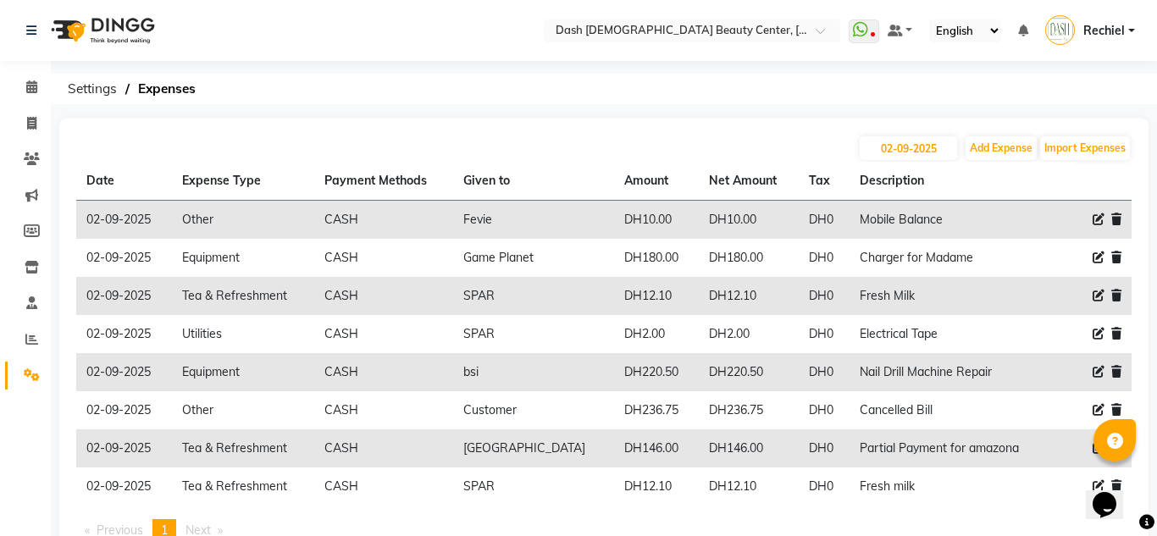
scroll to position [62, 0]
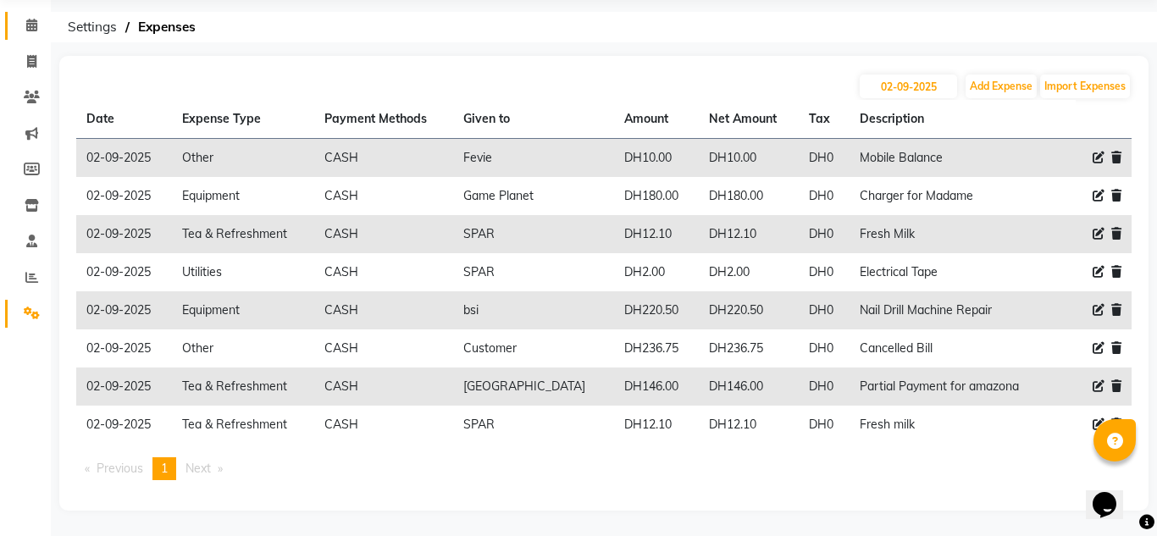
click at [31, 25] on icon at bounding box center [31, 25] width 11 height 13
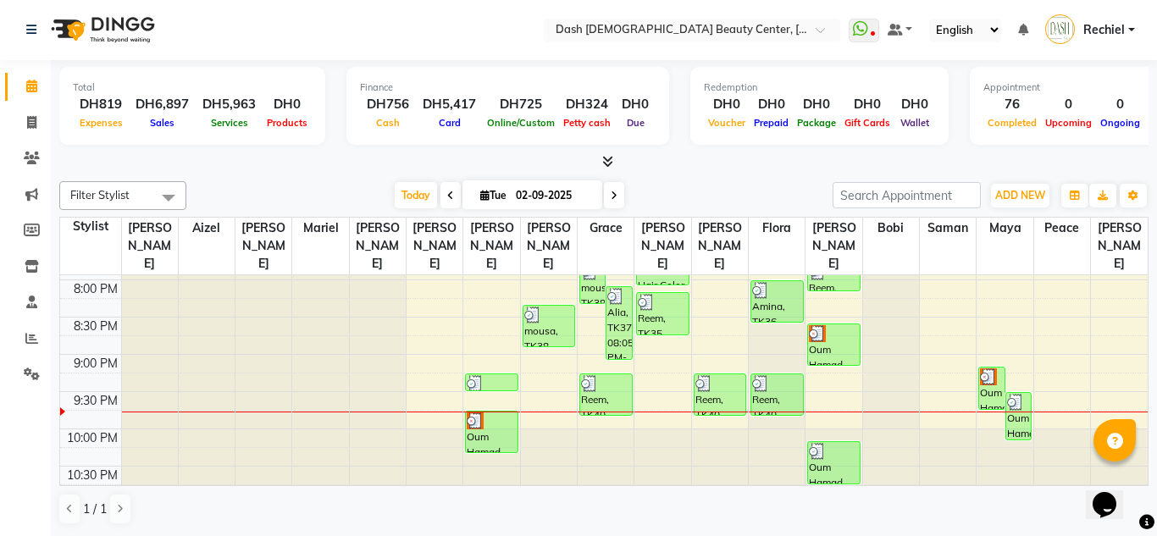
scroll to position [708, 0]
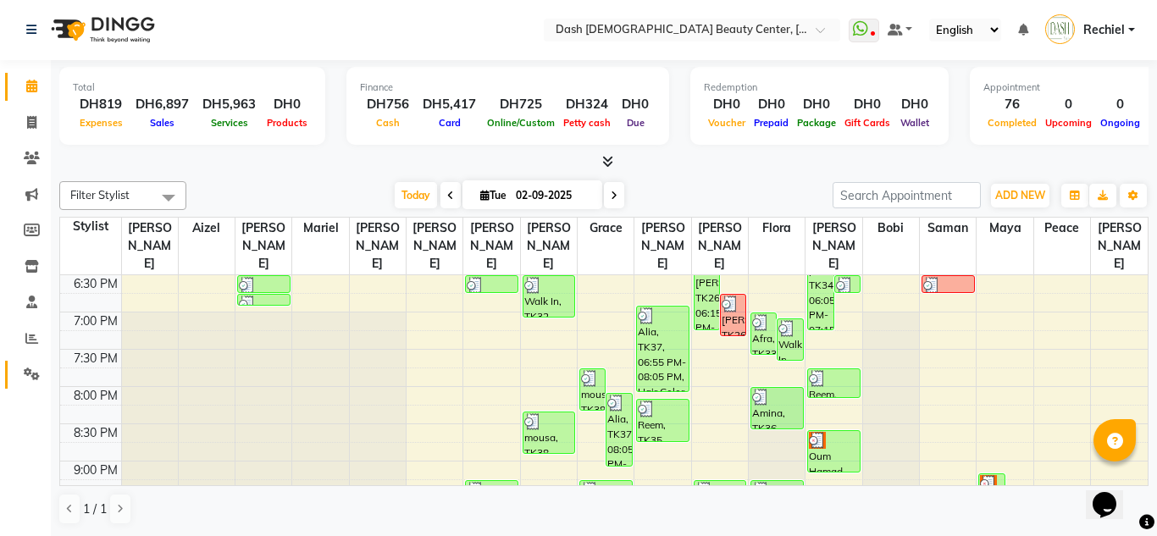
click at [31, 375] on icon at bounding box center [32, 373] width 16 height 13
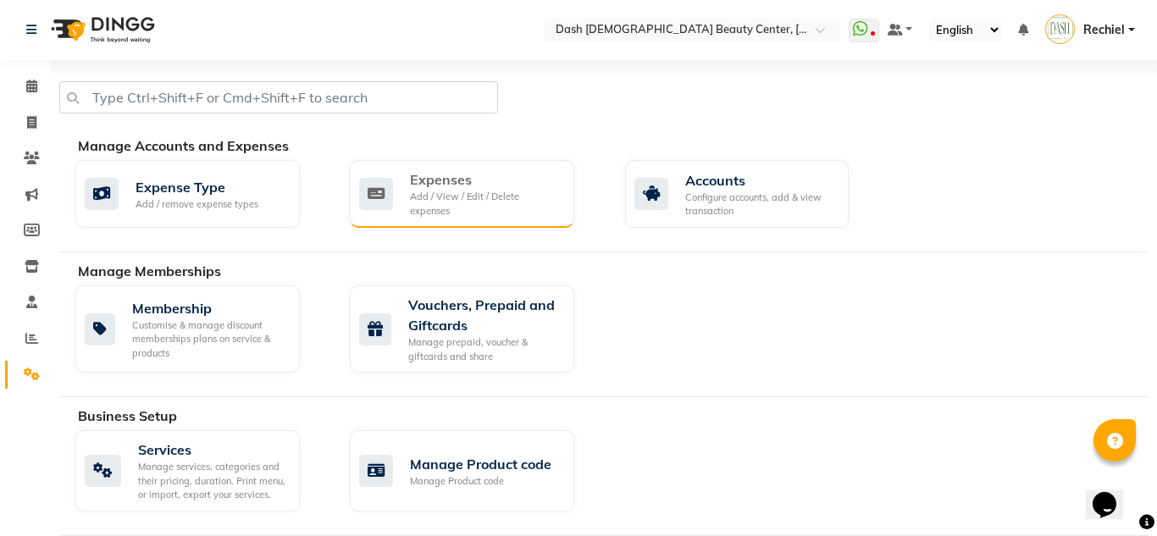
click at [401, 191] on div "Expenses Add / View / Edit / Delete expenses" at bounding box center [460, 193] width 202 height 48
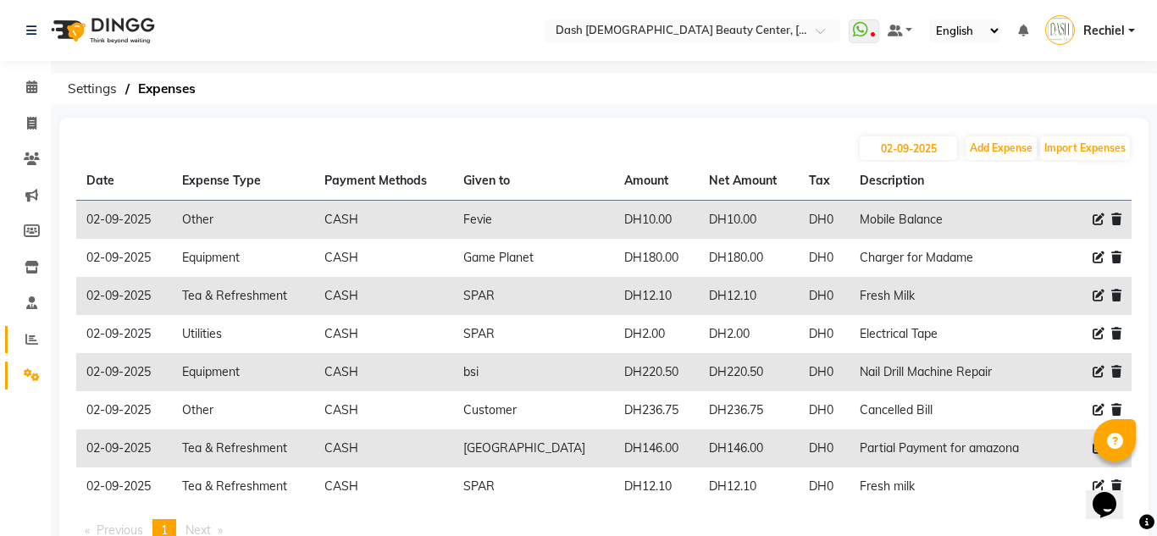
click at [38, 332] on span at bounding box center [32, 339] width 30 height 19
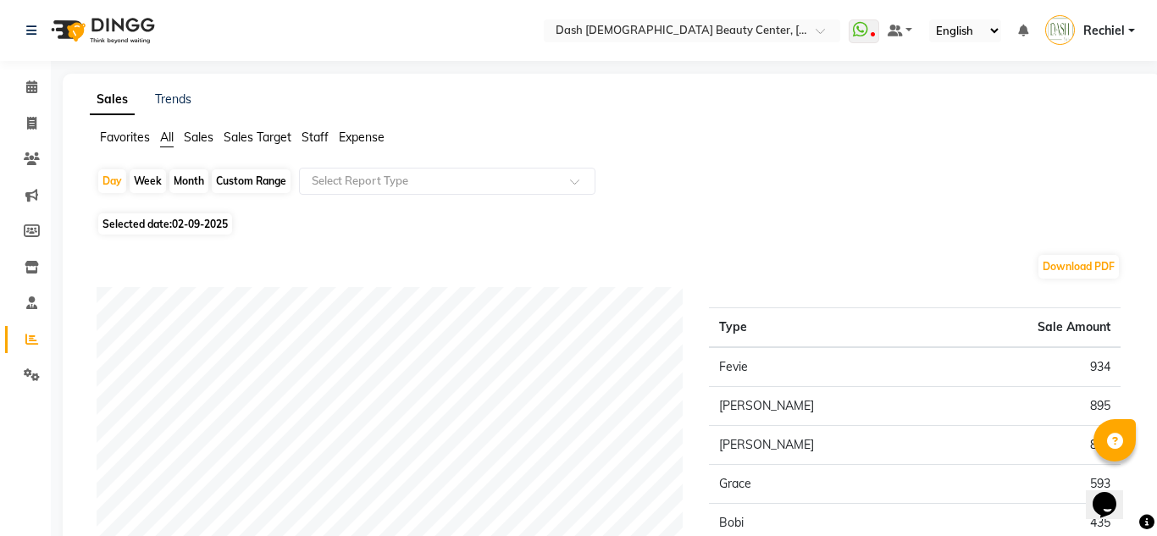
click at [208, 139] on span "Sales" at bounding box center [199, 137] width 30 height 15
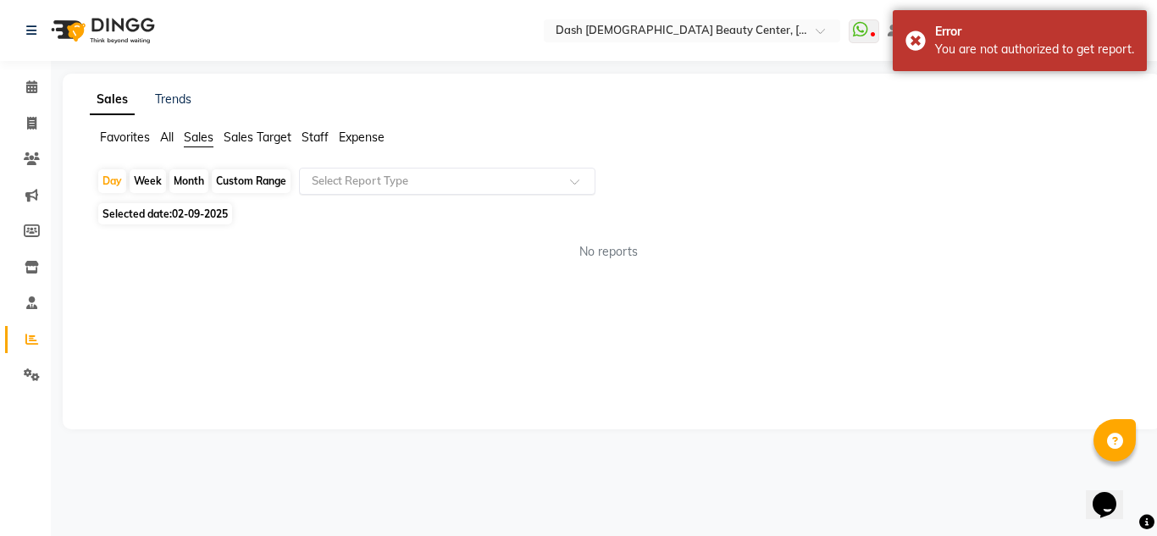
click at [449, 177] on input "text" at bounding box center [430, 181] width 244 height 17
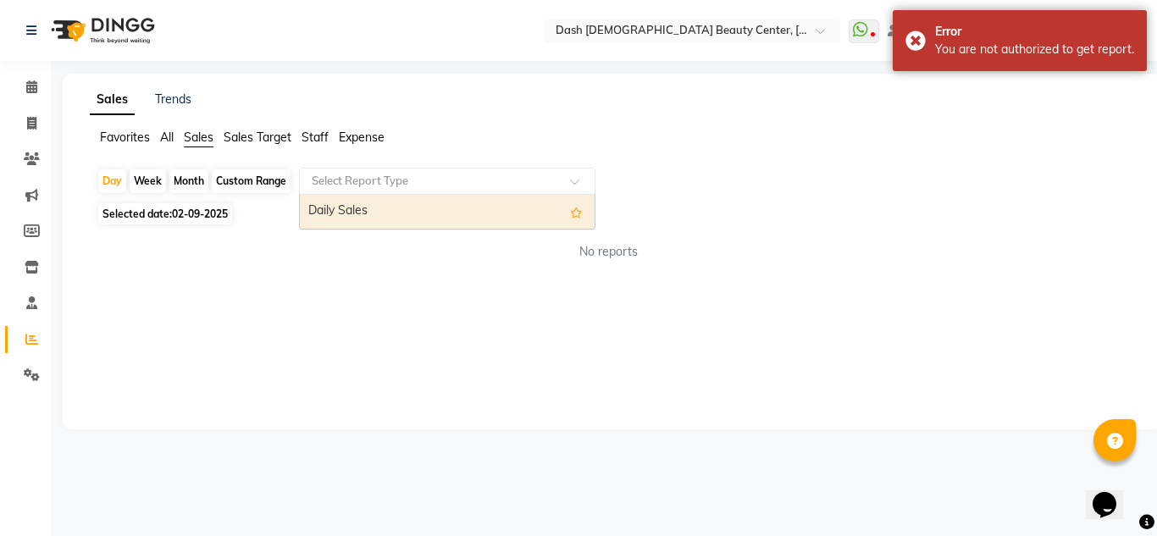
click at [424, 210] on div "Daily Sales" at bounding box center [447, 212] width 295 height 34
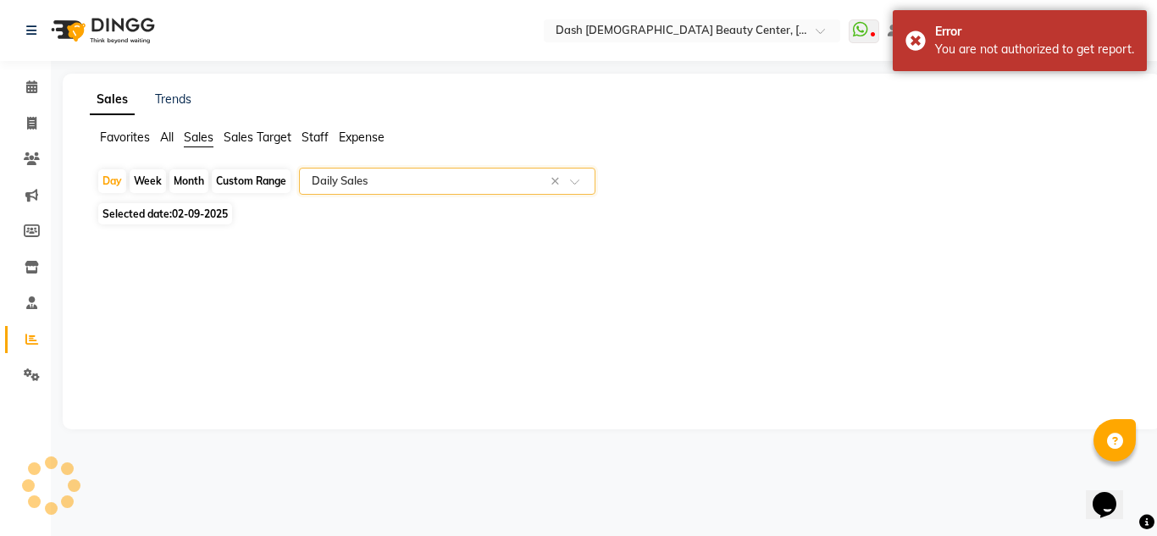
select select "full_report"
select select "pdf"
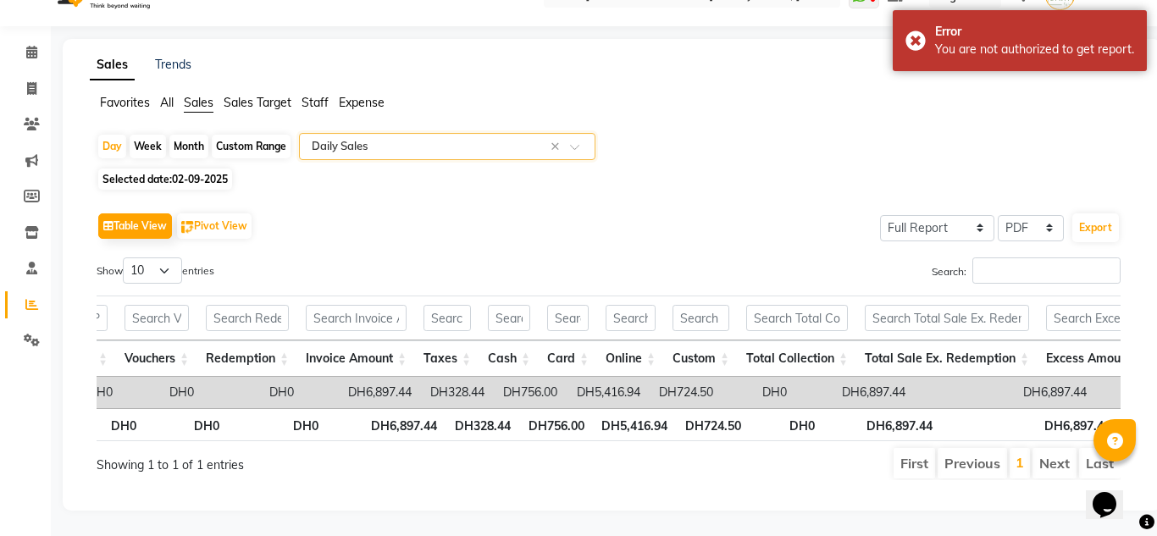
scroll to position [0, 657]
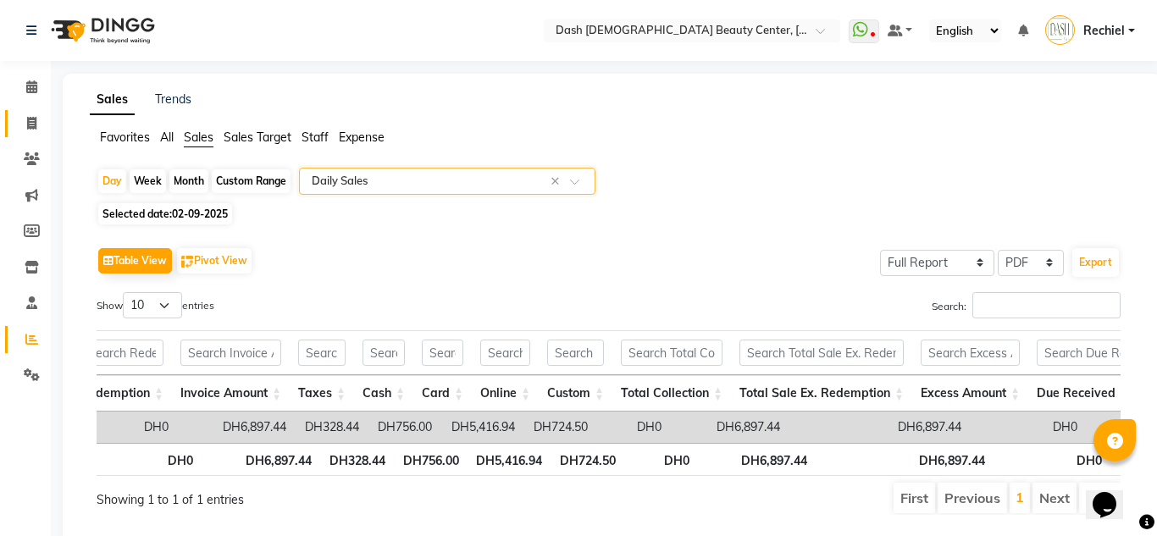
click at [31, 124] on icon at bounding box center [31, 123] width 9 height 13
select select "service"
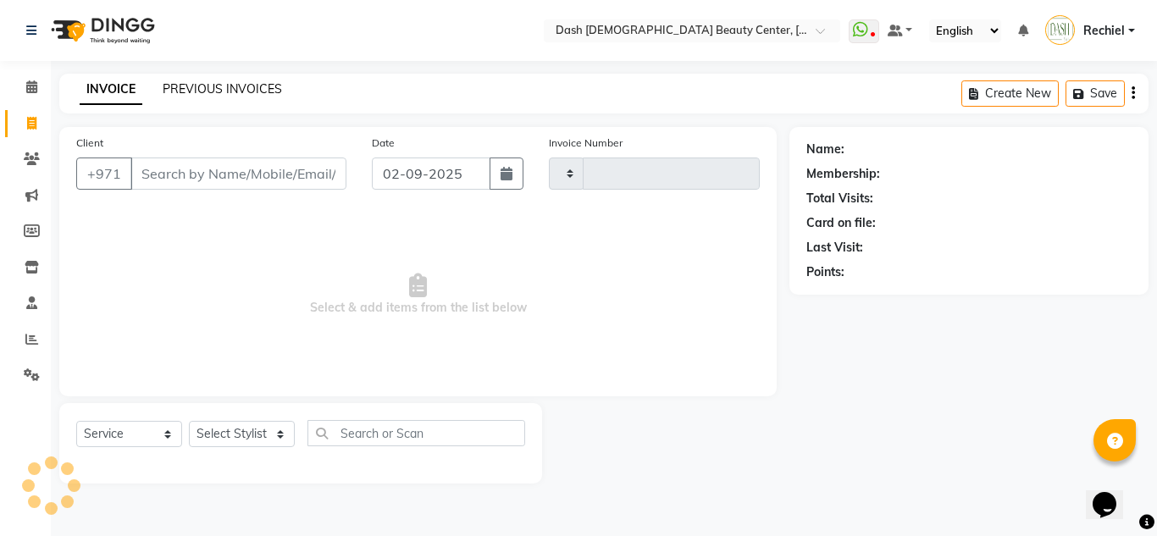
click at [262, 91] on link "PREVIOUS INVOICES" at bounding box center [222, 88] width 119 height 15
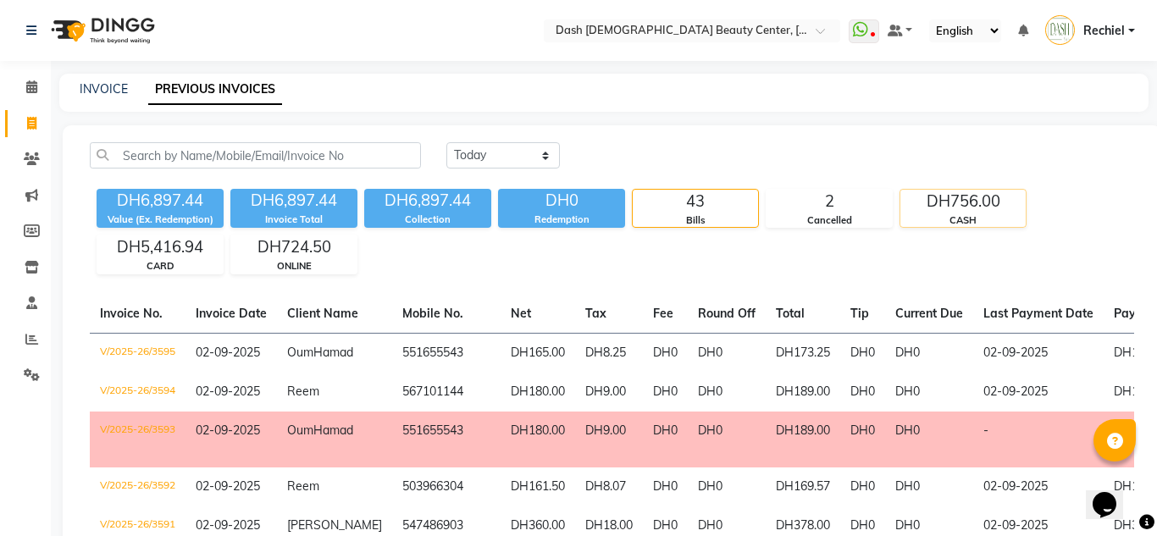
click at [993, 209] on div "DH756.00" at bounding box center [962, 202] width 125 height 24
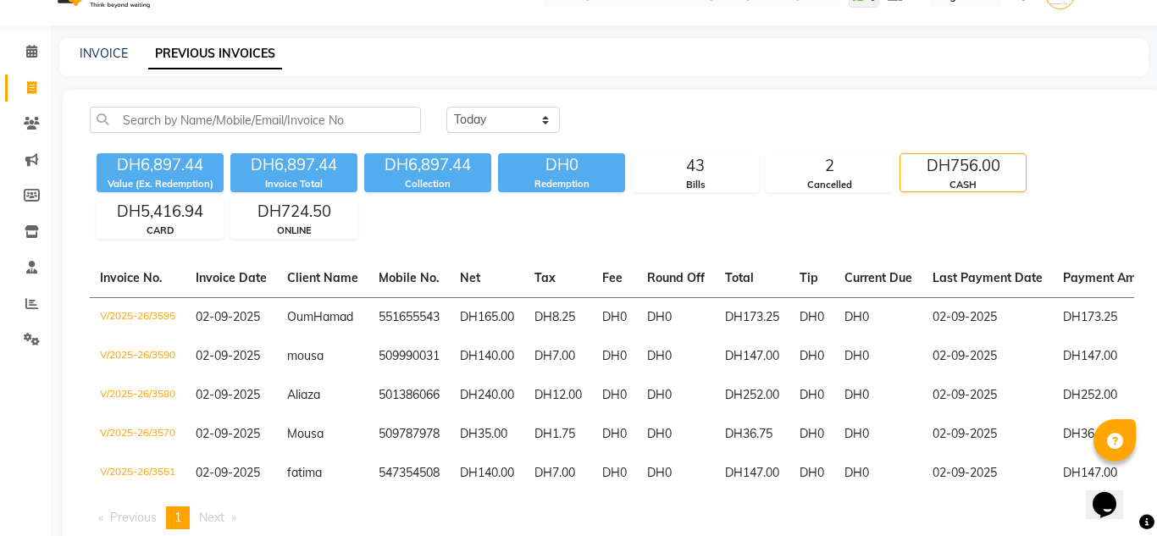
scroll to position [102, 0]
